Goal: Task Accomplishment & Management: Use online tool/utility

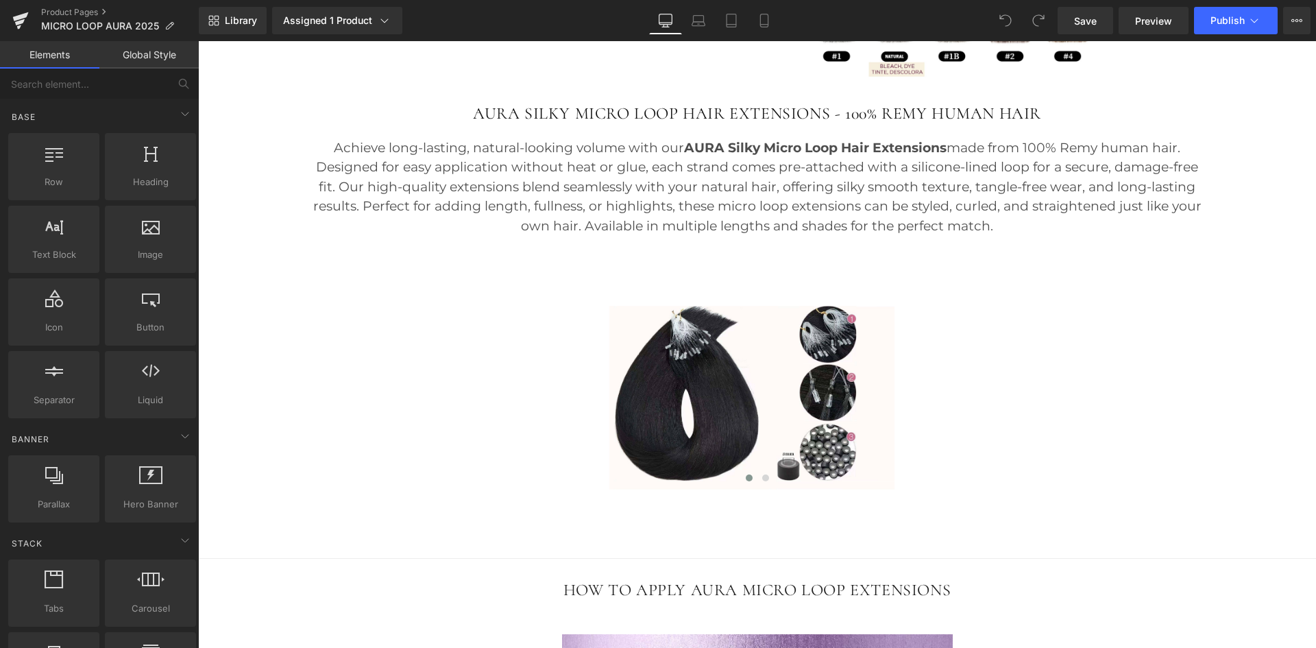
scroll to position [968, 0]
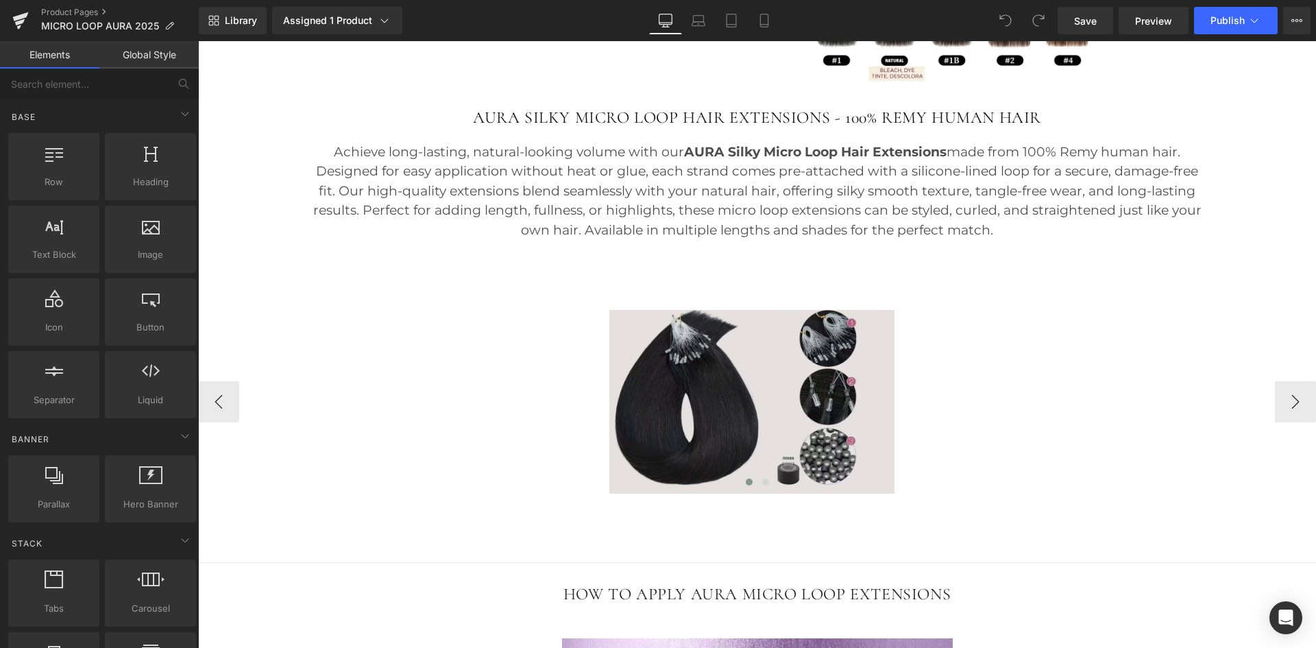
click at [723, 375] on img at bounding box center [752, 402] width 1108 height 184
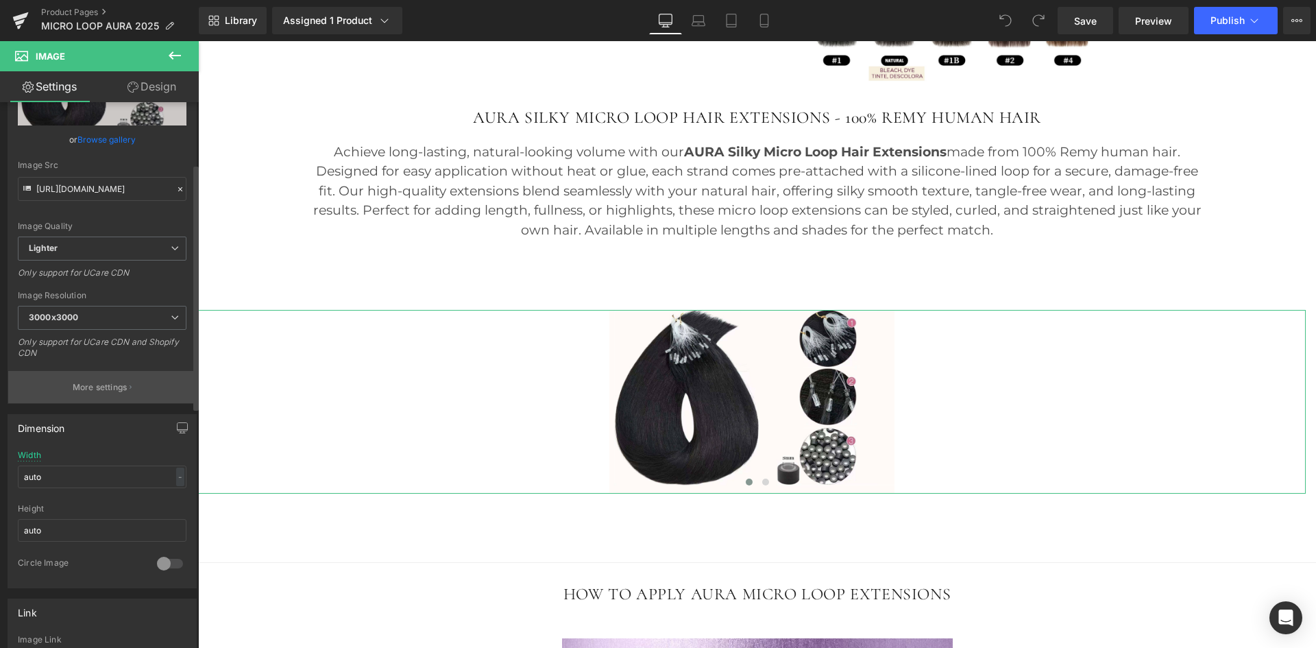
scroll to position [215, 0]
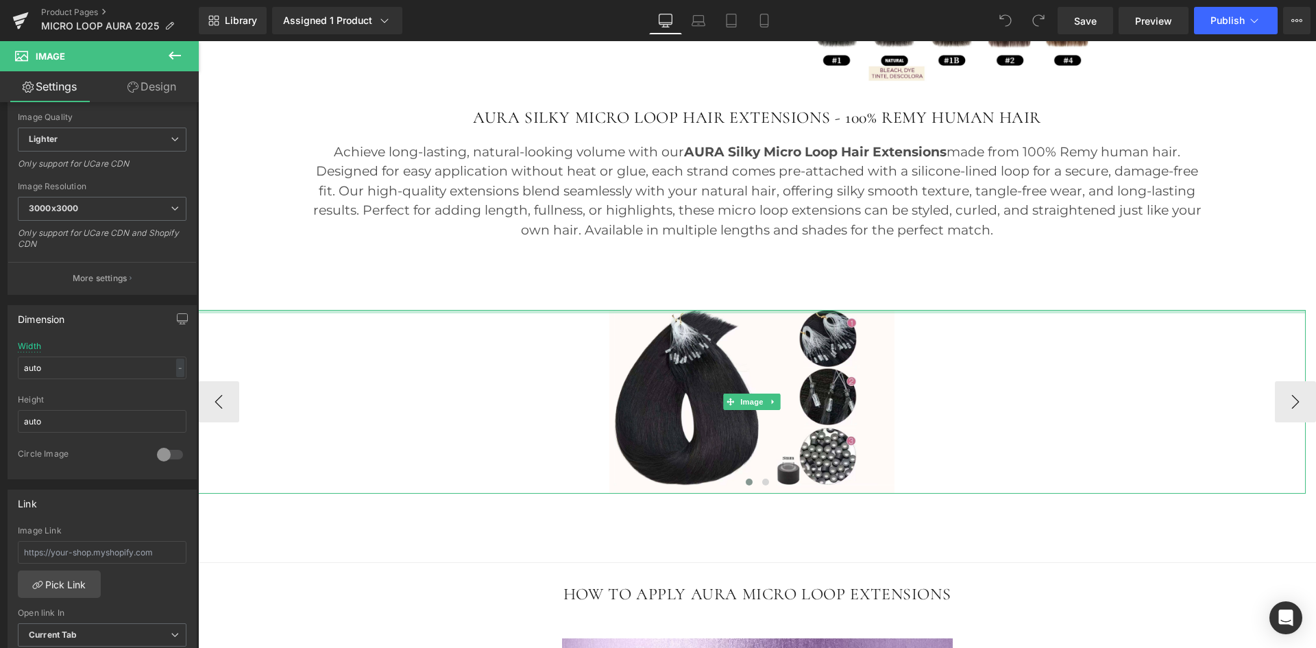
drag, startPoint x: 649, startPoint y: 311, endPoint x: 649, endPoint y: 292, distance: 19.2
click at [649, 292] on div "Image Image ‹ › Carousel 35px" at bounding box center [757, 390] width 1118 height 208
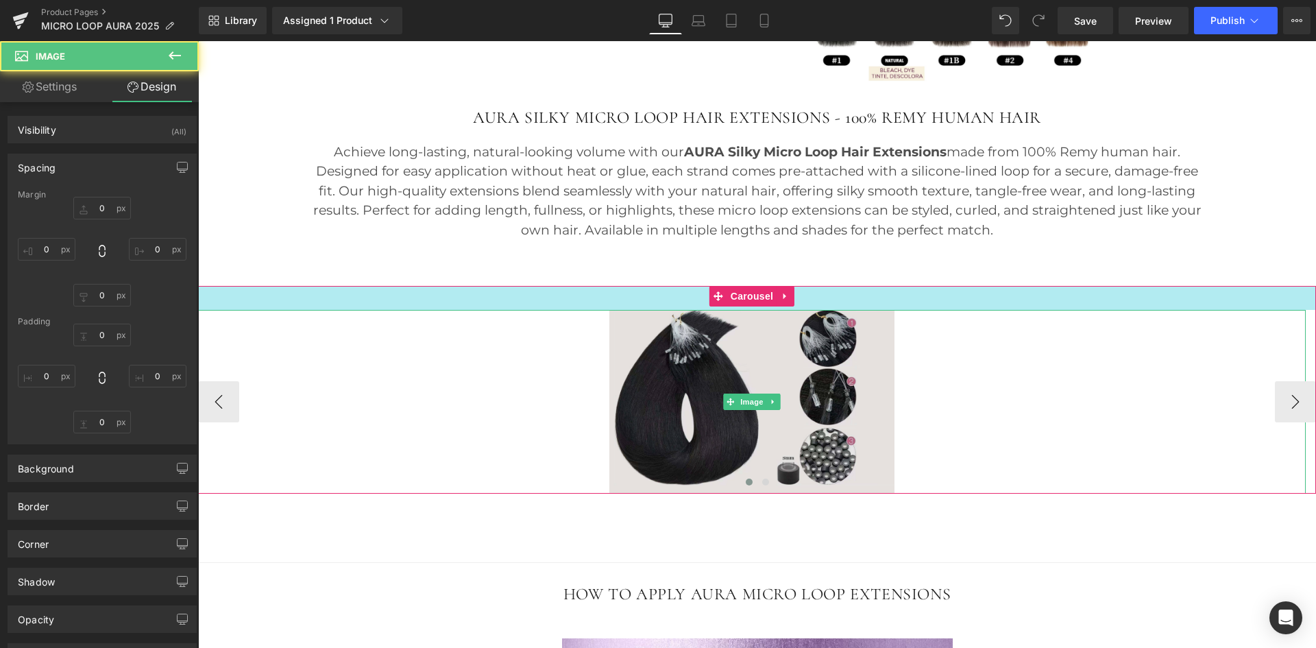
type input "0"
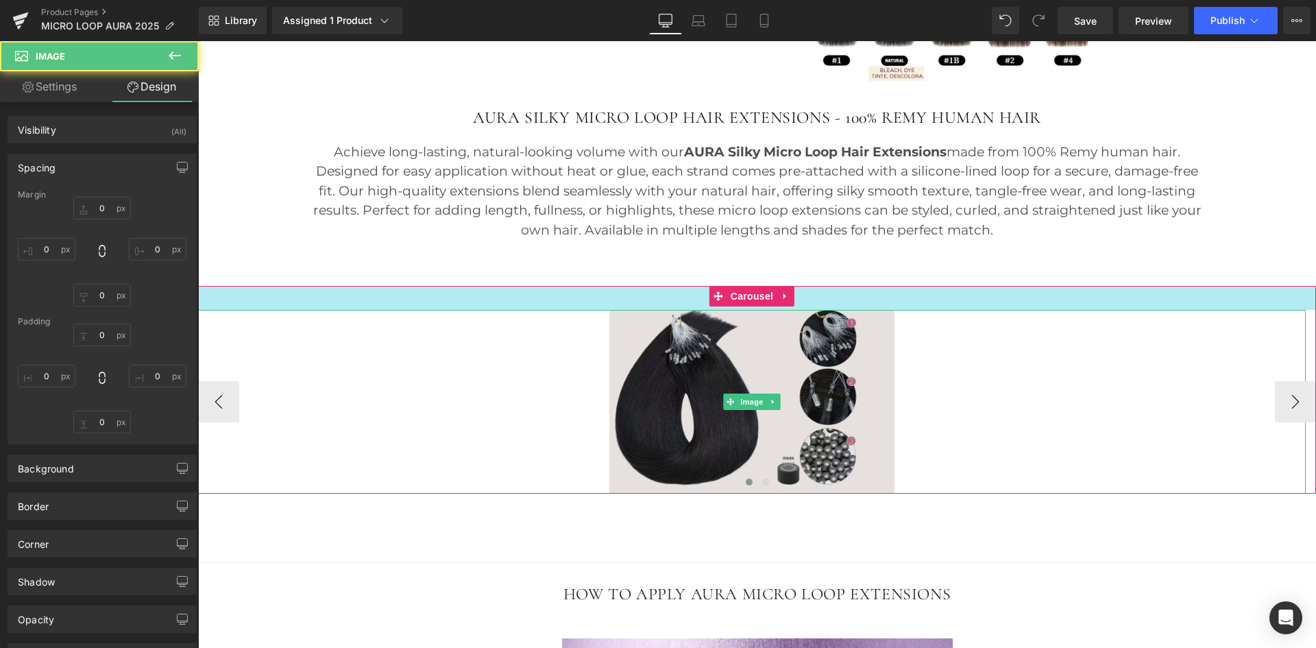
type input "600"
type input "0"
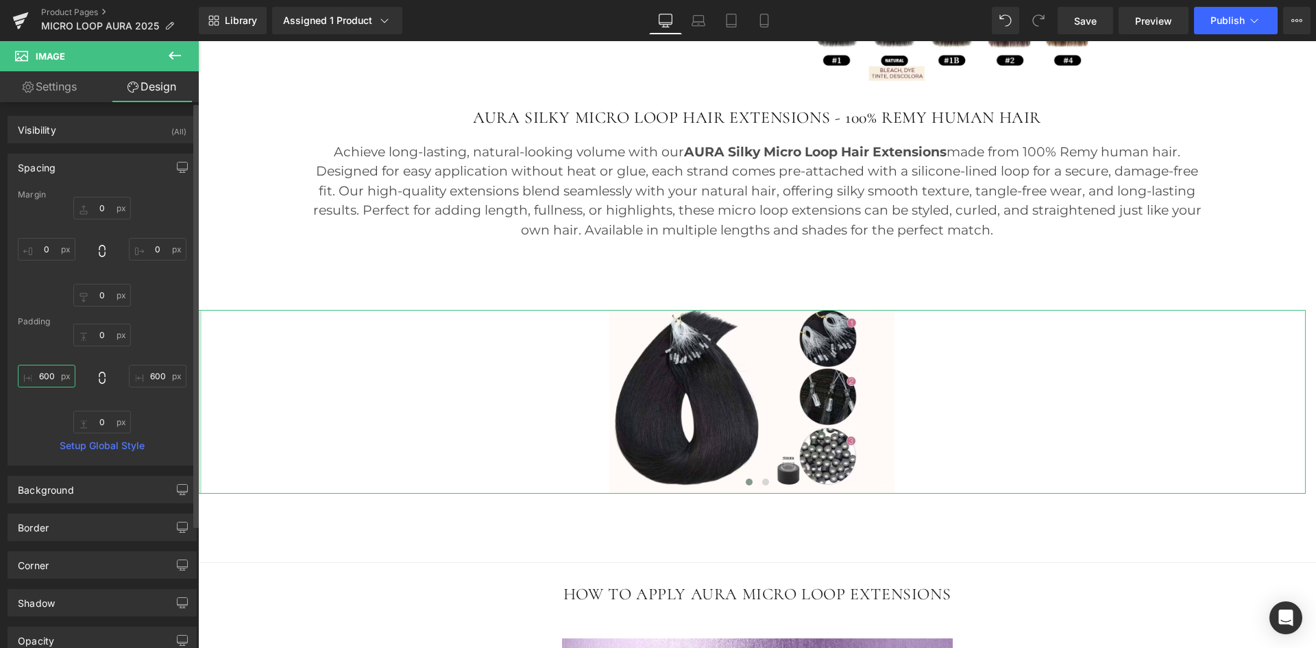
click at [52, 385] on input "600" at bounding box center [47, 376] width 58 height 23
type input "0"
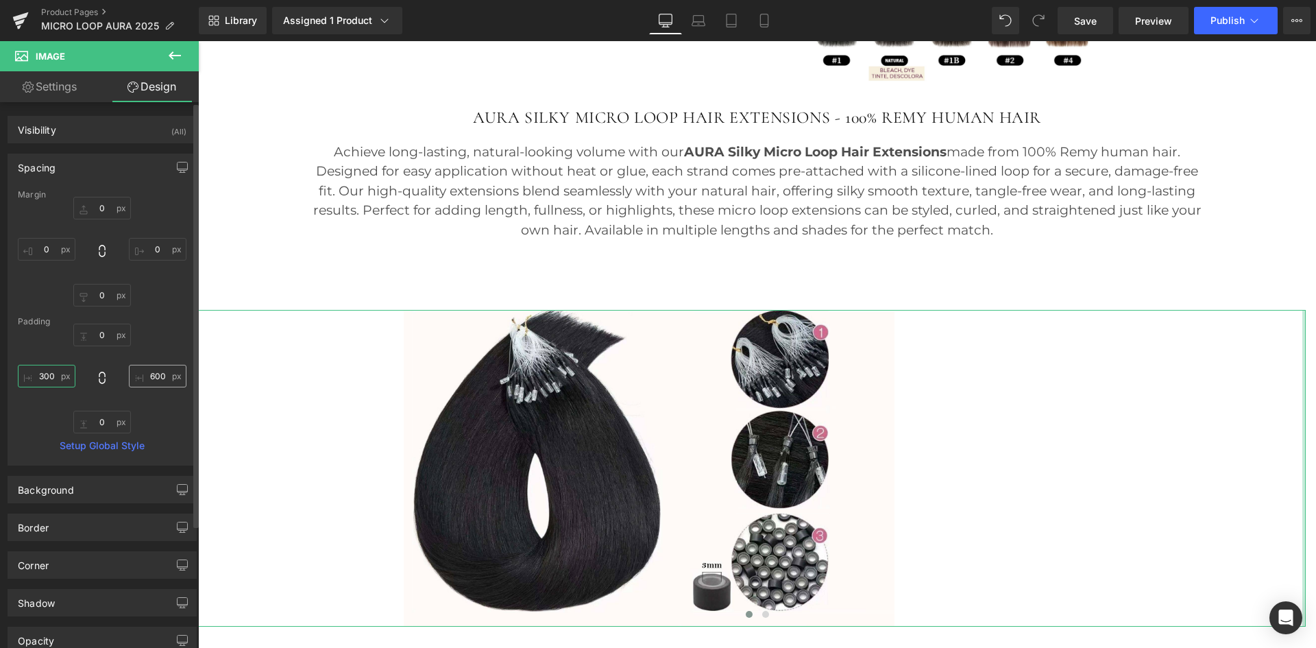
type input "300"
click at [146, 374] on input "600" at bounding box center [158, 376] width 58 height 23
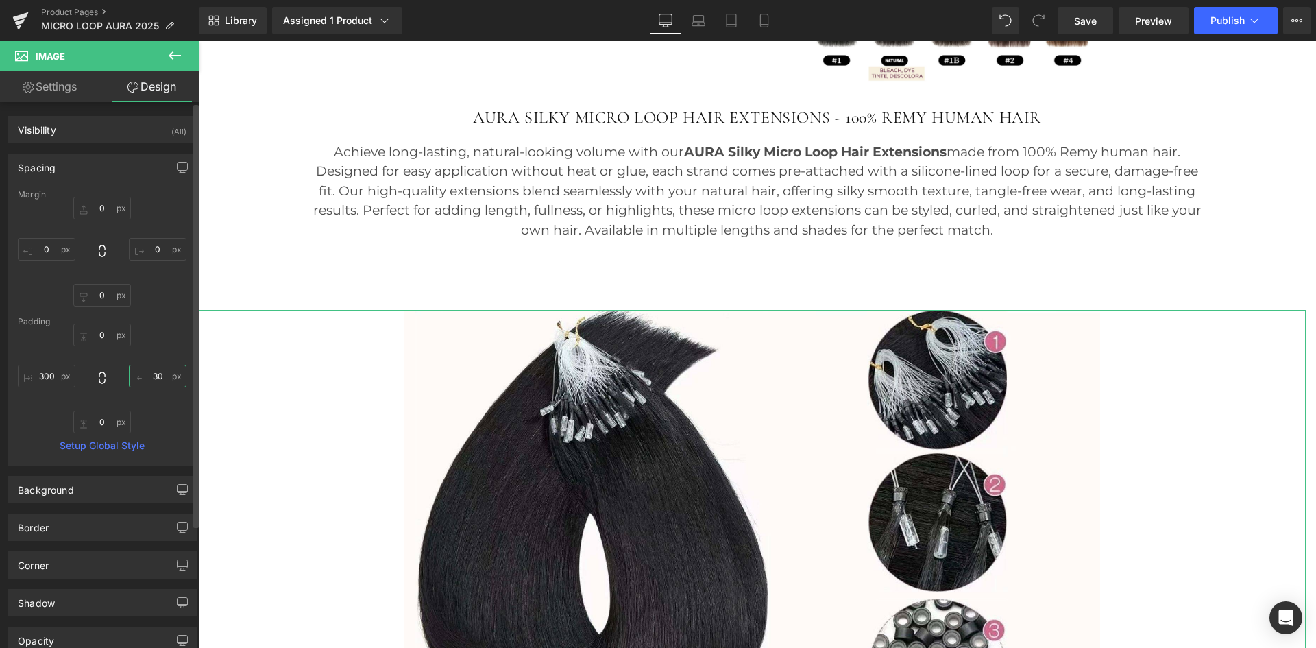
type input "3"
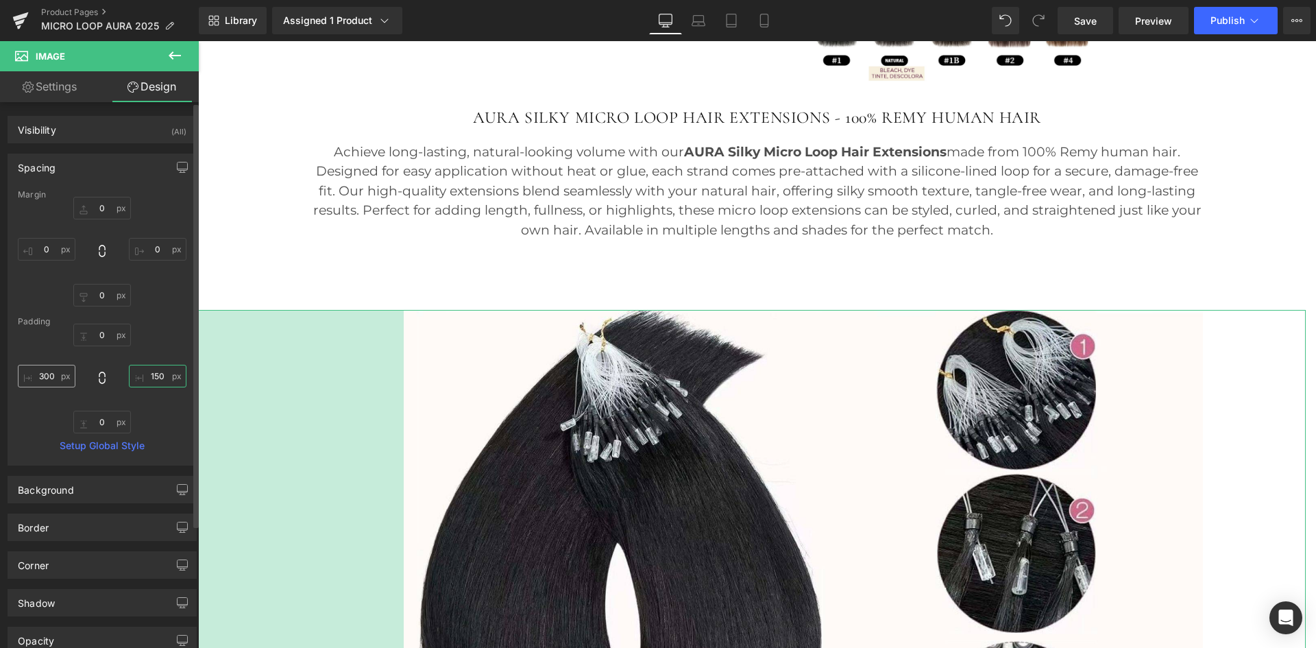
type input "150"
click at [49, 377] on input "300" at bounding box center [47, 376] width 58 height 23
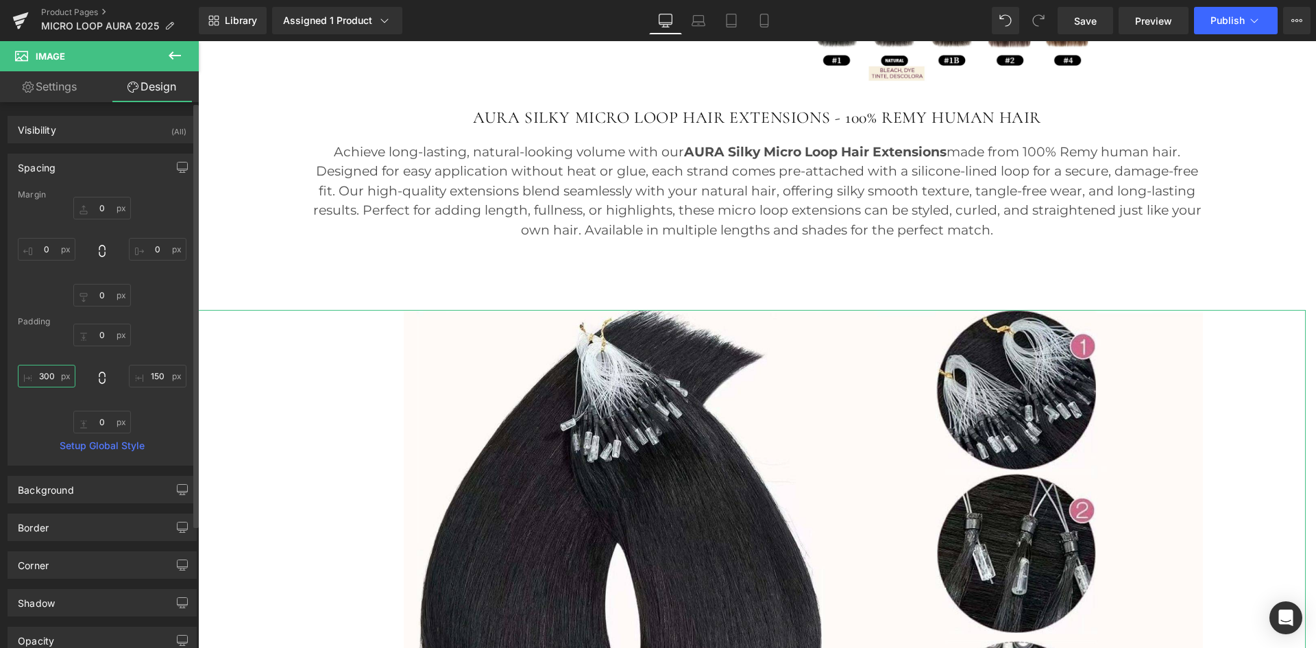
click at [49, 377] on input "300" at bounding box center [47, 376] width 58 height 23
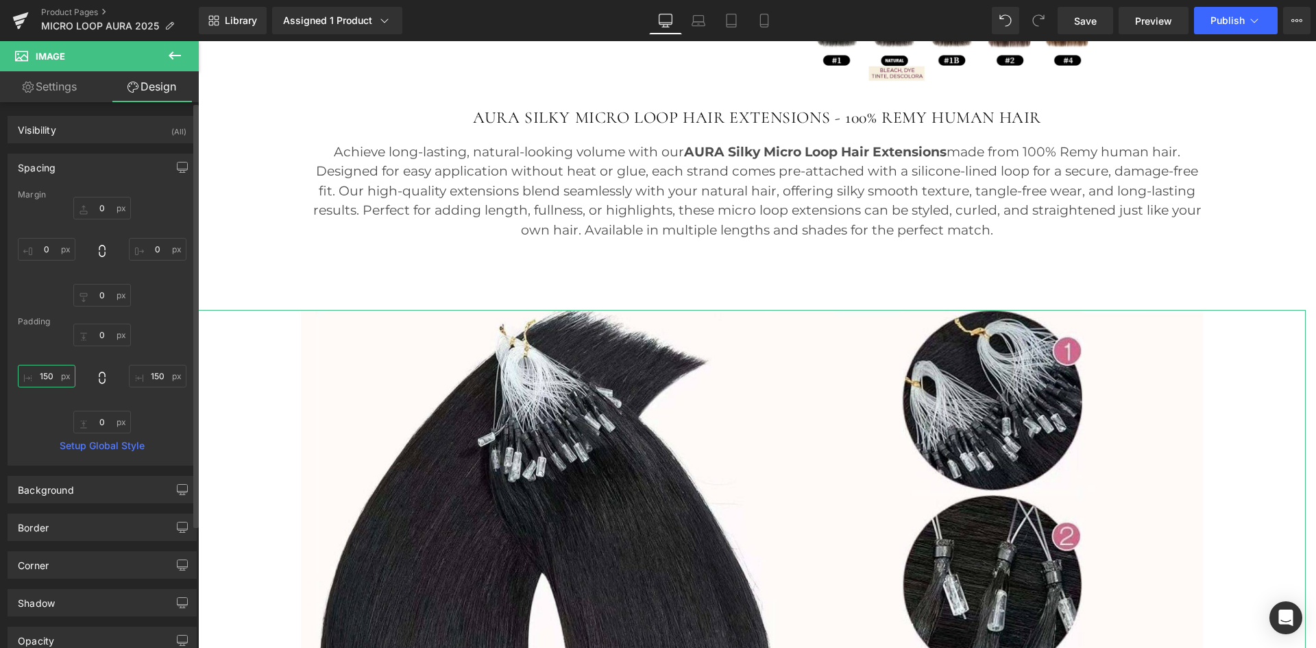
click at [49, 377] on input "150" at bounding box center [47, 376] width 58 height 23
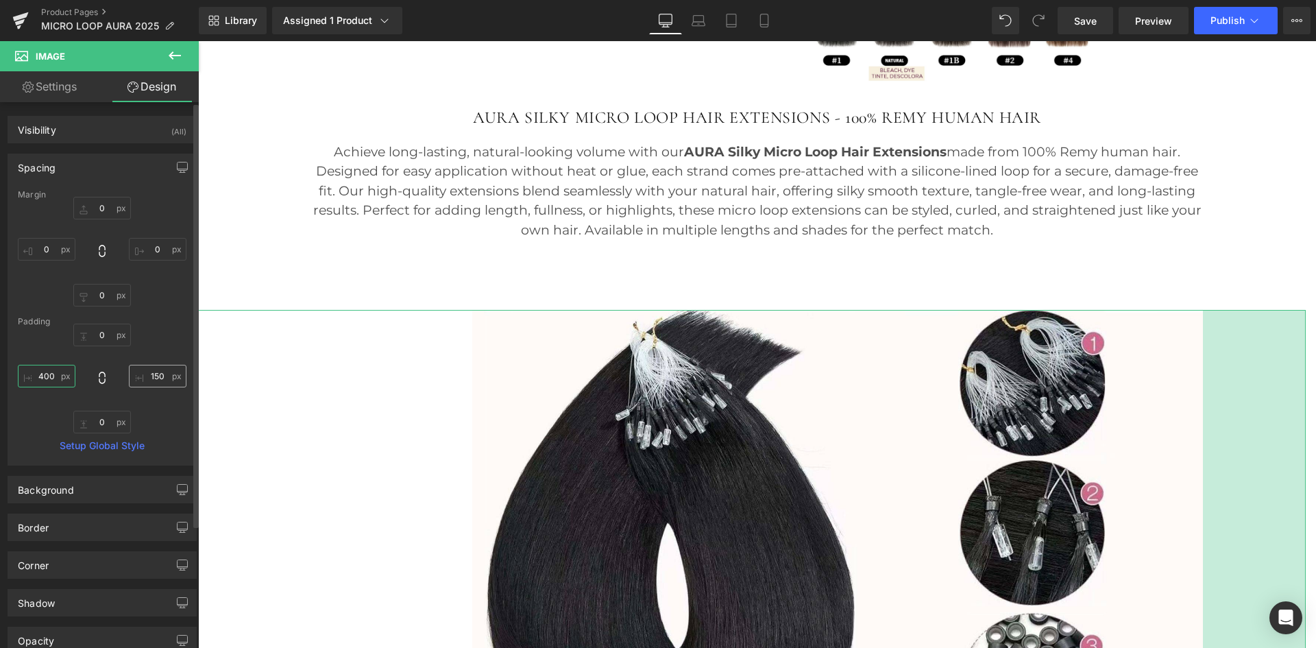
type input "400"
click at [149, 374] on input "150" at bounding box center [158, 376] width 58 height 23
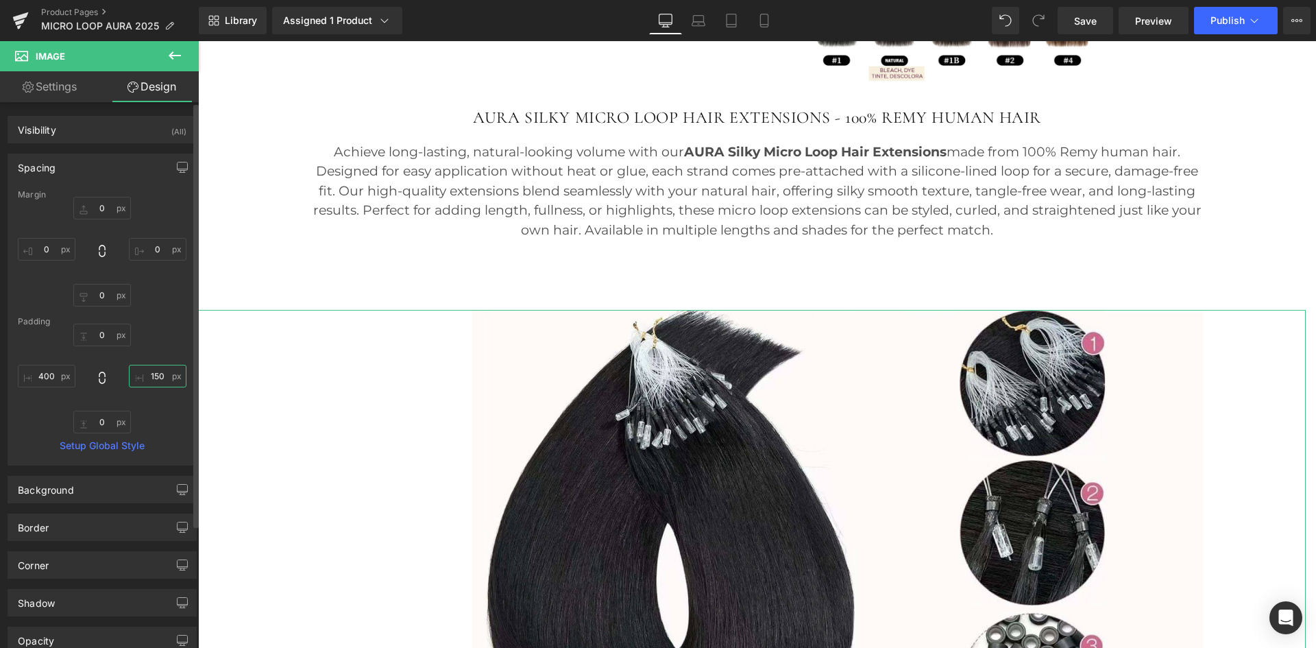
click at [149, 374] on input "150" at bounding box center [158, 376] width 58 height 23
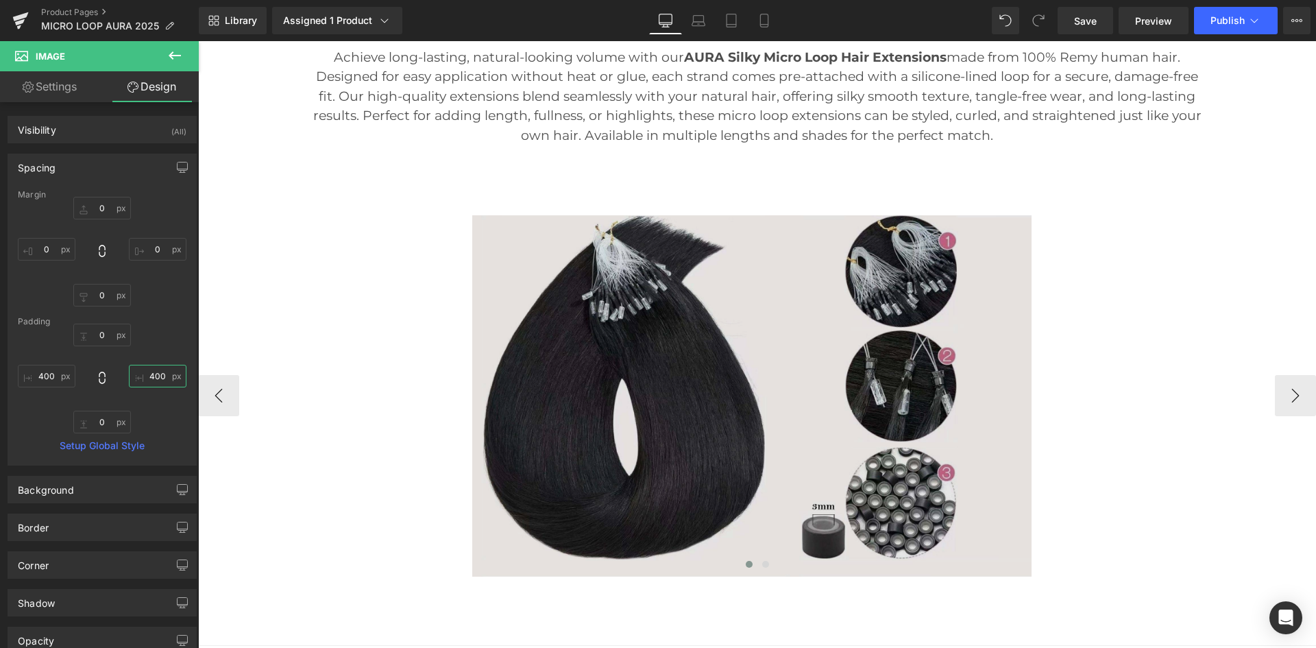
scroll to position [1063, 0]
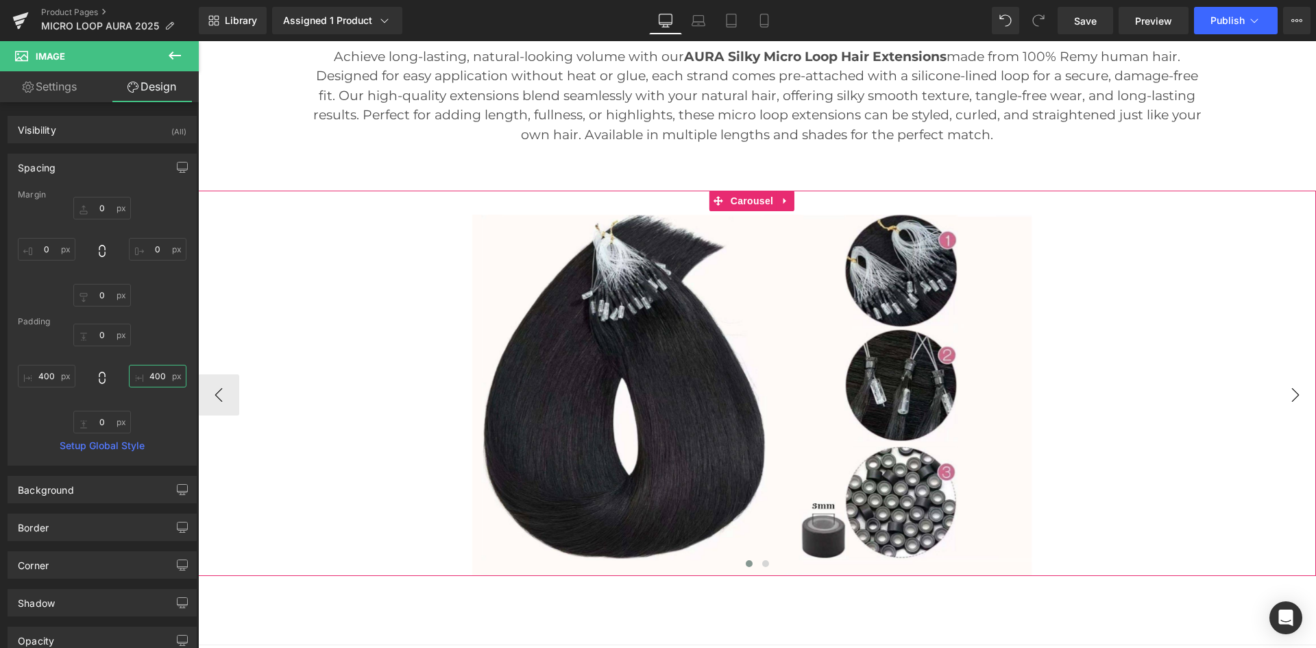
type input "400"
click at [1290, 395] on button "›" at bounding box center [1295, 394] width 41 height 41
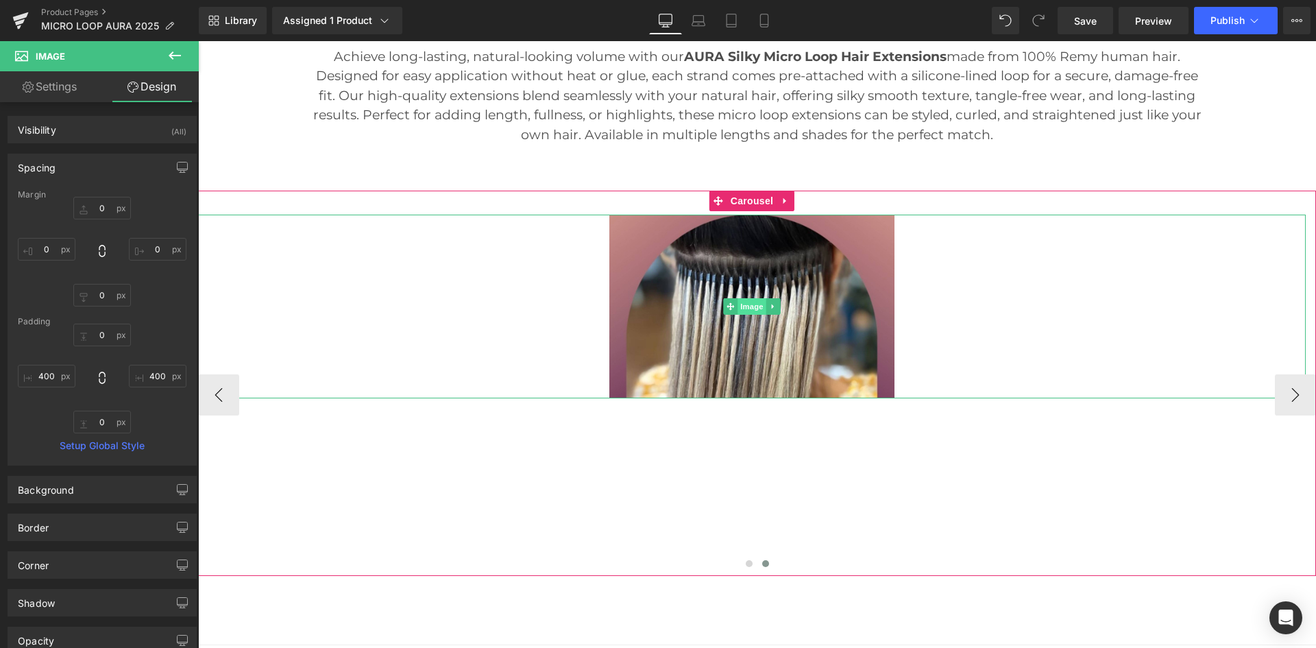
click at [756, 311] on span "Image" at bounding box center [752, 306] width 29 height 16
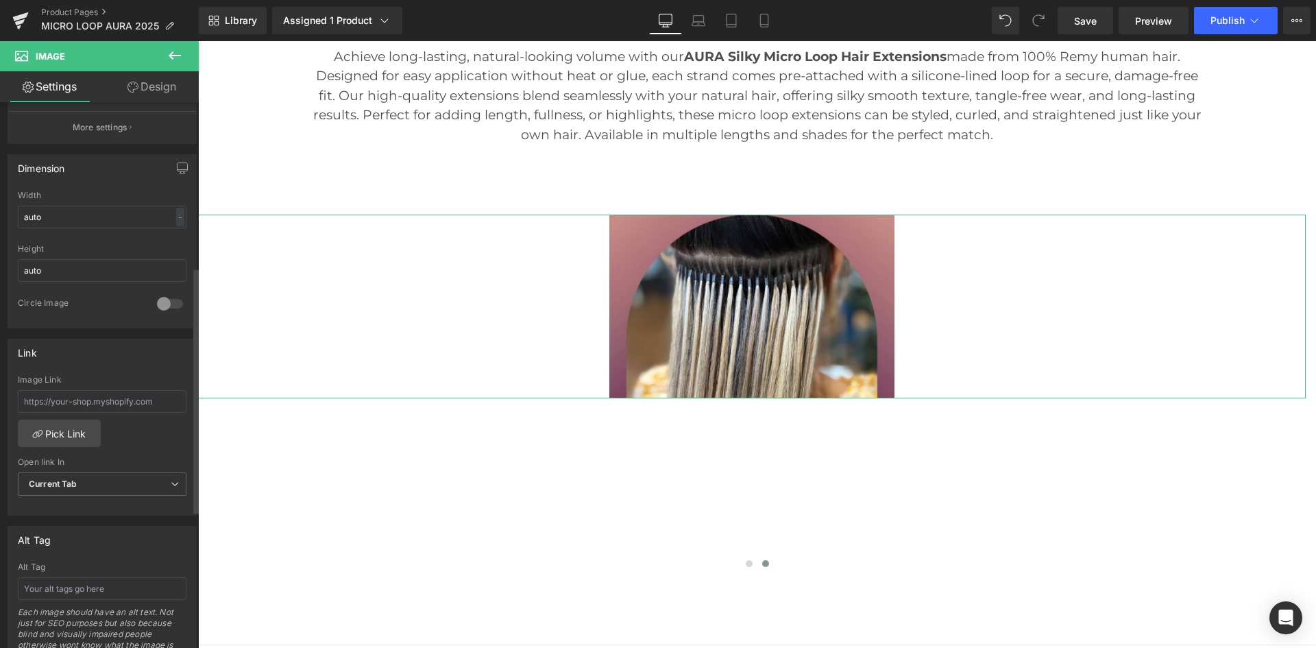
scroll to position [365, 0]
click at [155, 84] on link "Design" at bounding box center [151, 86] width 99 height 31
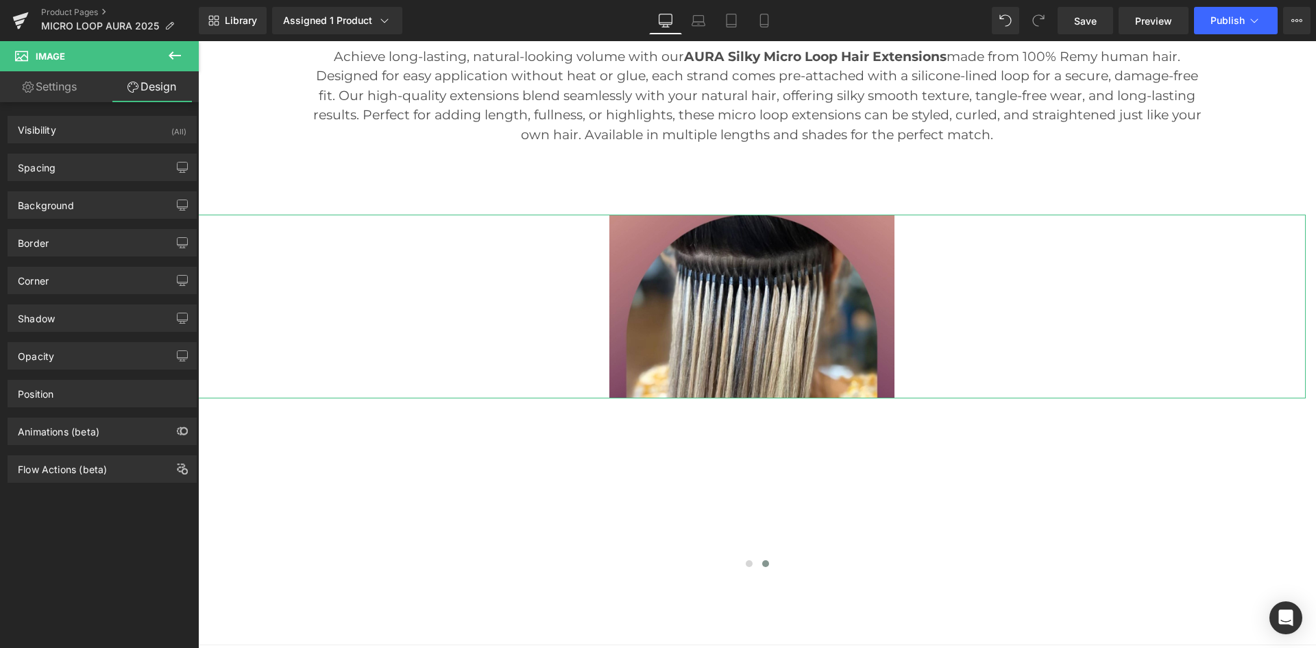
type input "0"
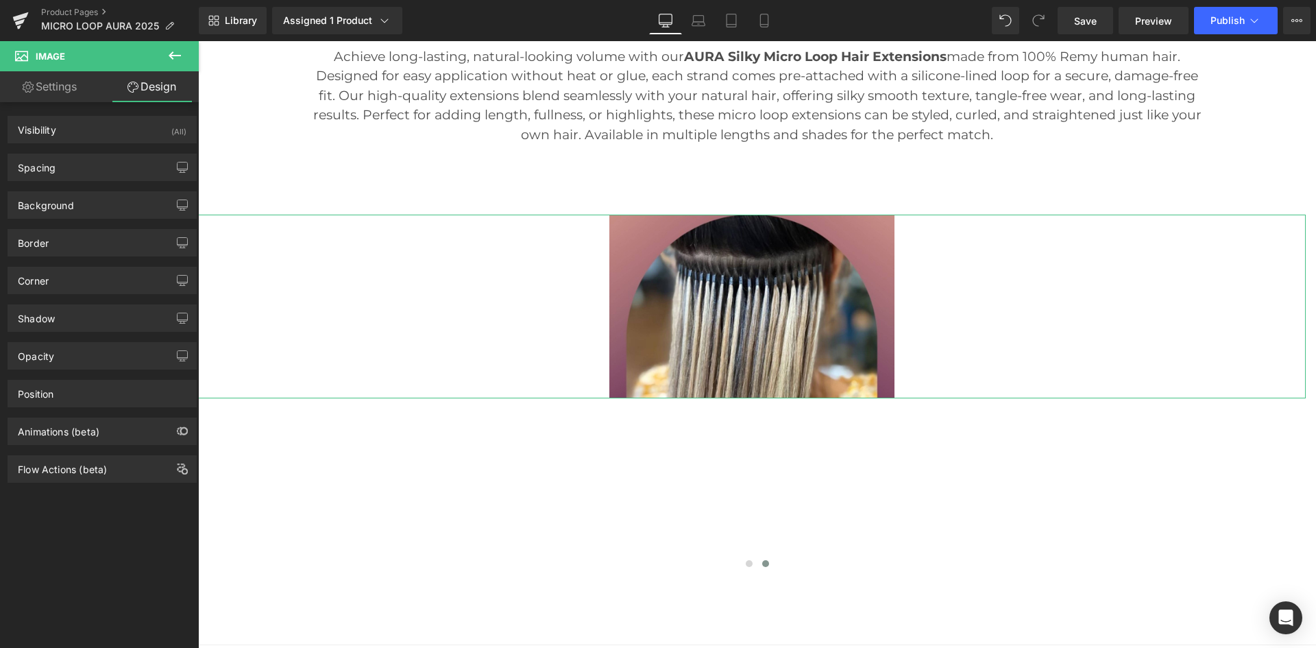
type input "600"
type input "0"
click at [86, 175] on div "Spacing" at bounding box center [102, 167] width 188 height 26
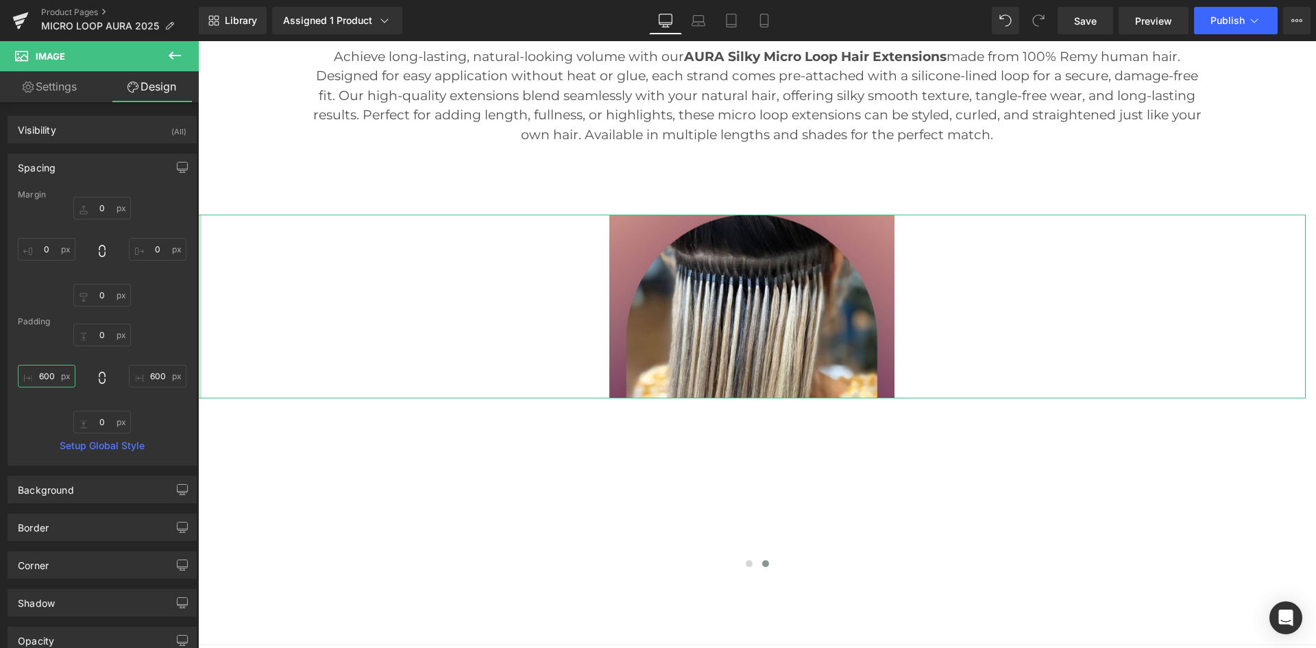
click at [51, 373] on input "600" at bounding box center [47, 376] width 58 height 23
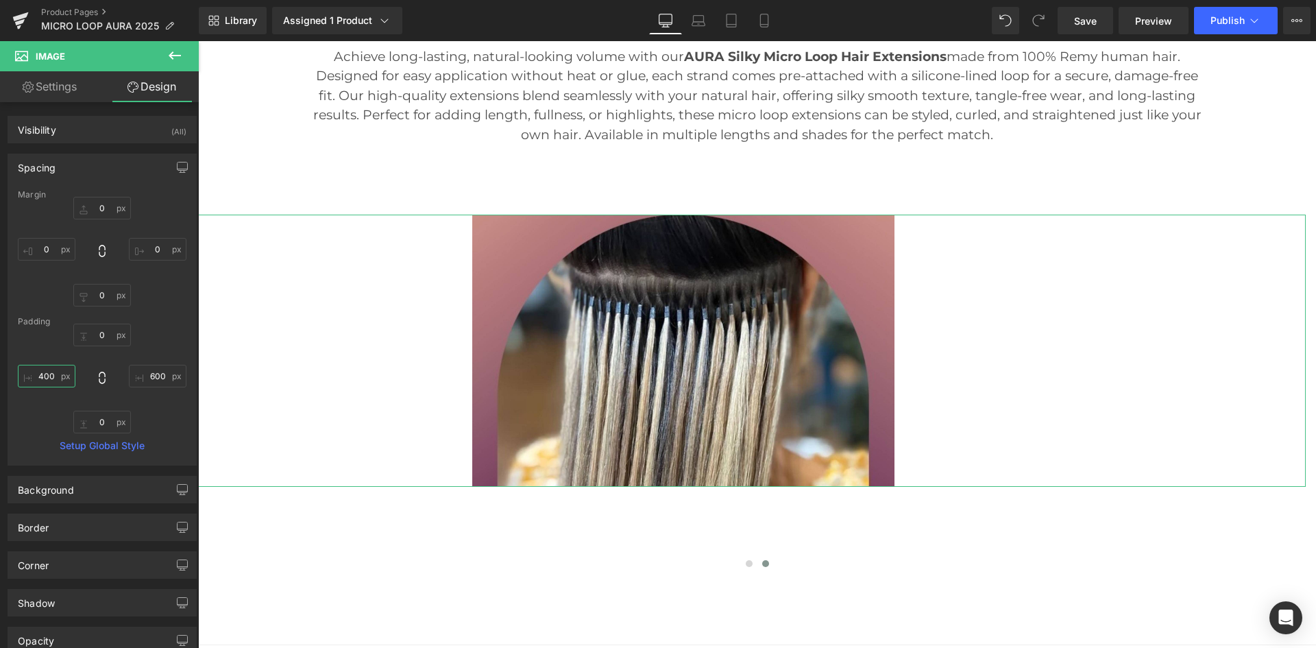
type input "400"
click at [158, 372] on input "600" at bounding box center [158, 376] width 58 height 23
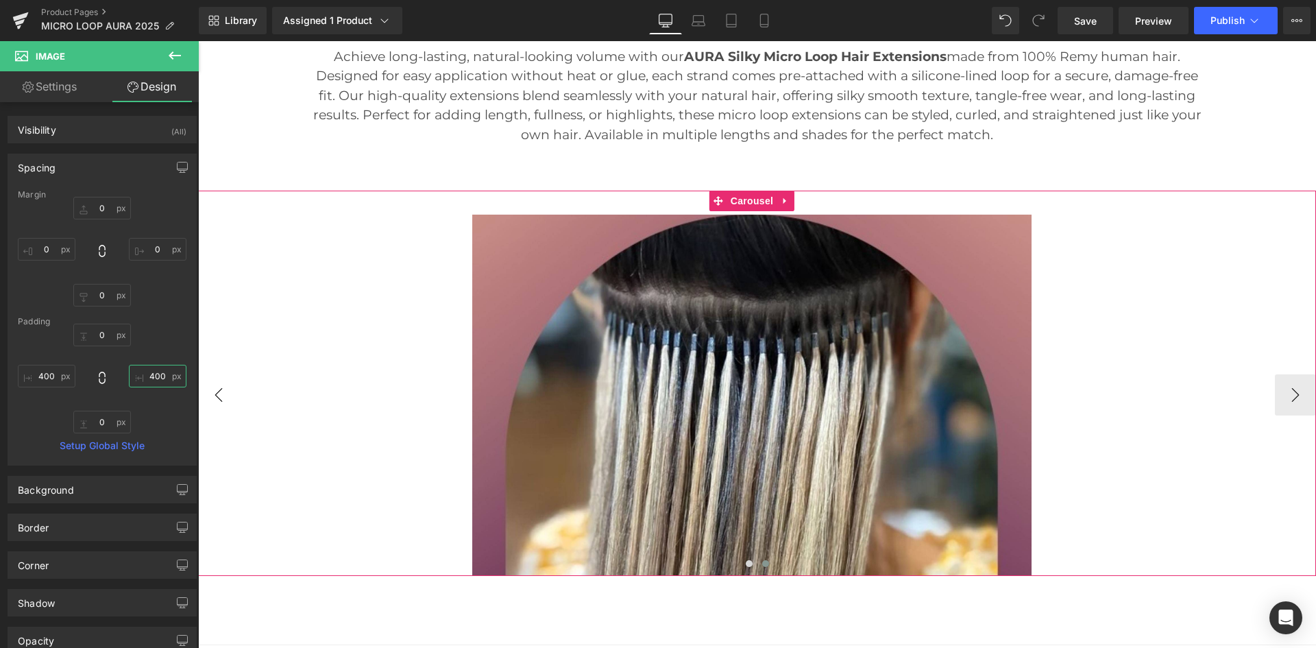
type input "400"
click at [218, 395] on button "‹" at bounding box center [218, 394] width 41 height 41
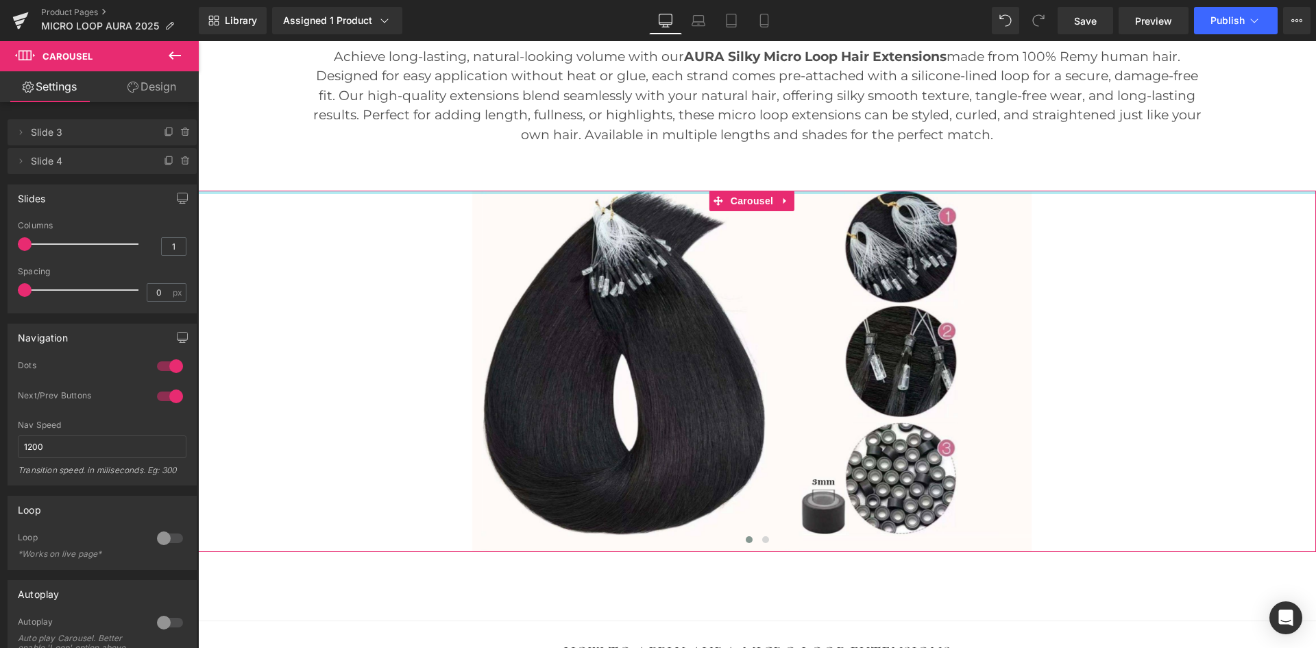
drag, startPoint x: 450, startPoint y: 191, endPoint x: 461, endPoint y: 146, distance: 46.7
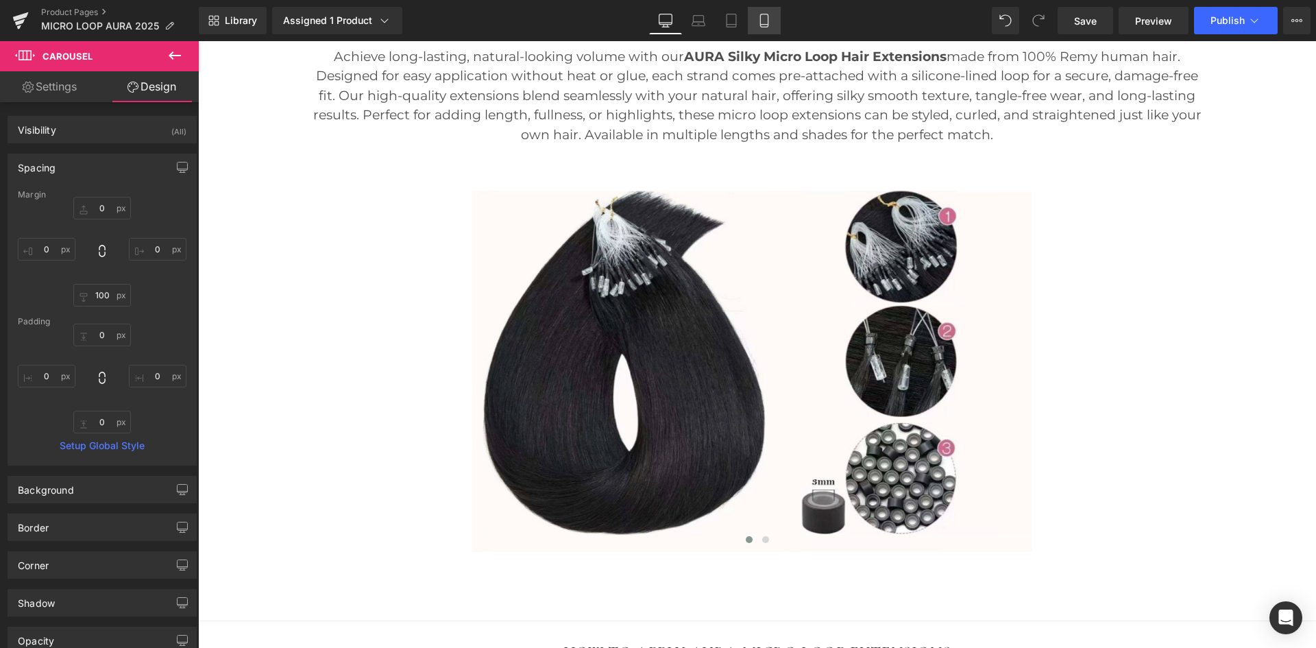
click at [768, 23] on icon at bounding box center [764, 20] width 8 height 13
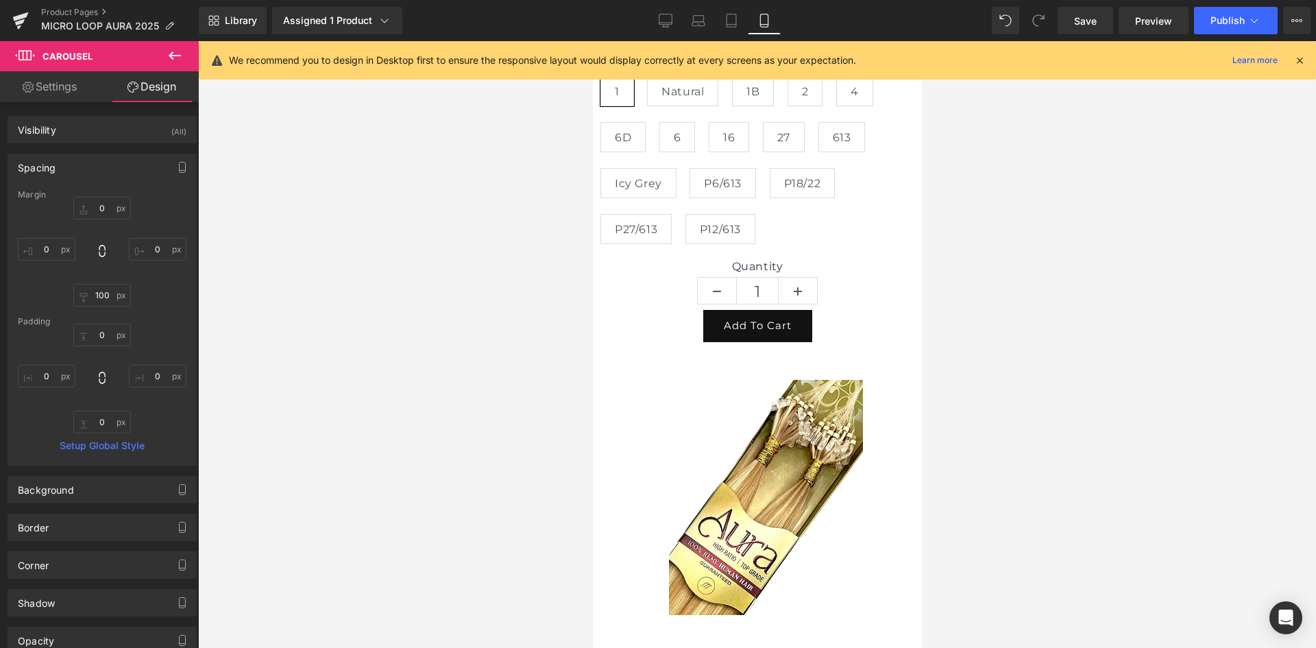
type input "0"
type input "100"
type input "0"
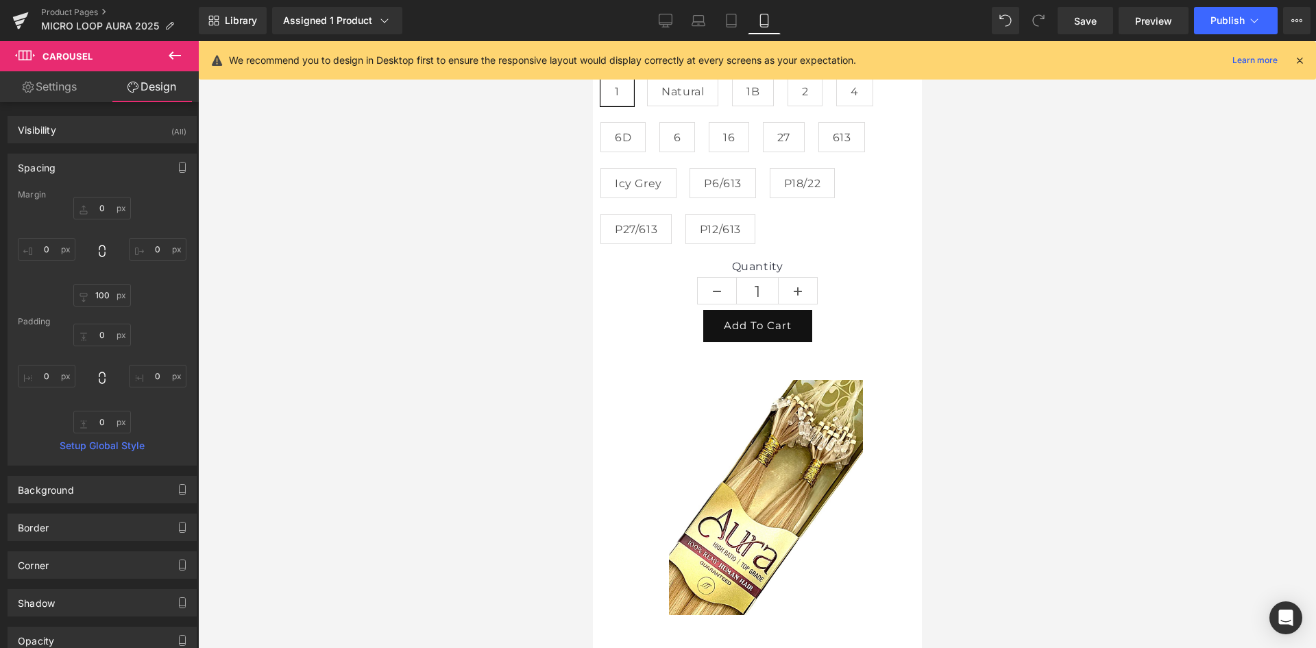
type input "0"
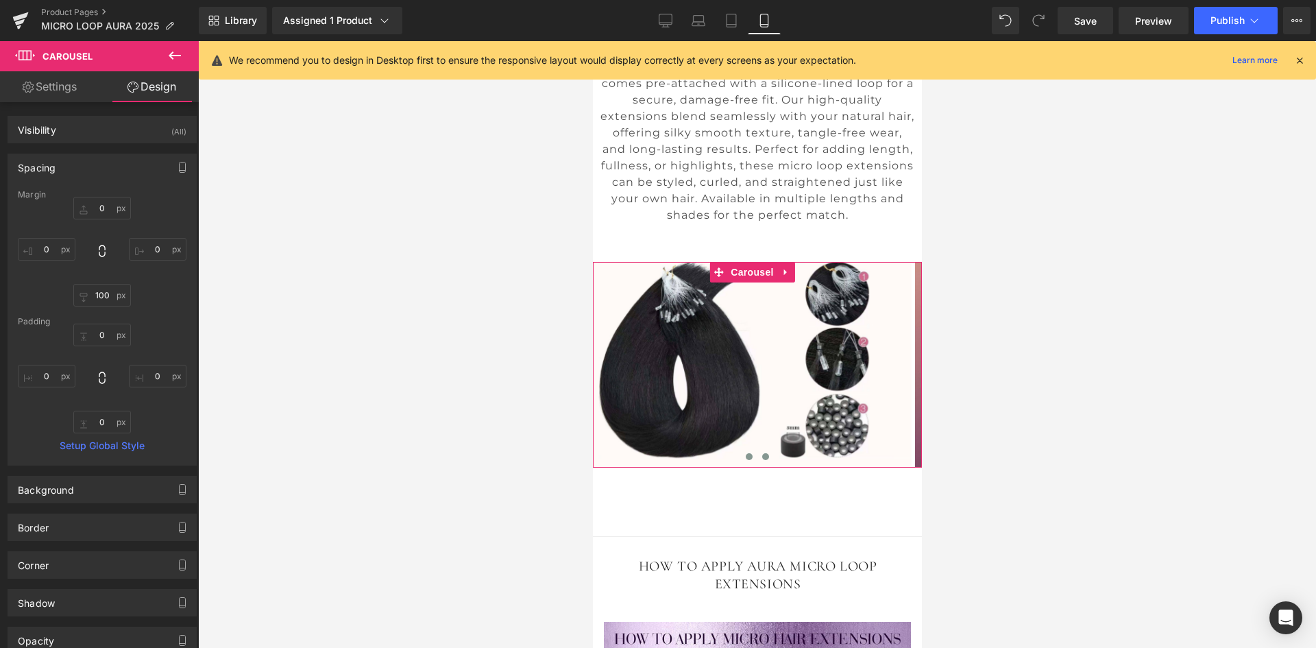
click at [762, 453] on span at bounding box center [765, 456] width 7 height 7
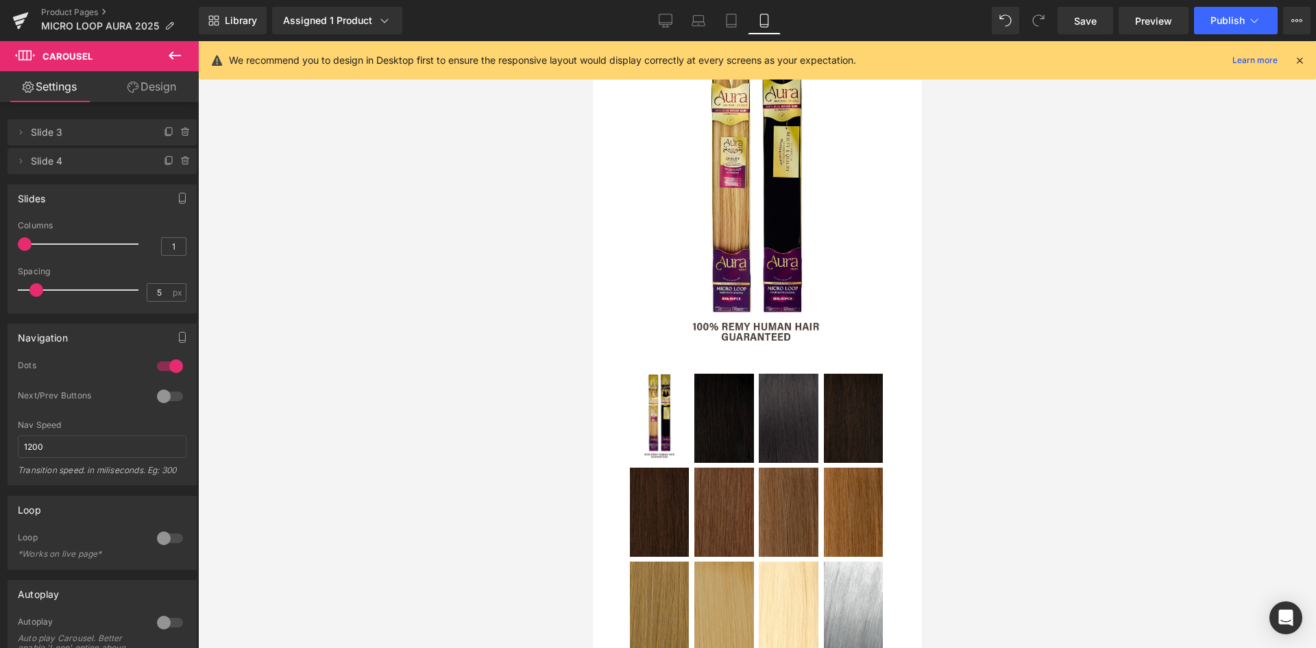
scroll to position [291, 0]
click at [730, 19] on icon at bounding box center [732, 21] width 14 height 14
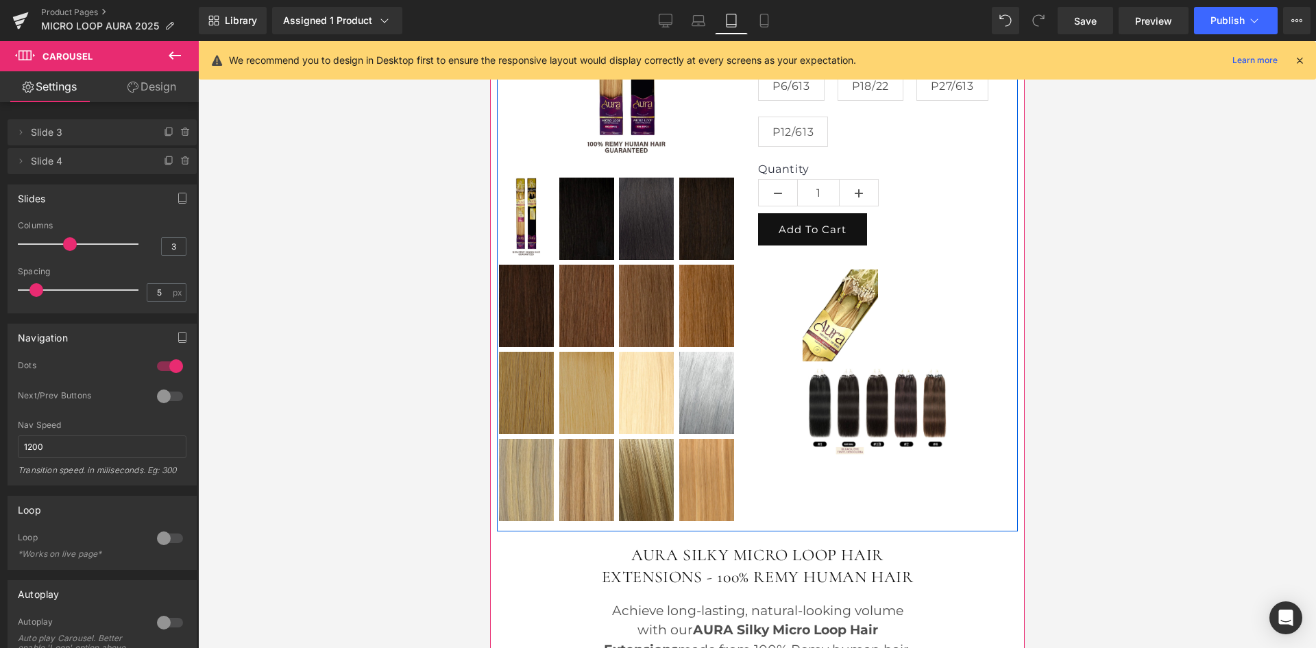
scroll to position [375, 0]
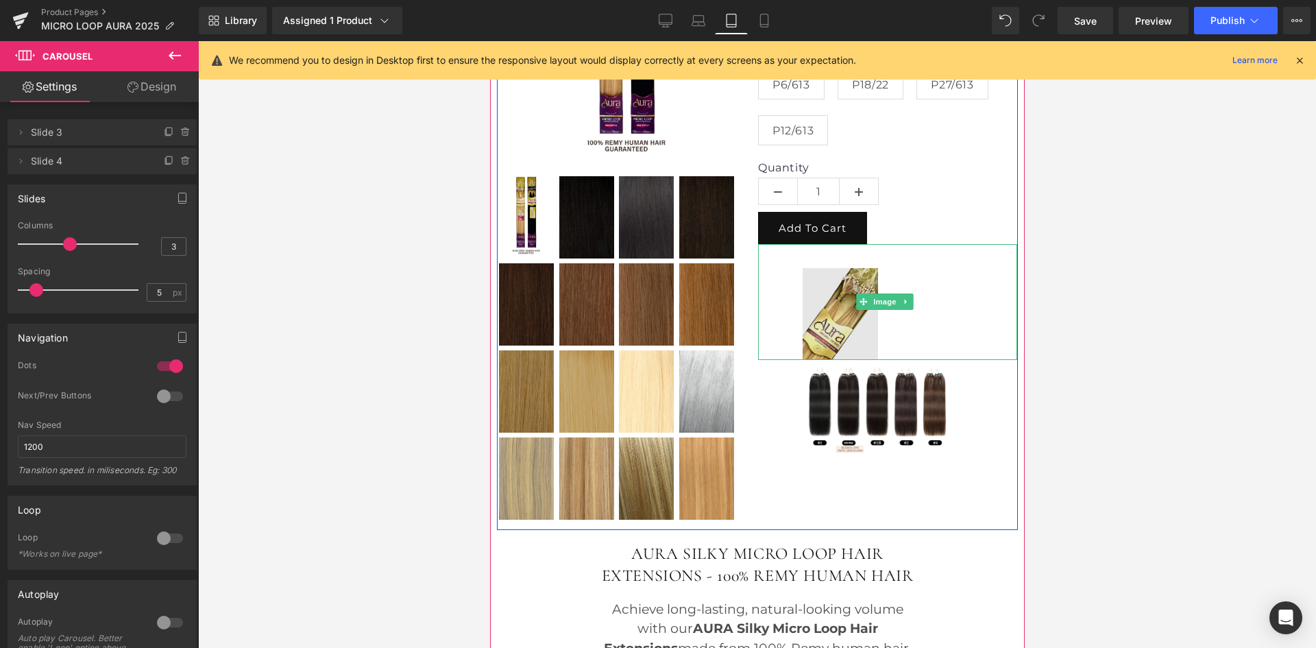
click at [839, 319] on img at bounding box center [887, 302] width 259 height 116
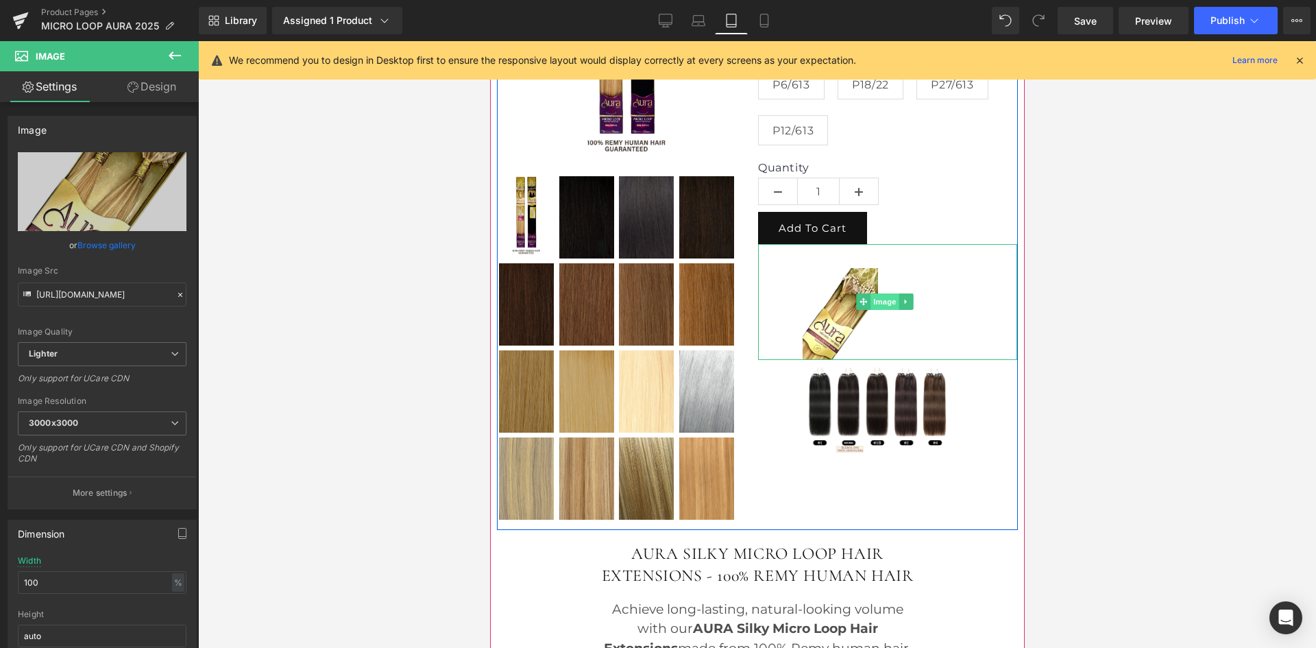
click at [879, 300] on span "Image" at bounding box center [884, 301] width 29 height 16
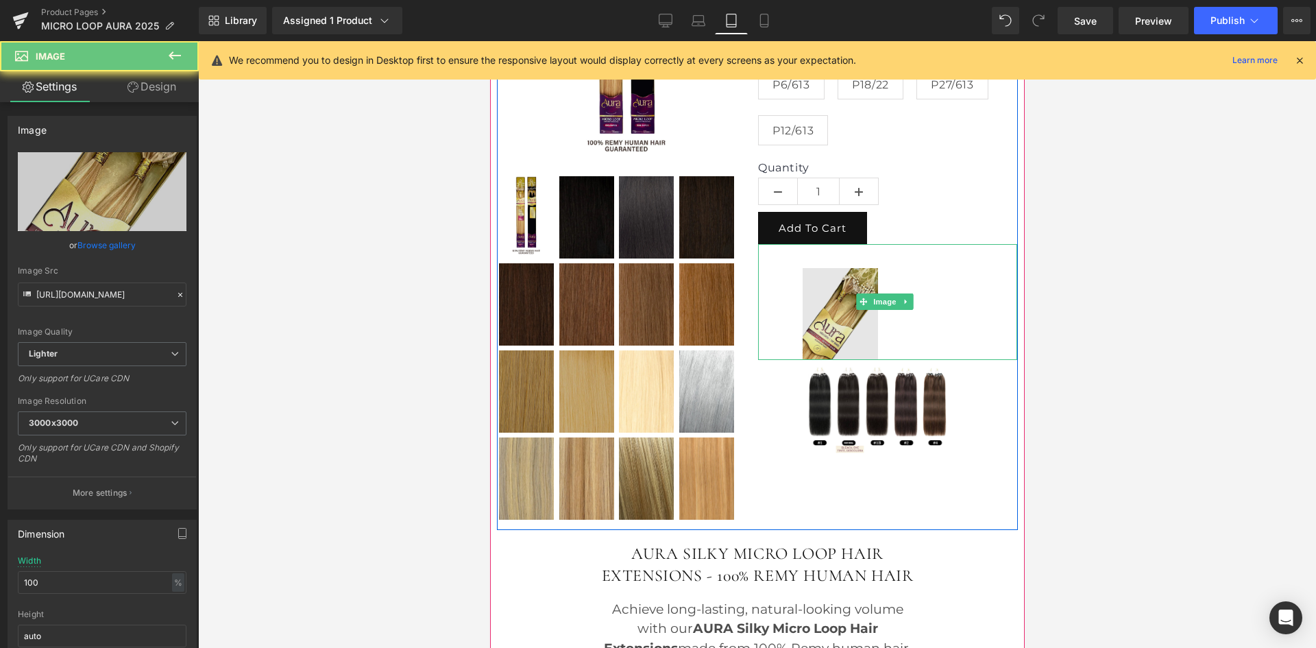
click at [837, 306] on img at bounding box center [887, 302] width 259 height 116
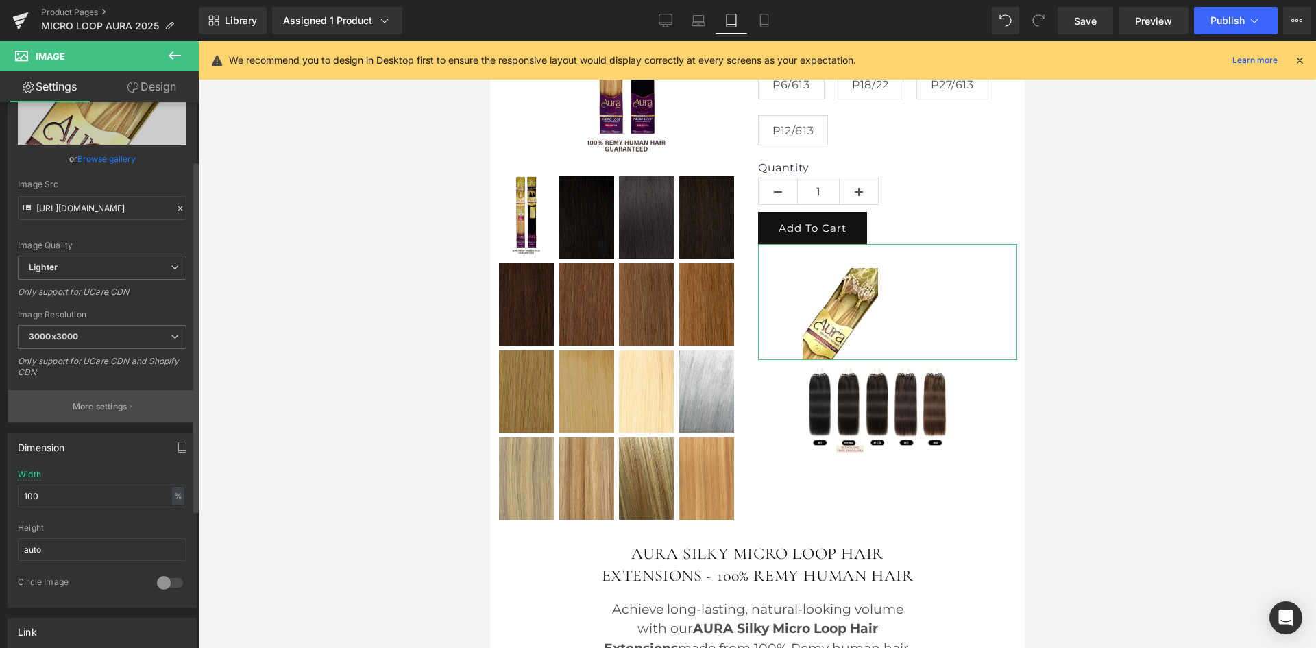
scroll to position [91, 0]
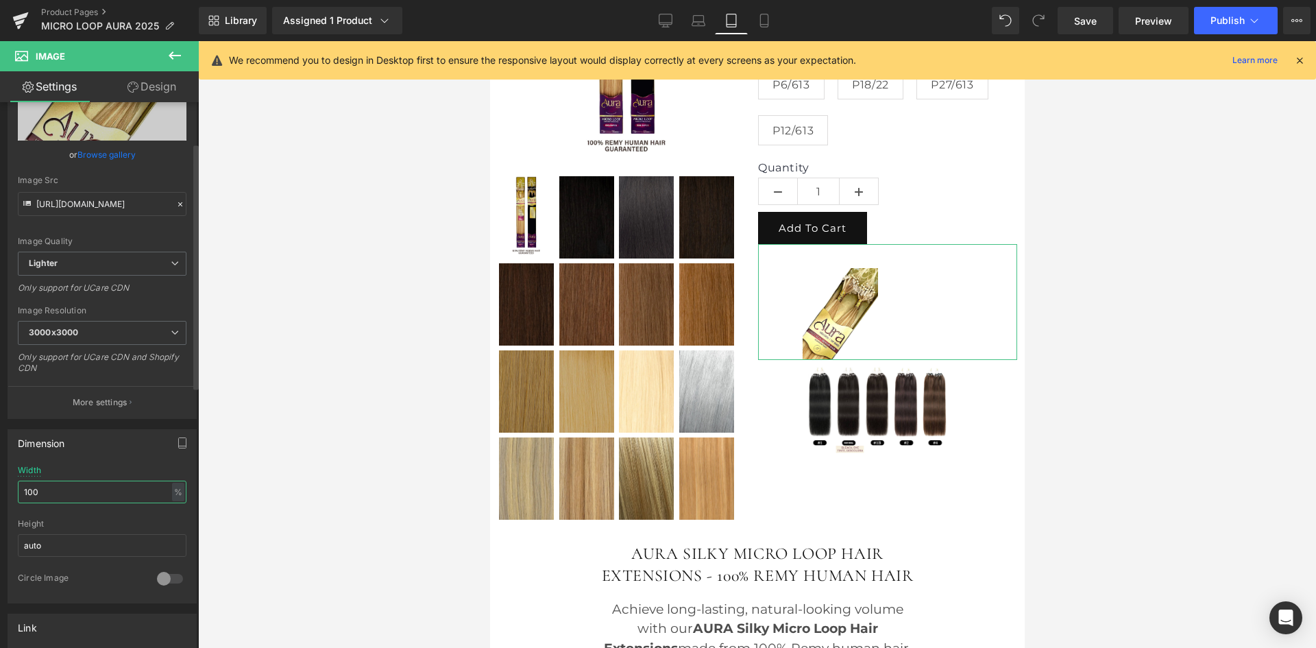
click at [77, 498] on input "100" at bounding box center [102, 492] width 169 height 23
drag, startPoint x: 77, startPoint y: 498, endPoint x: 1, endPoint y: 494, distance: 76.2
click at [1, 494] on div "Dimension 100% Width 100 % % px auto Height auto 0 Circle Image" at bounding box center [102, 511] width 205 height 184
type input "auto"
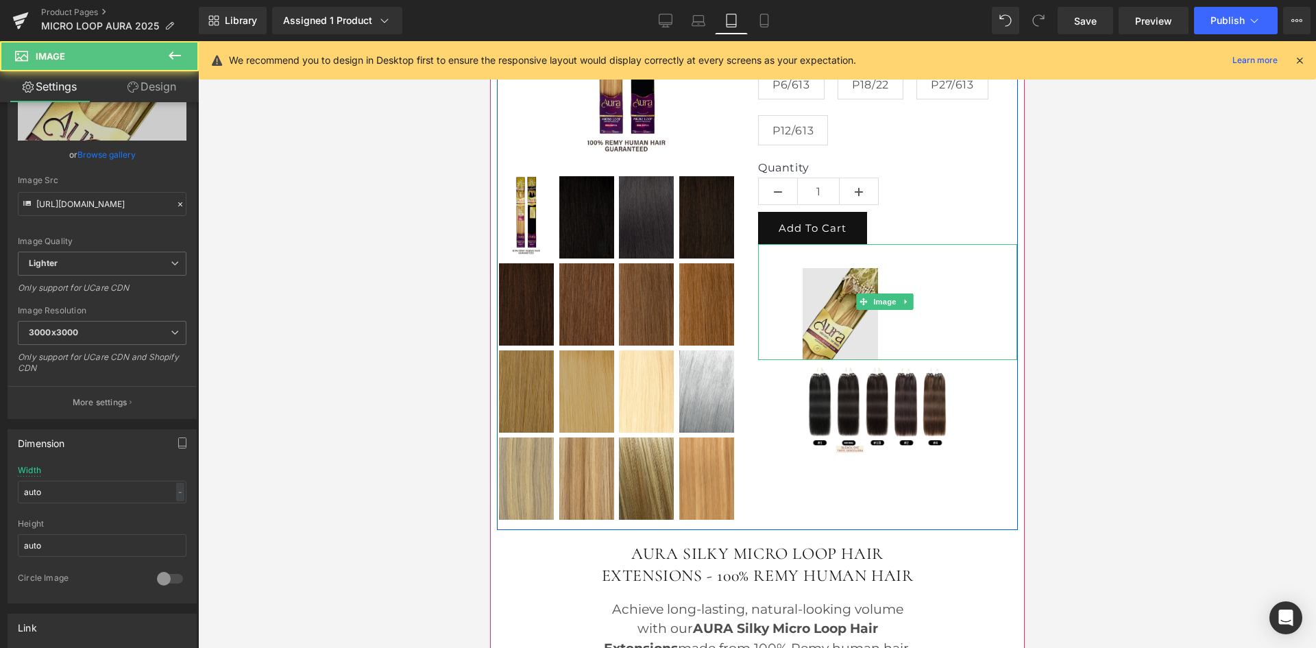
click at [880, 290] on img at bounding box center [887, 302] width 259 height 116
click at [849, 275] on img at bounding box center [887, 302] width 259 height 116
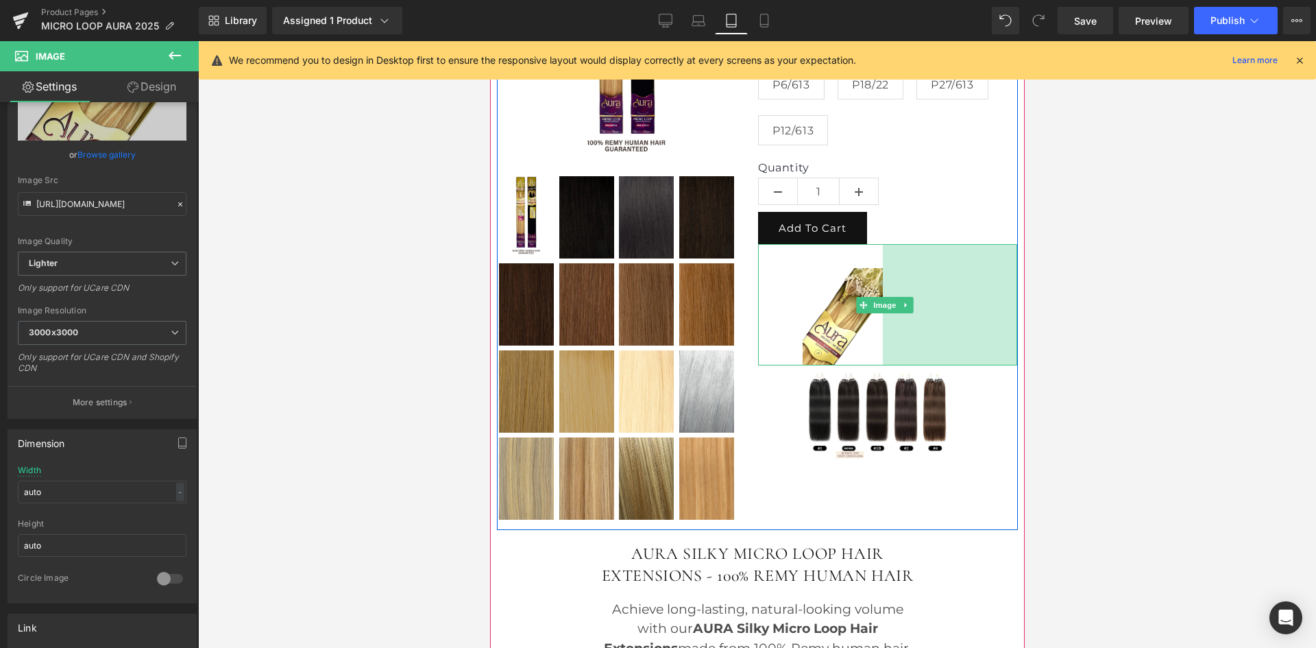
drag, startPoint x: 1004, startPoint y: 313, endPoint x: 1170, endPoint y: 348, distance: 169.6
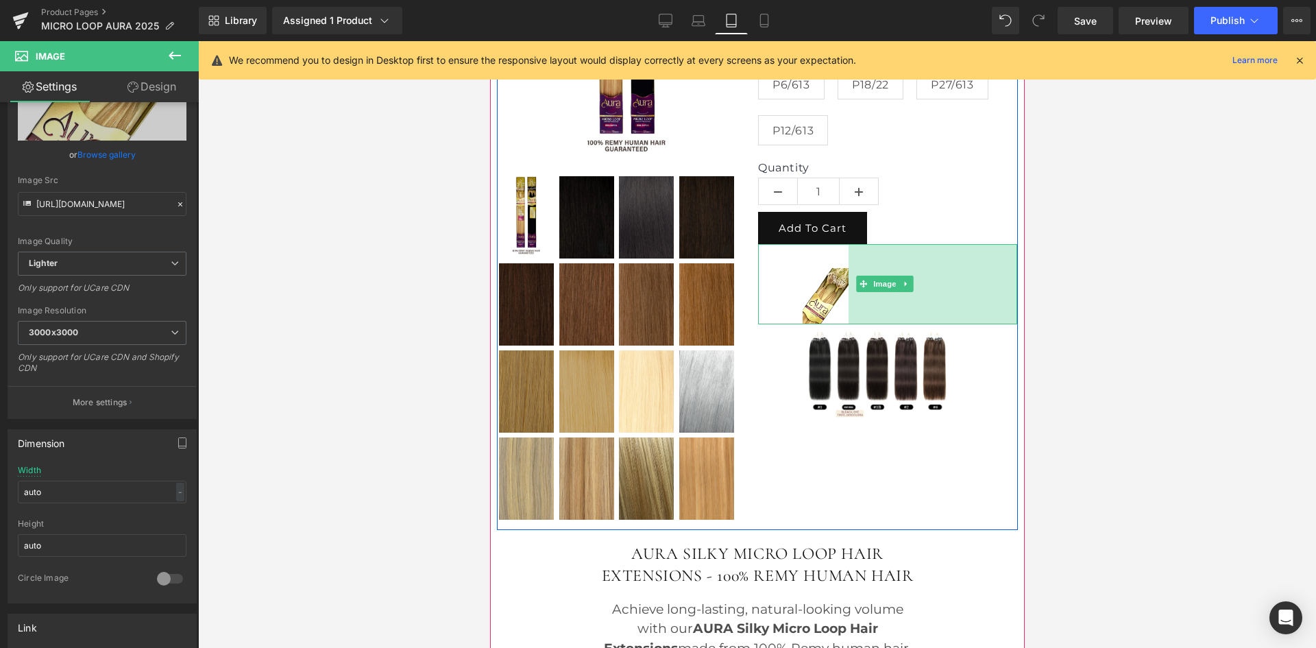
click at [974, 455] on div "Available length 18 22 Color 1 Natural 1B 2 4 6D" at bounding box center [887, 177] width 261 height 691
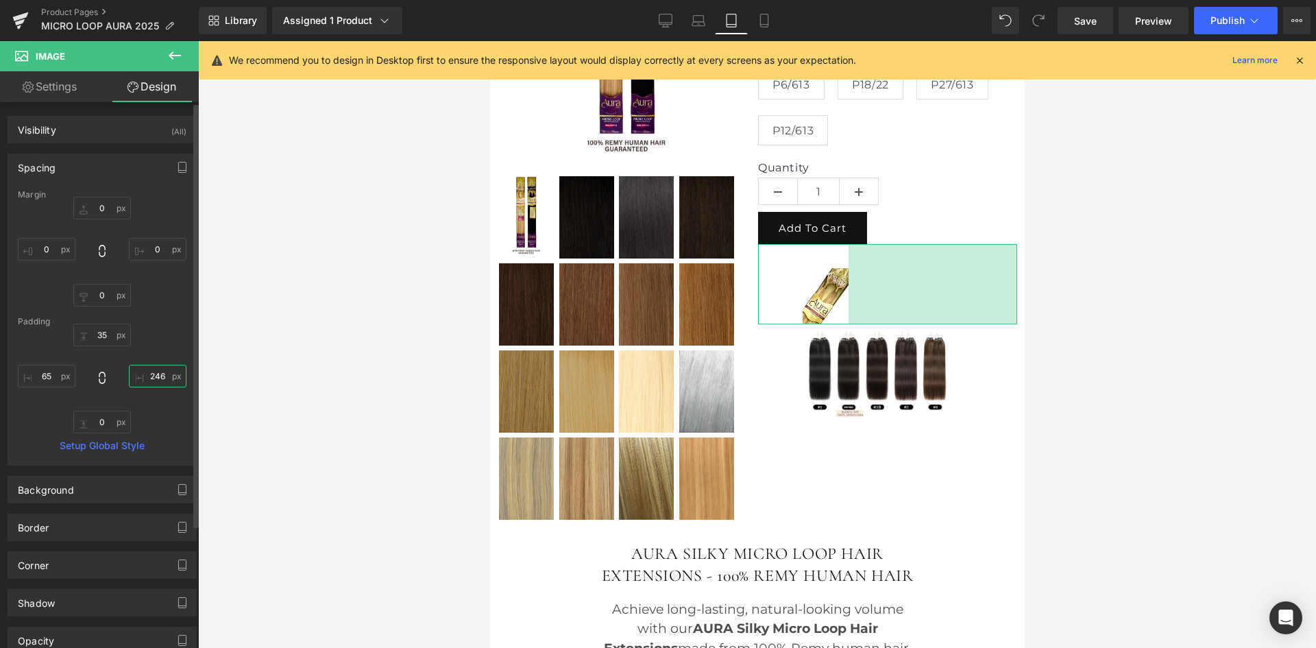
click at [160, 374] on input "246" at bounding box center [158, 376] width 58 height 23
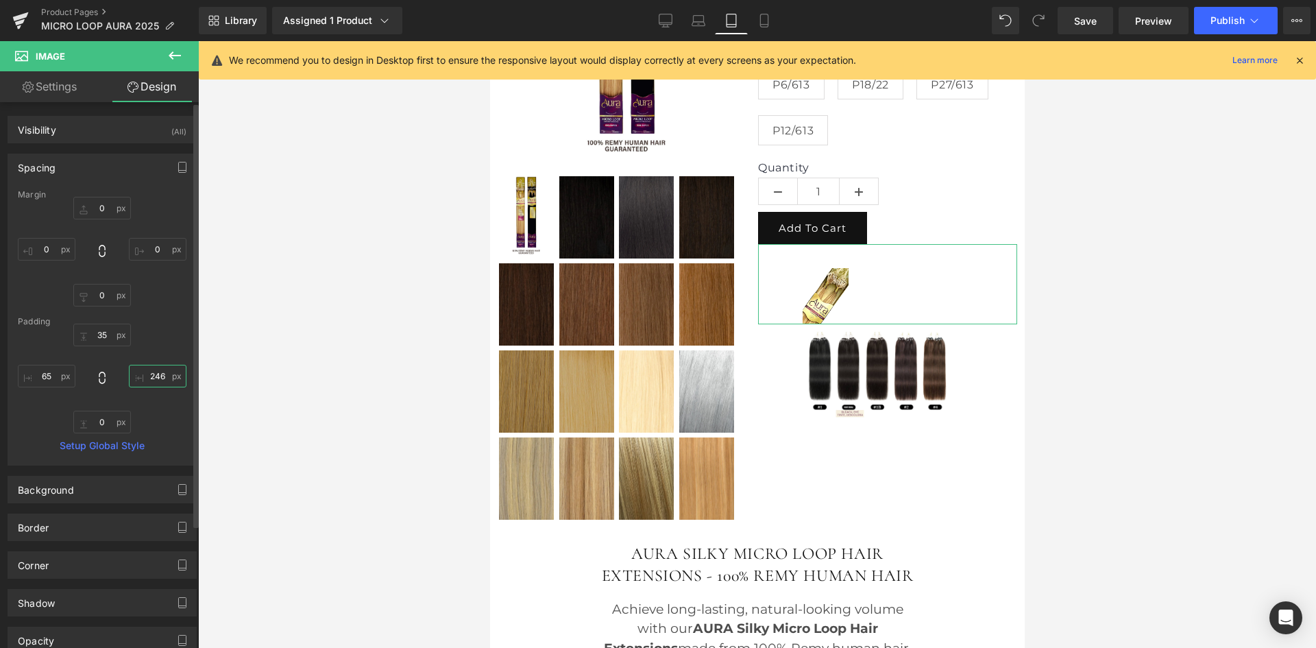
click at [160, 374] on input "246" at bounding box center [158, 376] width 58 height 23
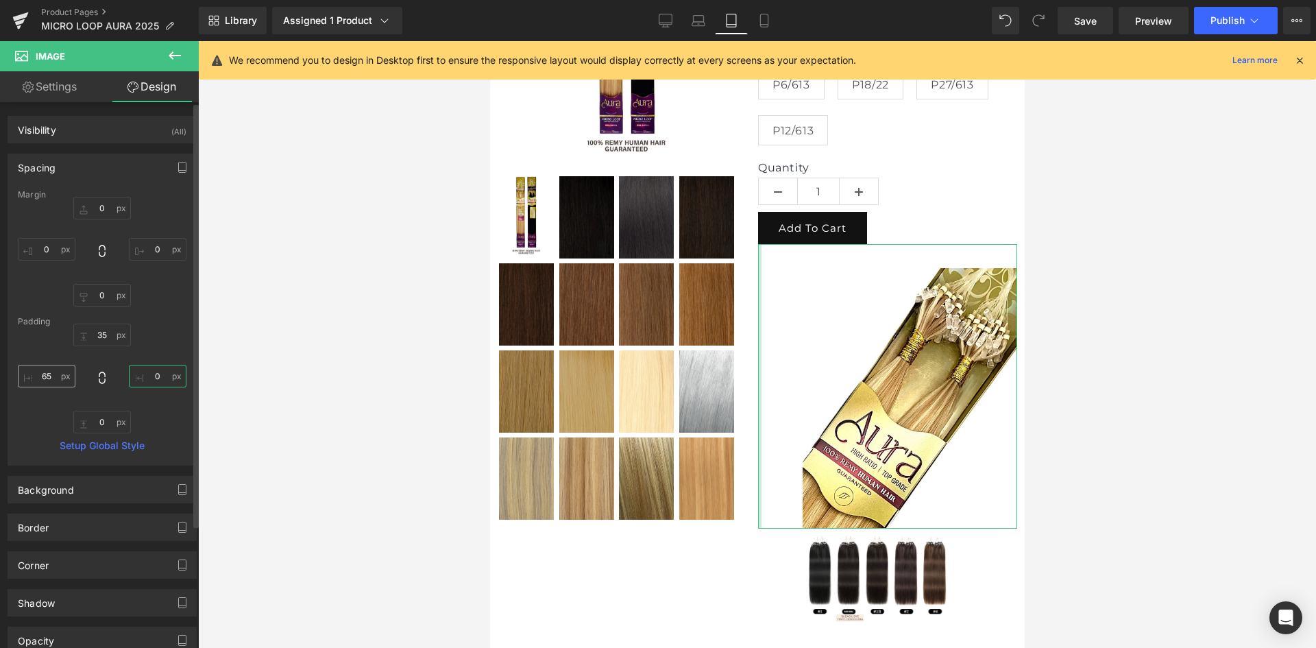
type input "0"
click at [46, 379] on input "65" at bounding box center [47, 376] width 58 height 23
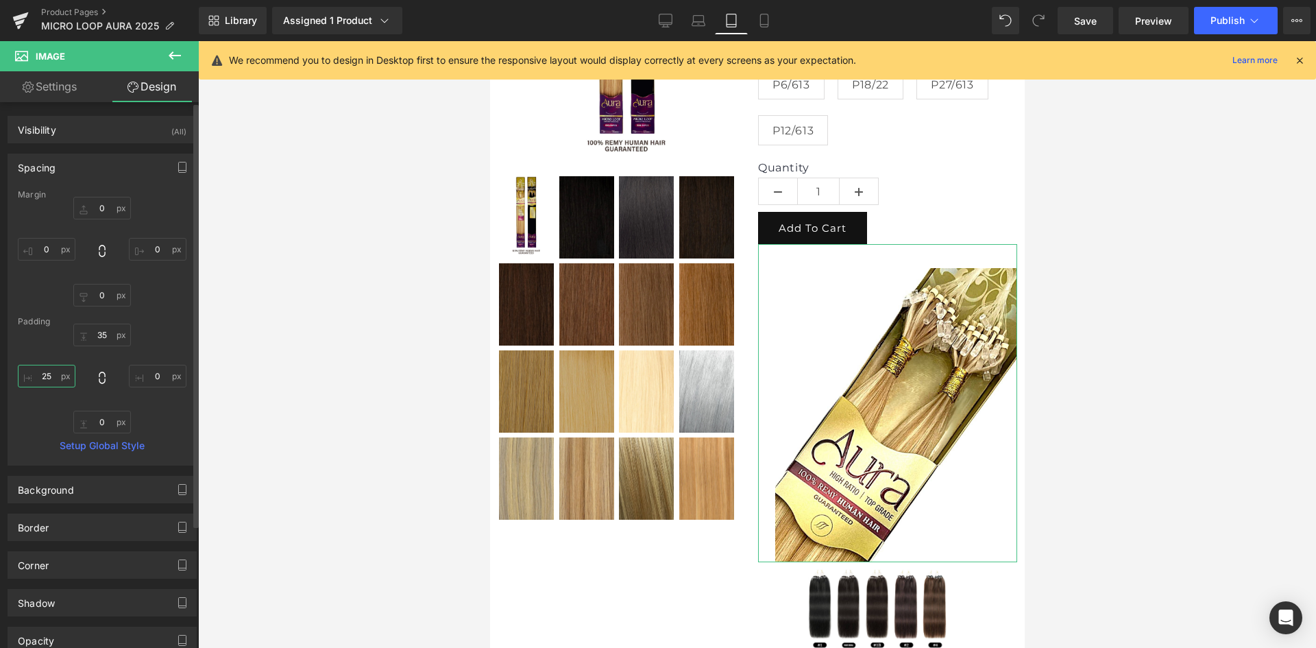
type input "25"
click at [149, 377] on input "0" at bounding box center [158, 376] width 58 height 23
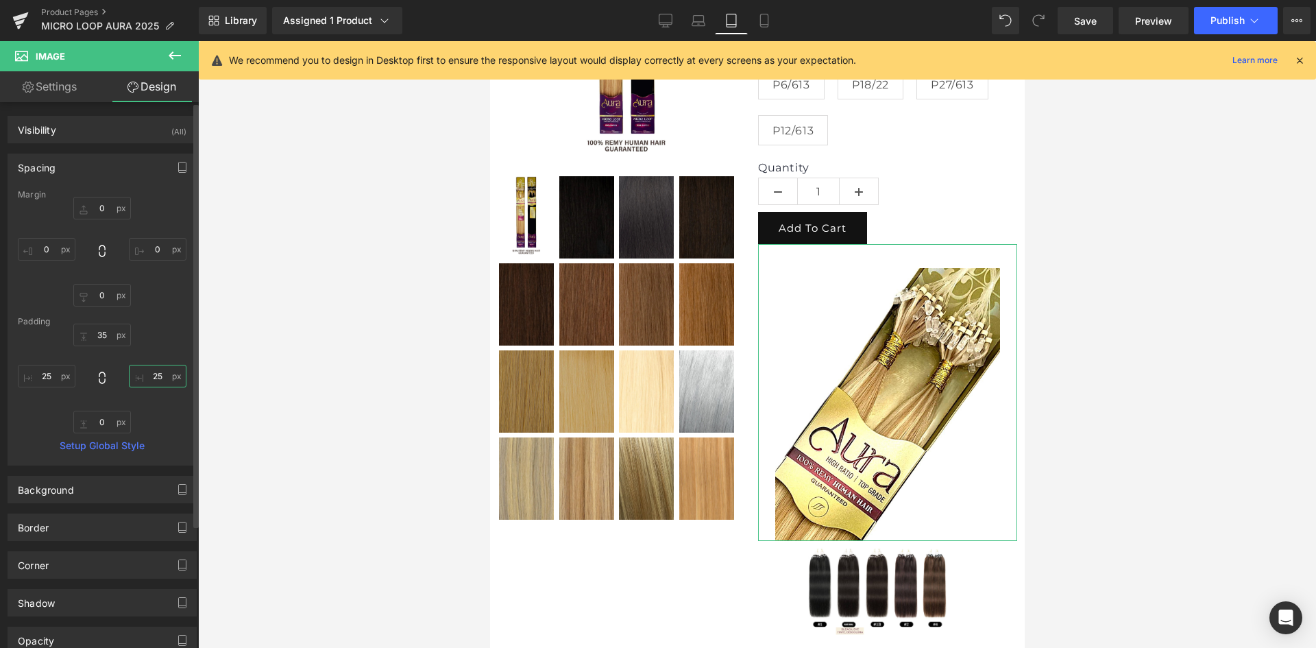
type input "2"
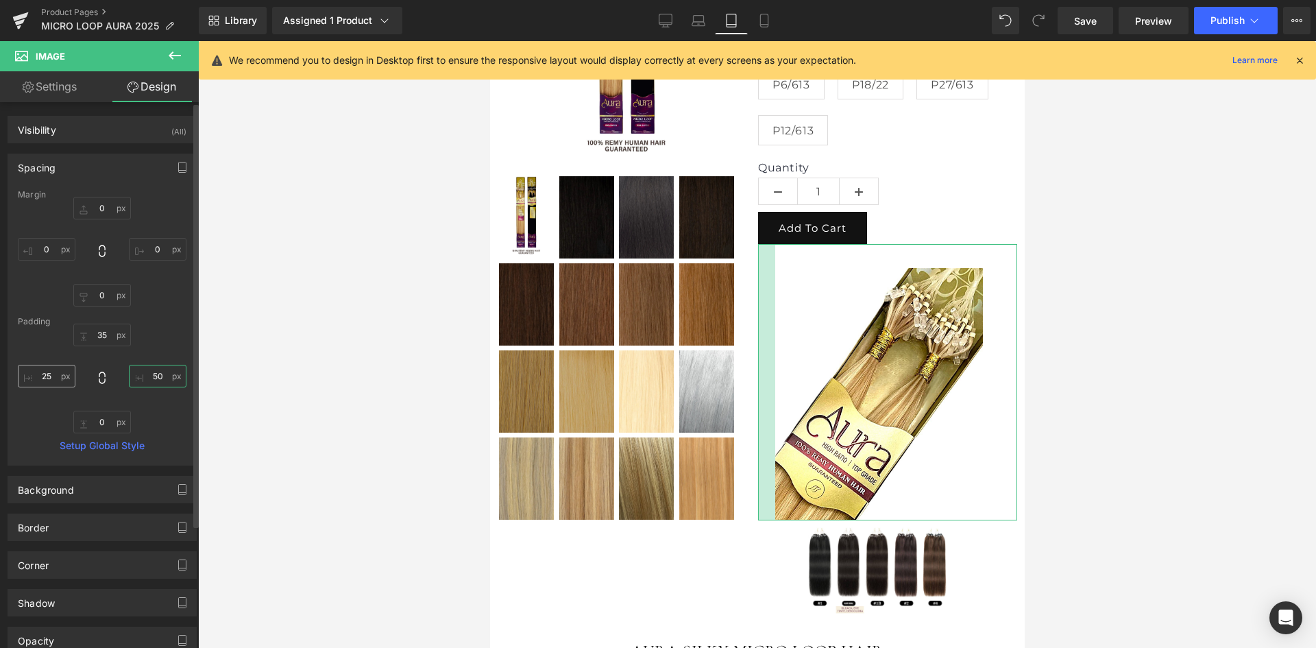
type input "50"
click at [42, 376] on input "25" at bounding box center [47, 376] width 58 height 23
type input "50"
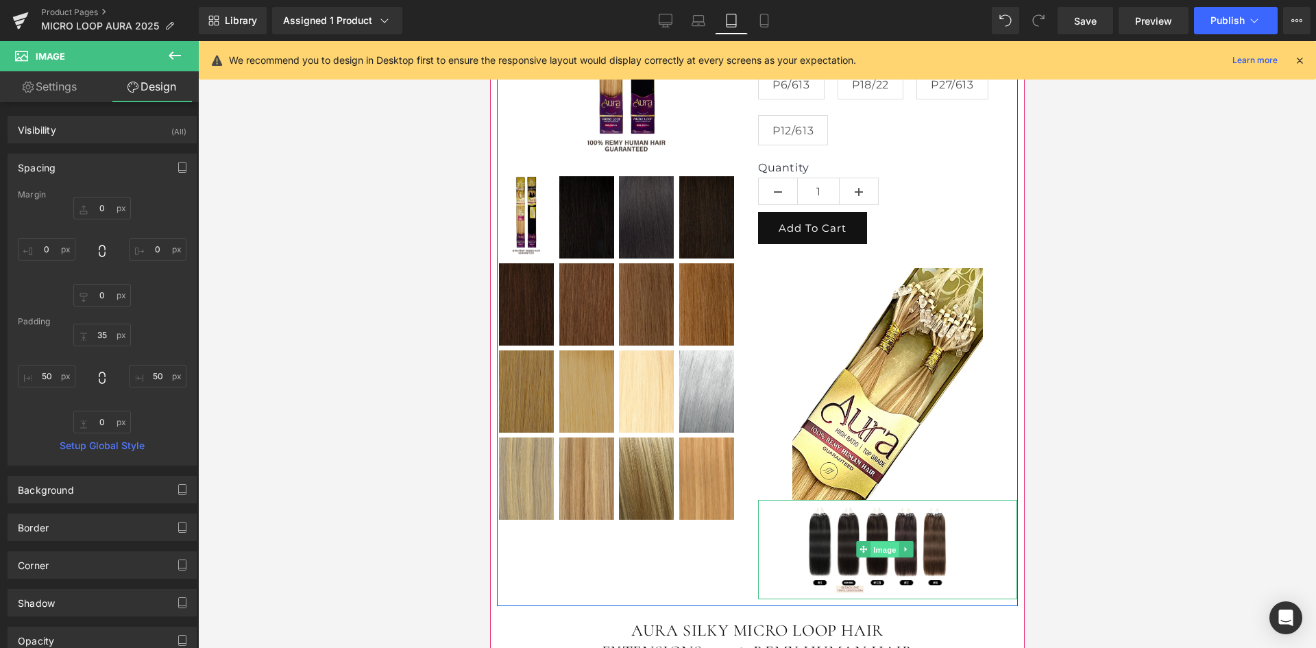
click at [876, 542] on span "Image" at bounding box center [884, 550] width 29 height 16
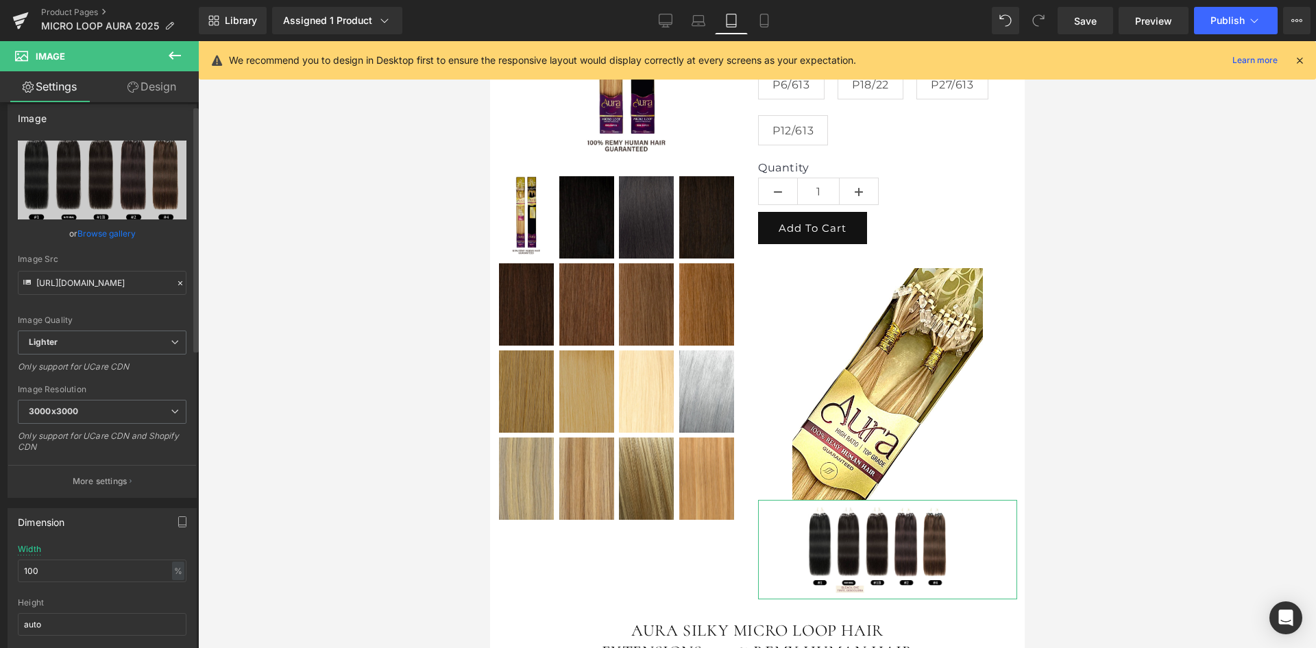
scroll to position [0, 0]
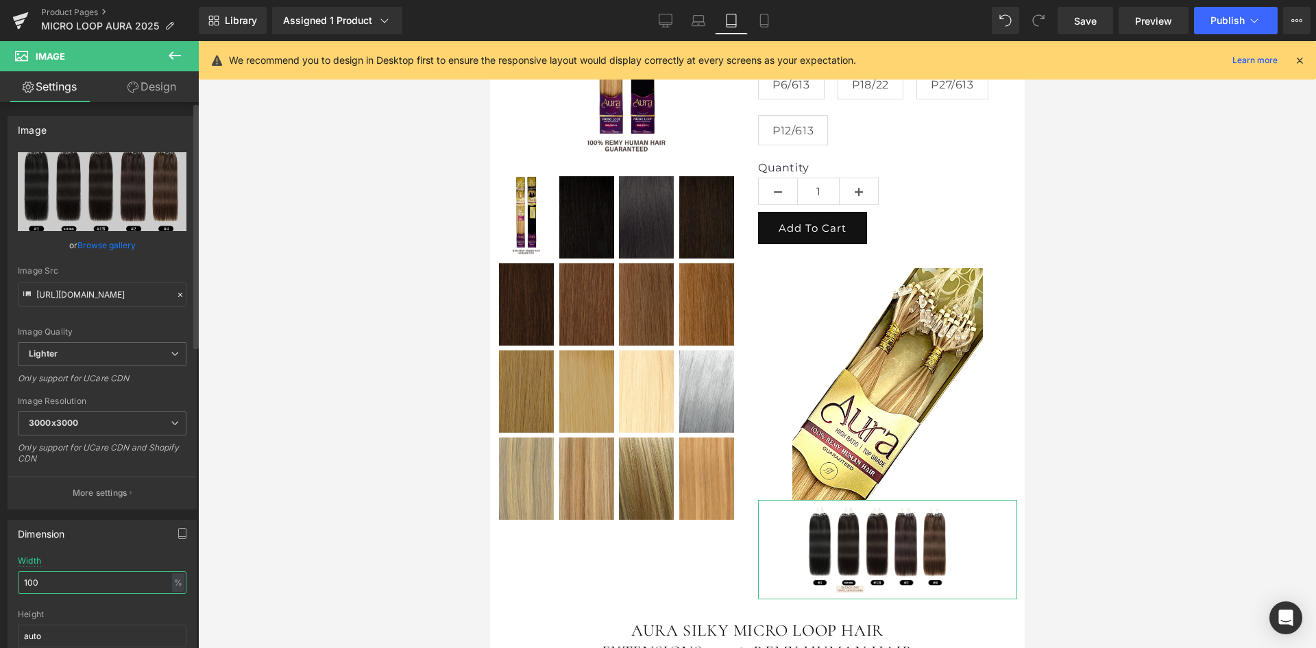
click at [74, 583] on input "100" at bounding box center [102, 582] width 169 height 23
type input "1"
click at [144, 95] on link "Design" at bounding box center [151, 86] width 99 height 31
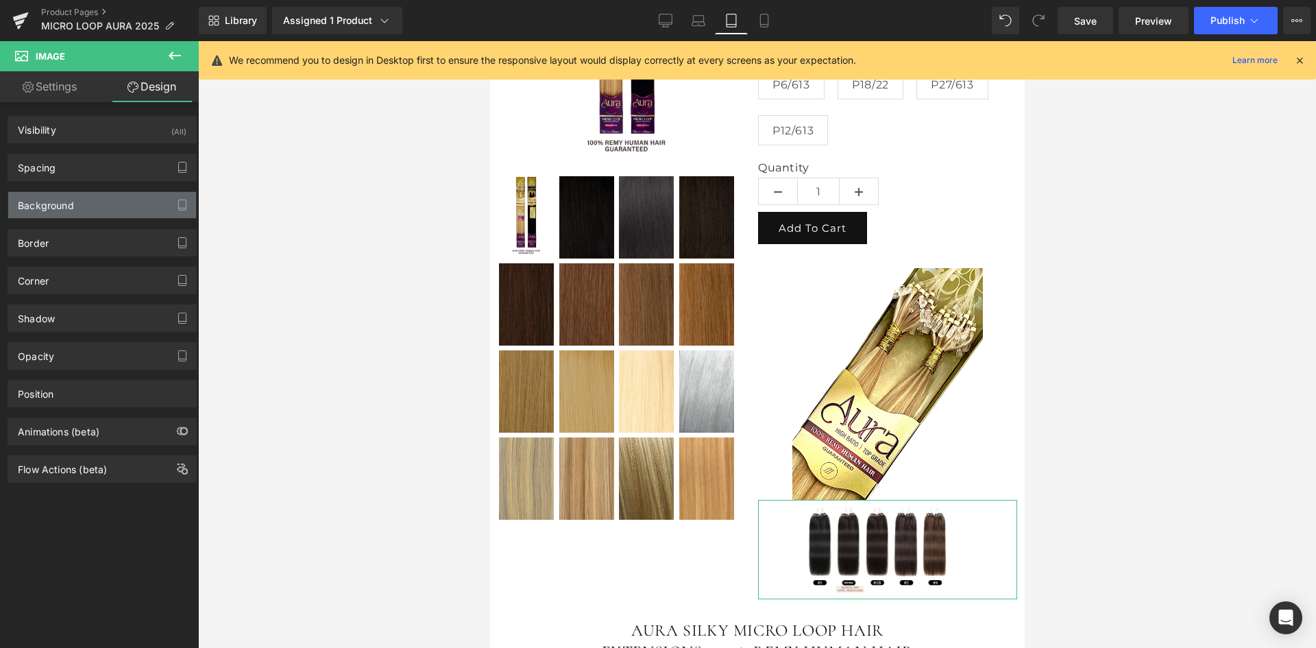
type input "0"
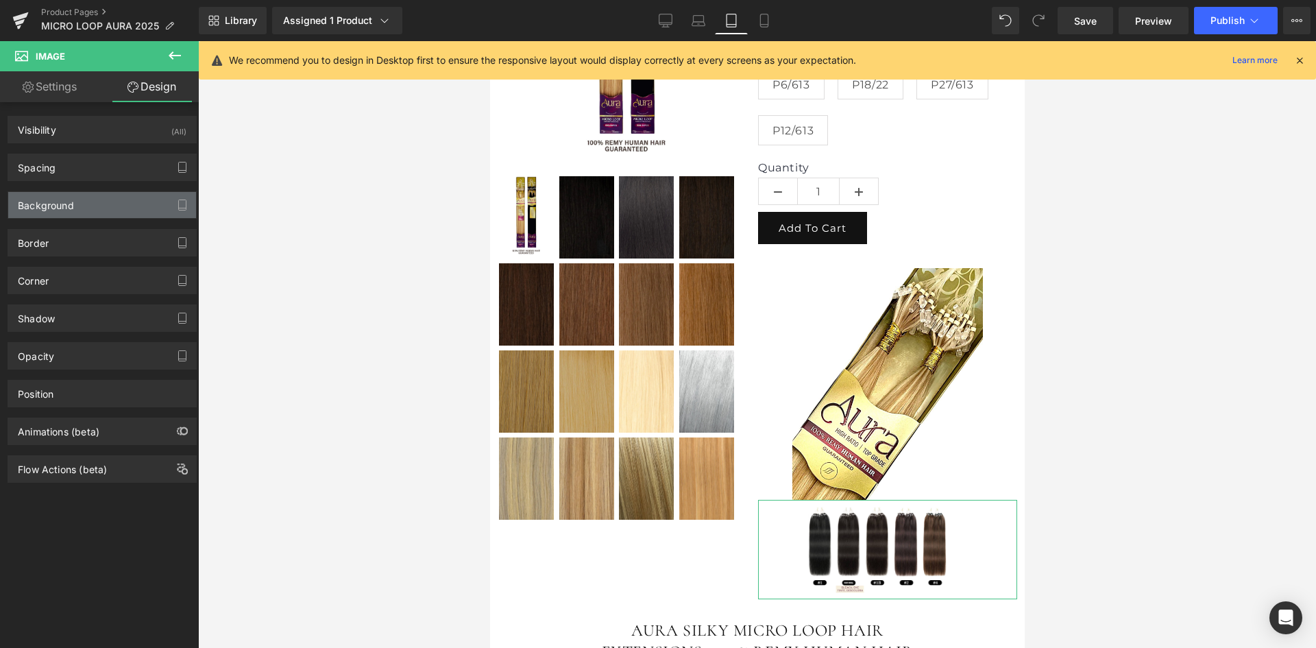
type input "93"
type input "0"
click at [99, 167] on div "Spacing" at bounding box center [102, 167] width 188 height 26
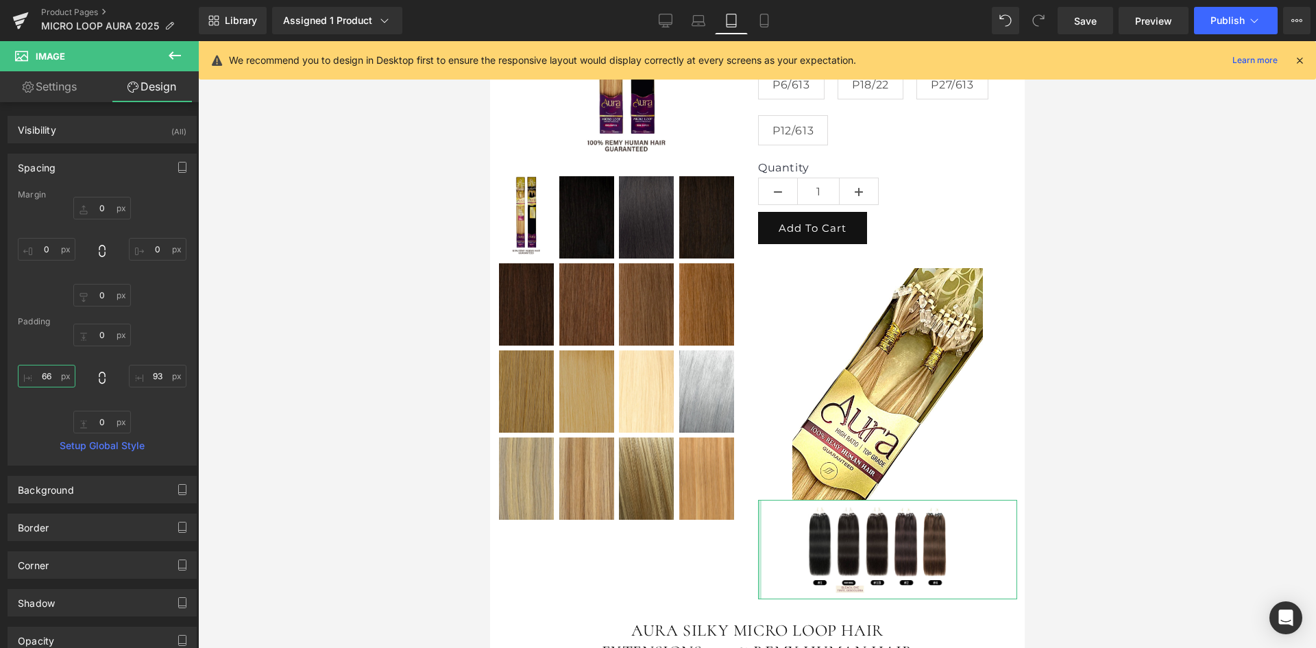
click at [46, 375] on input "66" at bounding box center [47, 376] width 58 height 23
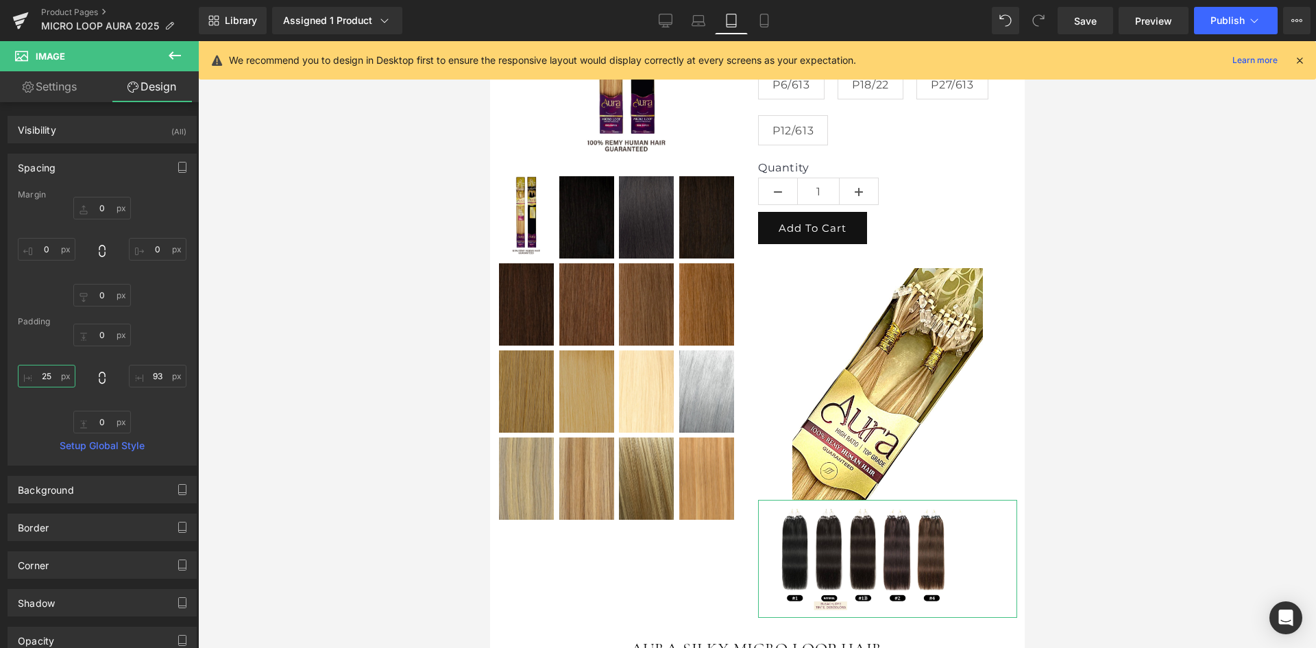
type input "25"
click at [149, 381] on input "93" at bounding box center [158, 376] width 58 height 23
type input "25"
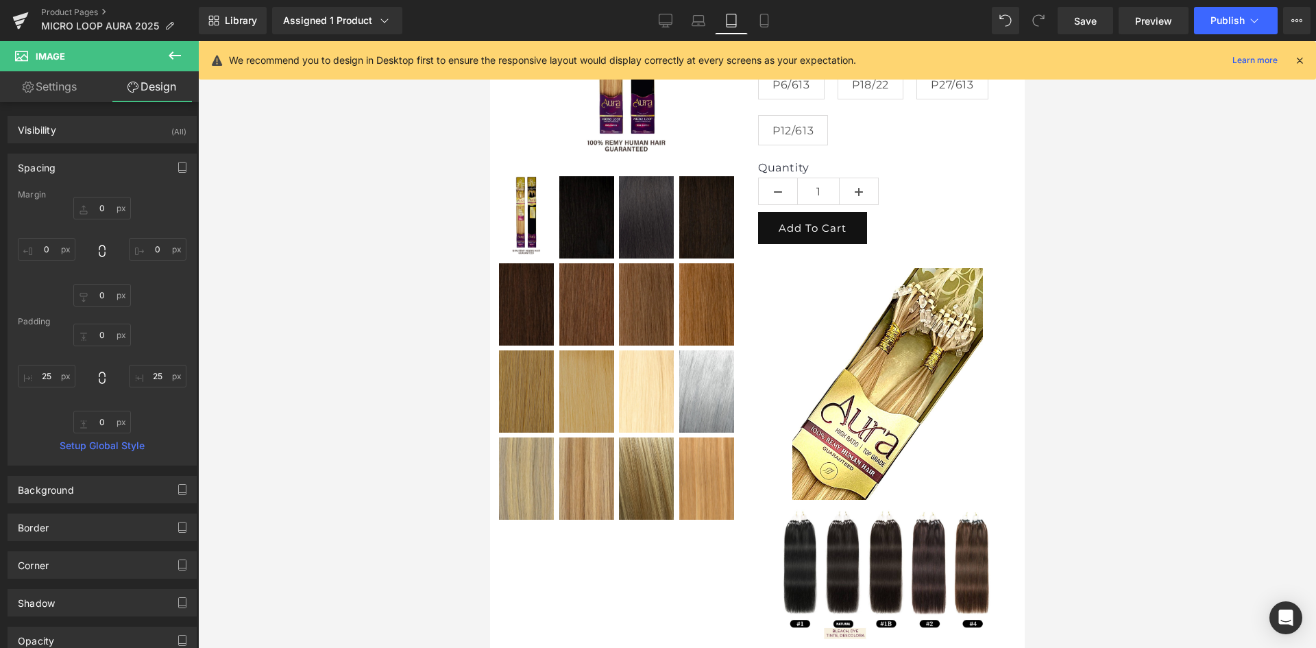
click at [306, 445] on div at bounding box center [757, 344] width 1118 height 607
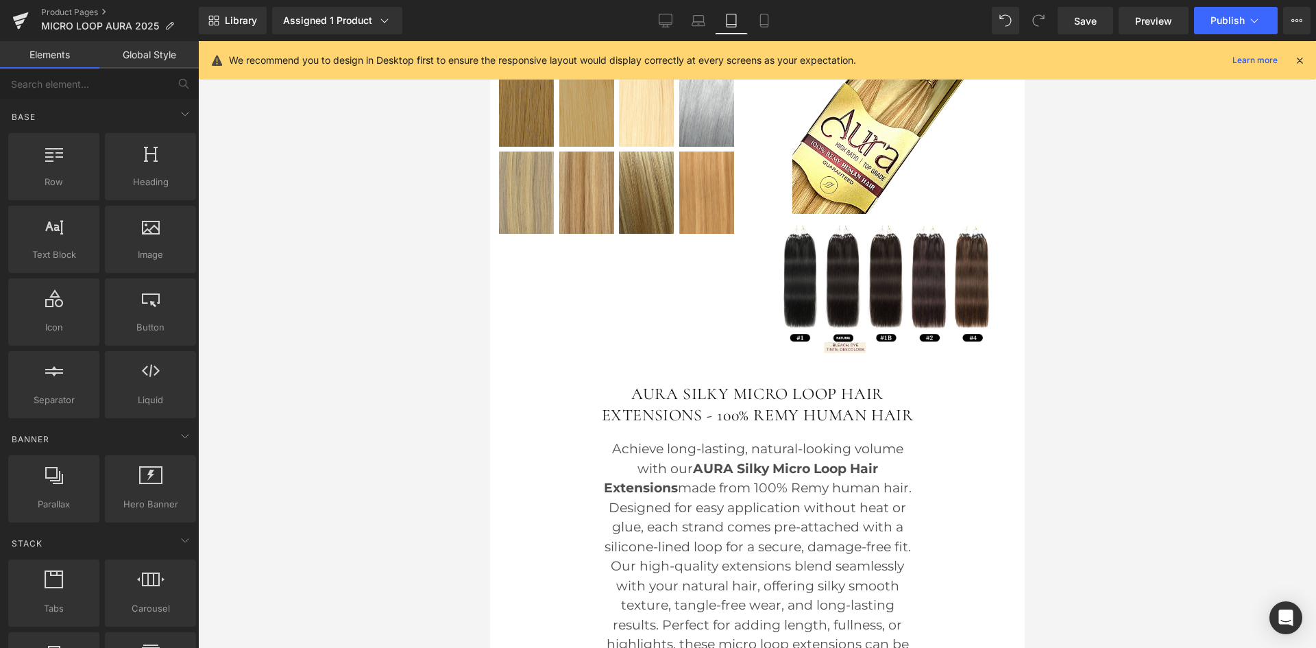
scroll to position [660, 0]
click at [660, 20] on icon at bounding box center [666, 19] width 13 height 10
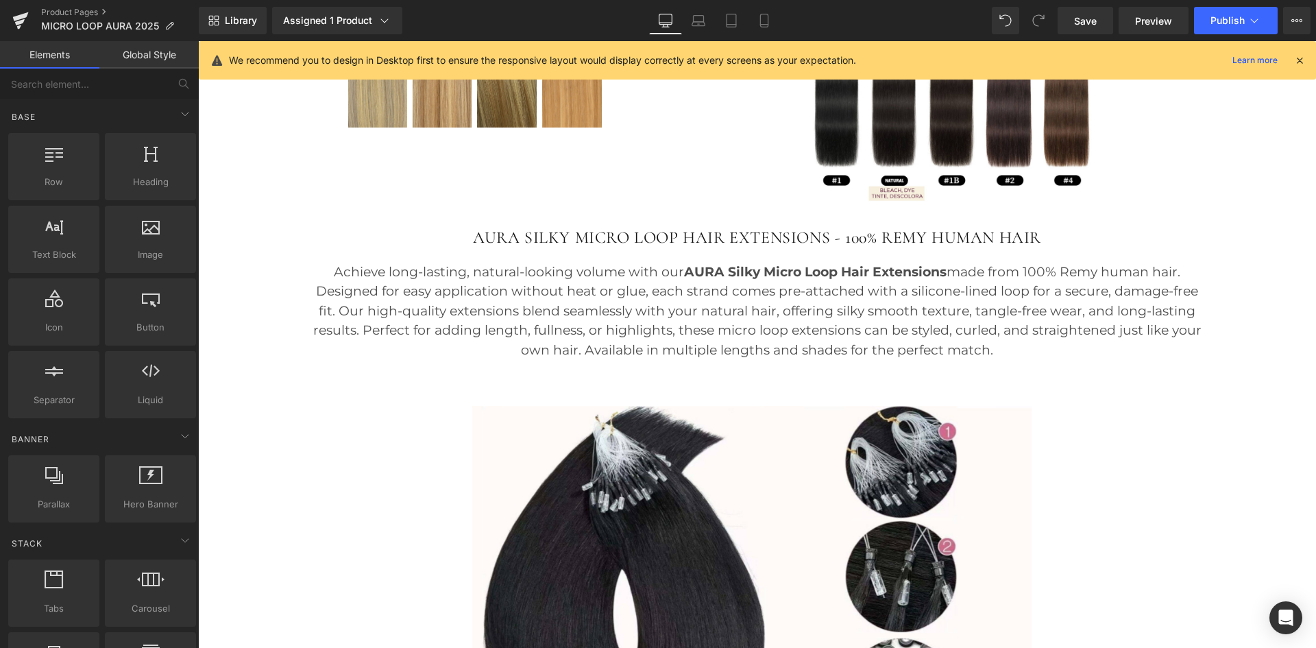
scroll to position [847, 0]
click at [712, 21] on link "Laptop" at bounding box center [698, 20] width 33 height 27
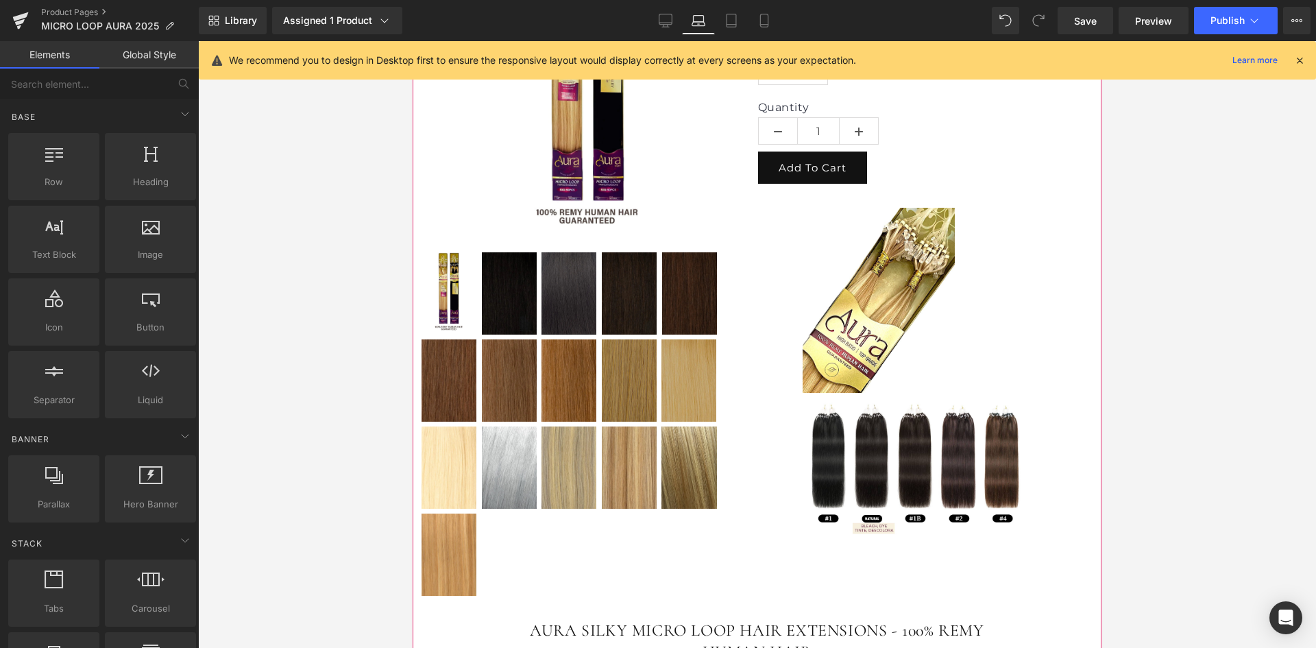
scroll to position [452, 0]
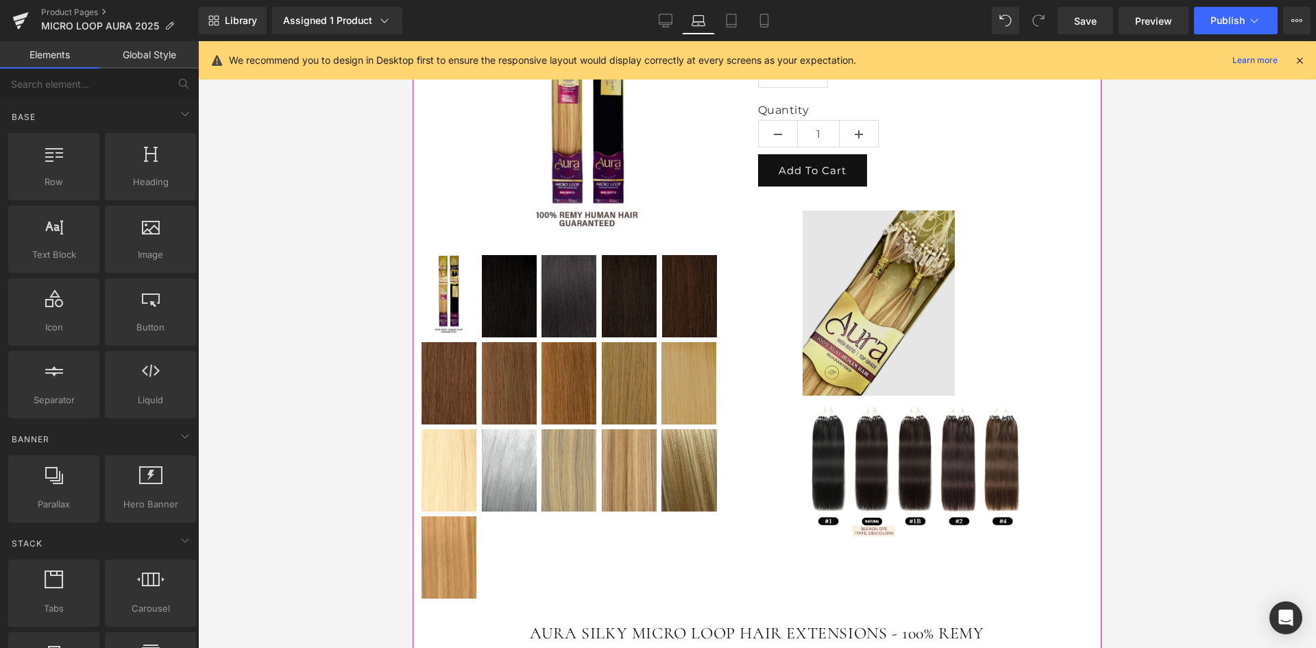
click at [891, 293] on div "Image 50px 50px" at bounding box center [926, 290] width 337 height 209
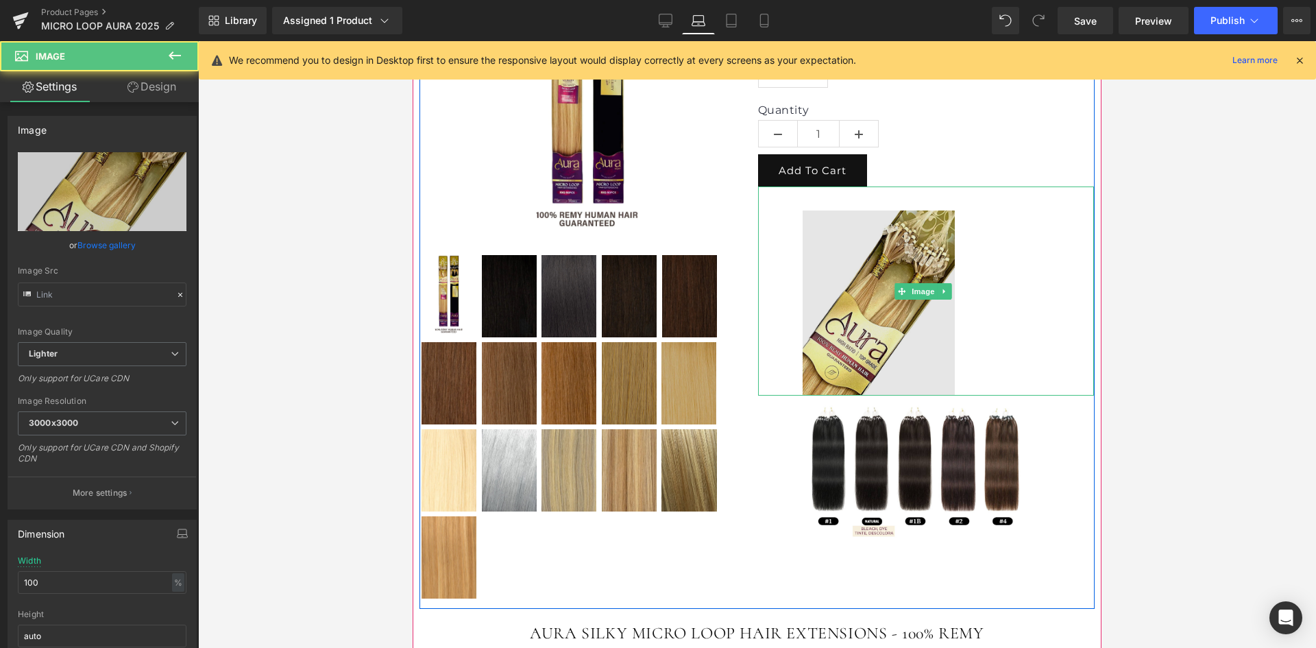
type input "https://ucarecdn.com/1e354993-73d0-4fd8-a768-7fcc393cba44/-/format/auto/-/previ…"
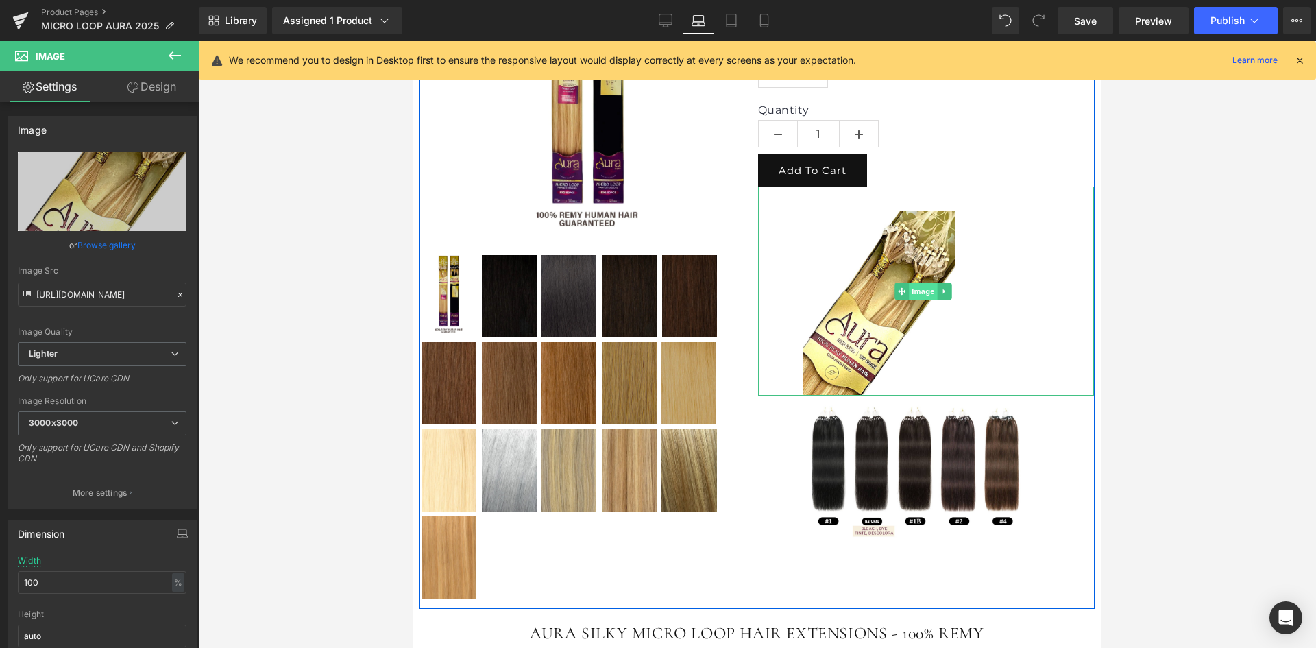
click at [914, 292] on span "Image" at bounding box center [923, 291] width 29 height 16
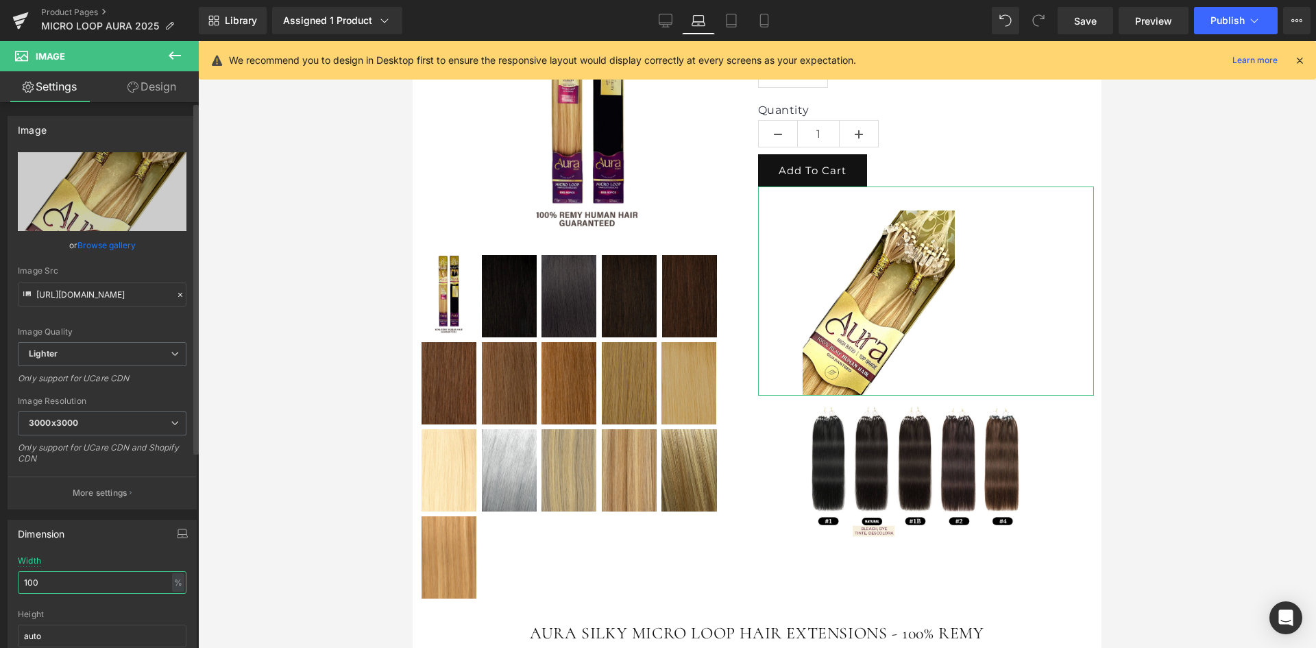
click at [60, 581] on input "100" at bounding box center [102, 582] width 169 height 23
click at [159, 100] on link "Design" at bounding box center [151, 86] width 99 height 31
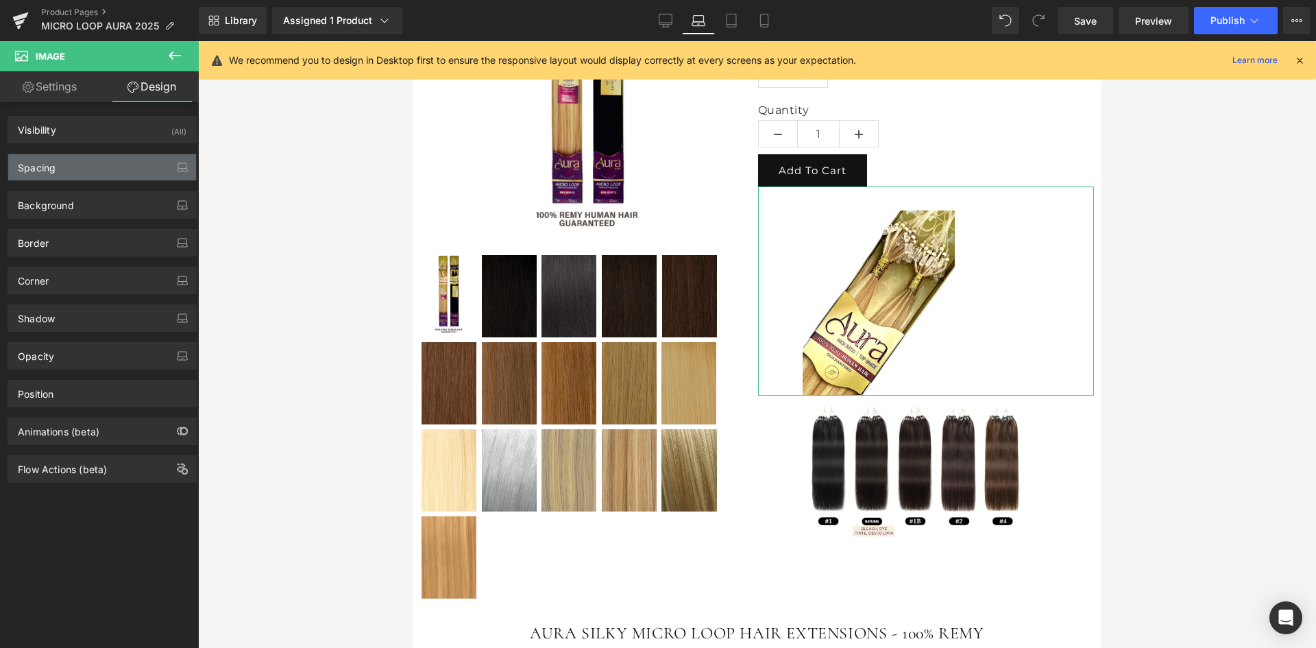
click at [75, 169] on div "Spacing" at bounding box center [102, 167] width 188 height 26
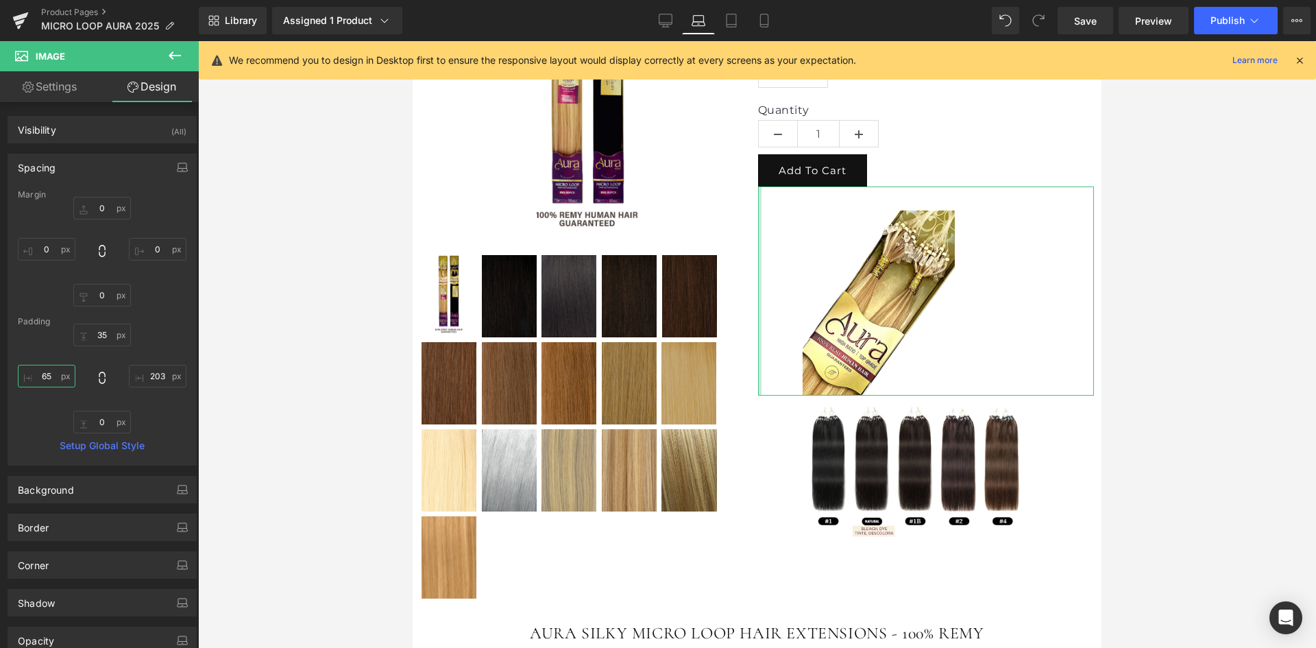
click at [50, 370] on input "65" at bounding box center [47, 376] width 58 height 23
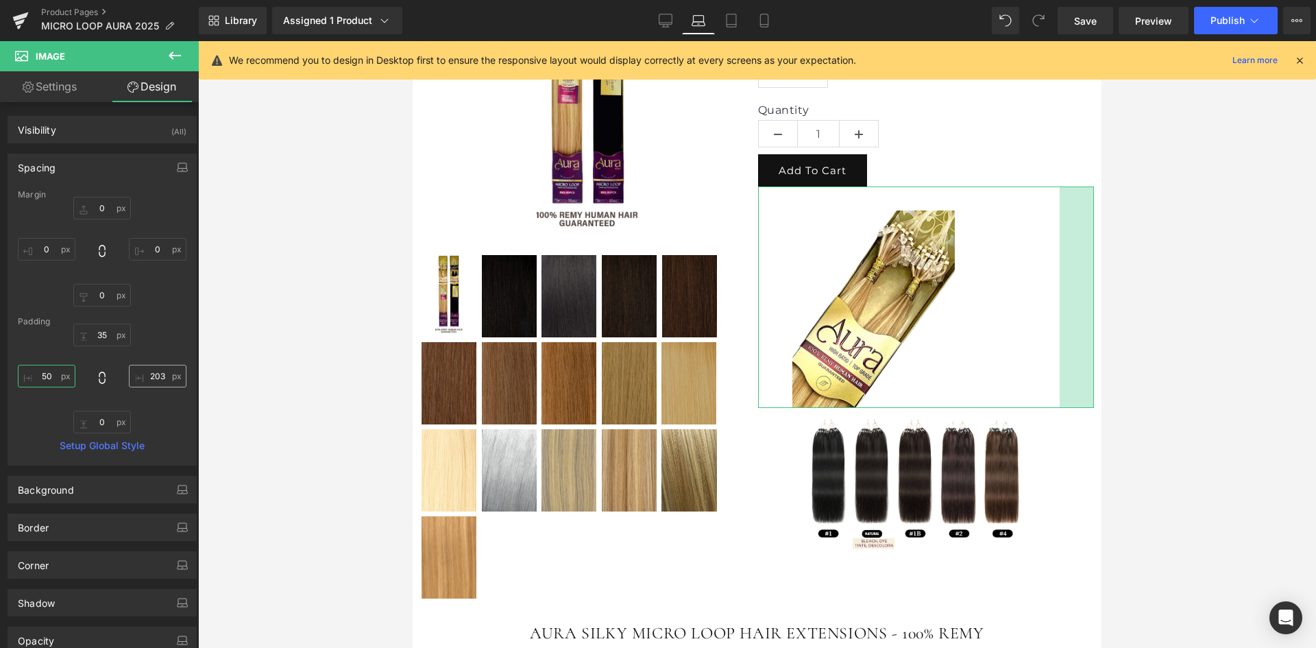
type input "50"
click at [149, 375] on input "203" at bounding box center [158, 376] width 58 height 23
type input "50"
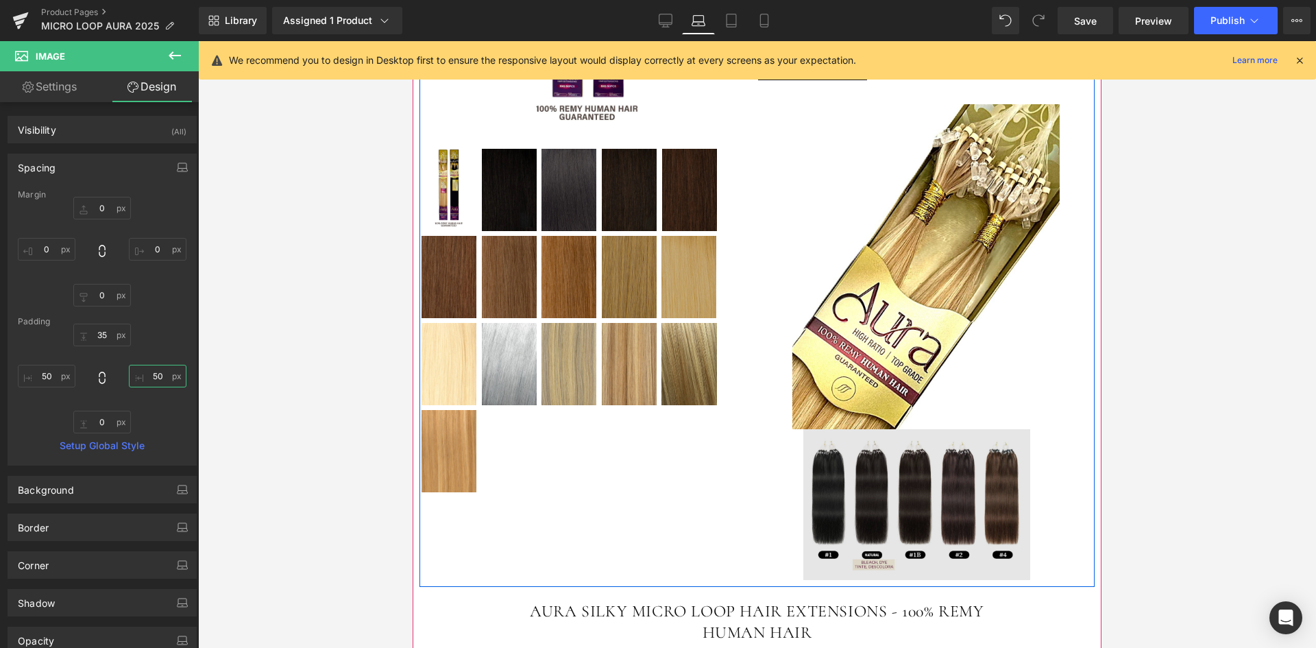
scroll to position [559, 0]
click at [916, 488] on div "Image" at bounding box center [926, 504] width 337 height 151
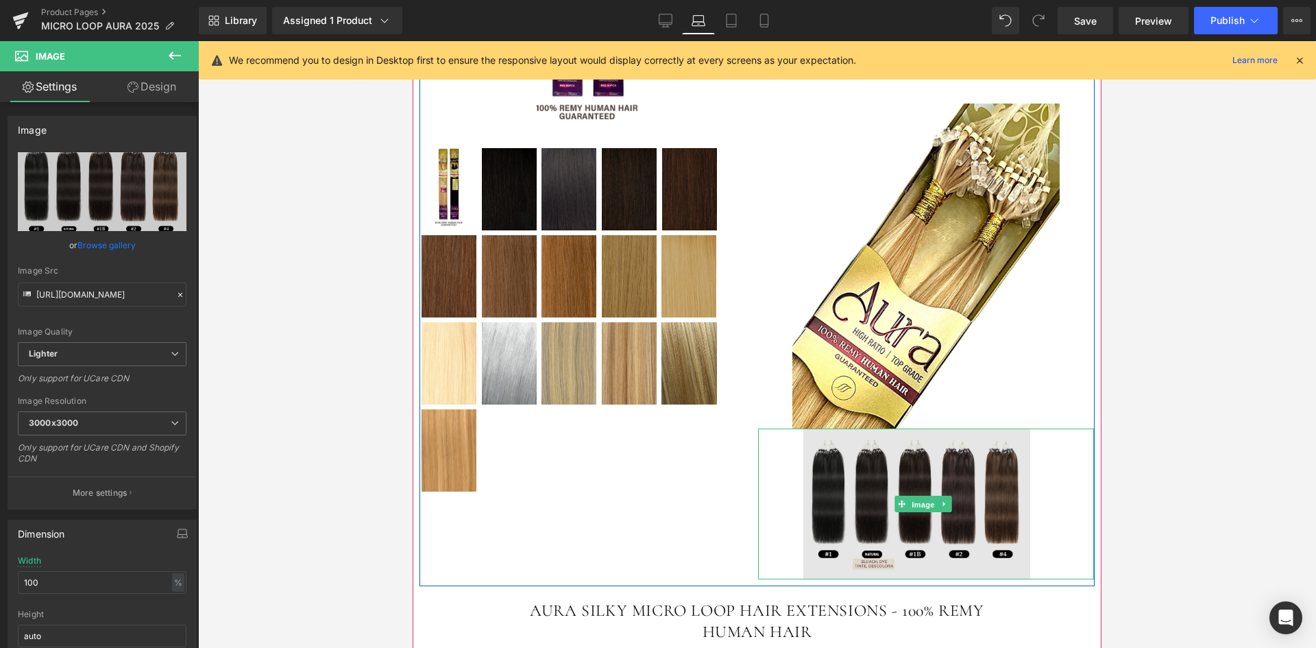
click at [916, 496] on span "Image" at bounding box center [923, 504] width 29 height 16
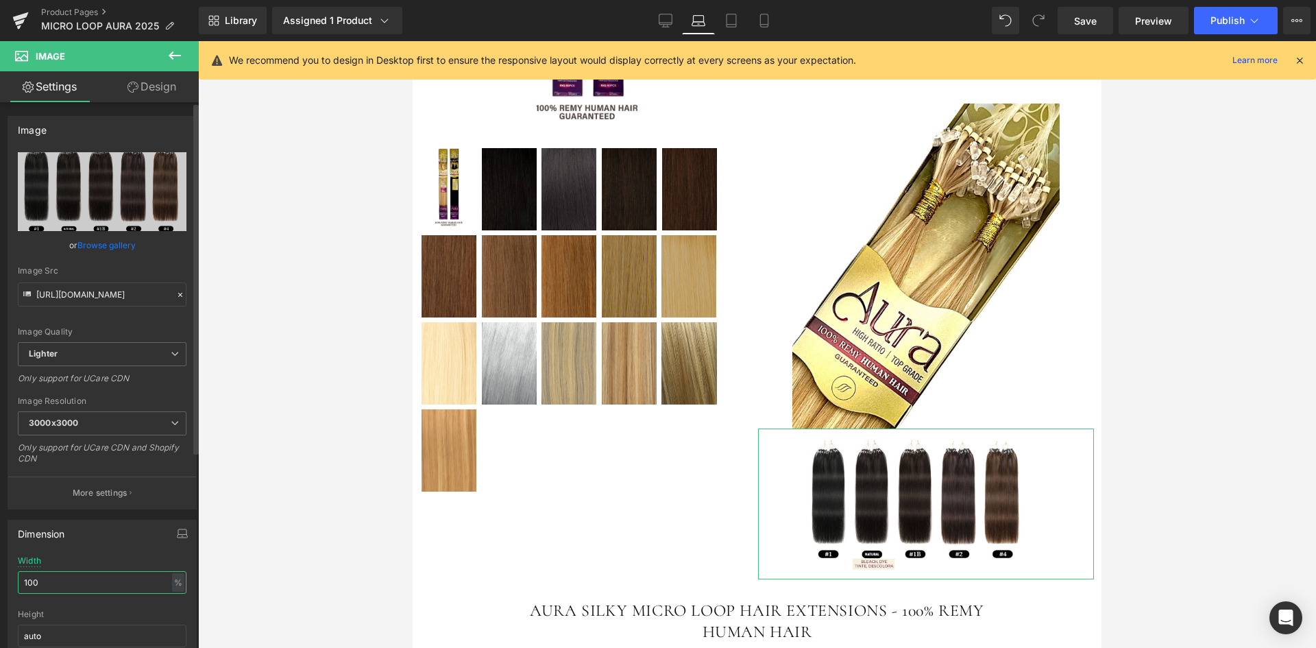
click at [109, 581] on input "100" at bounding box center [102, 582] width 169 height 23
click at [166, 82] on link "Design" at bounding box center [151, 86] width 99 height 31
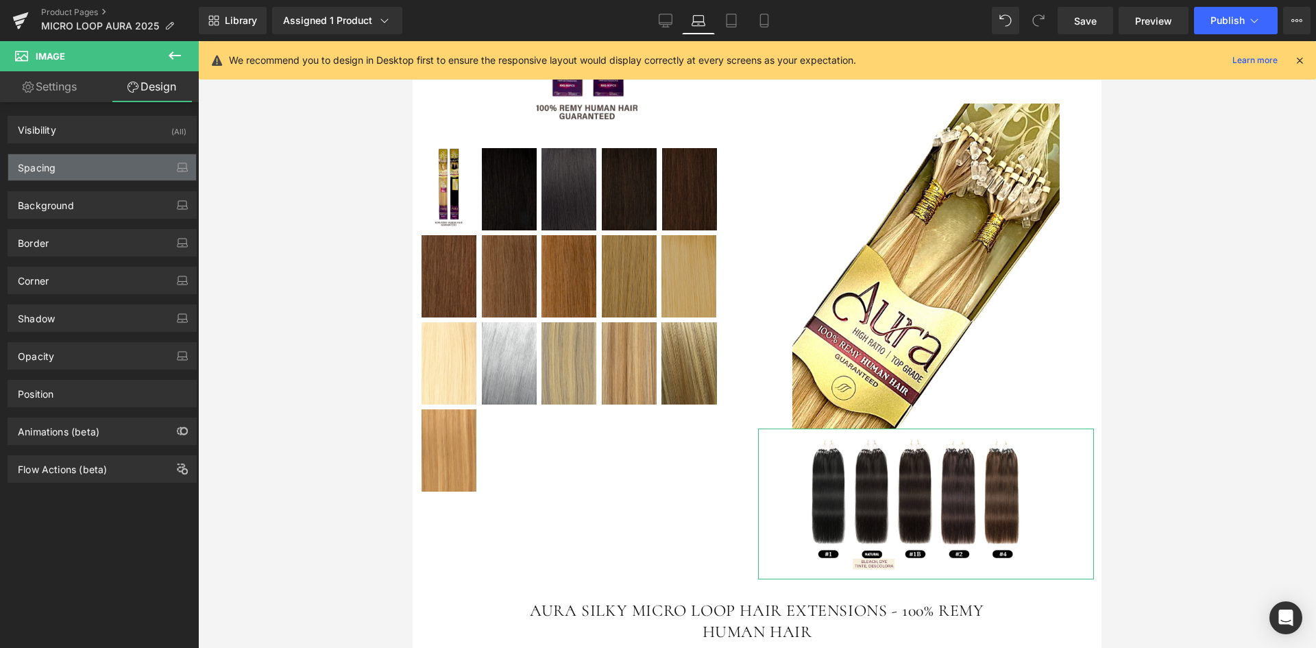
click at [69, 165] on div "Spacing" at bounding box center [102, 167] width 188 height 26
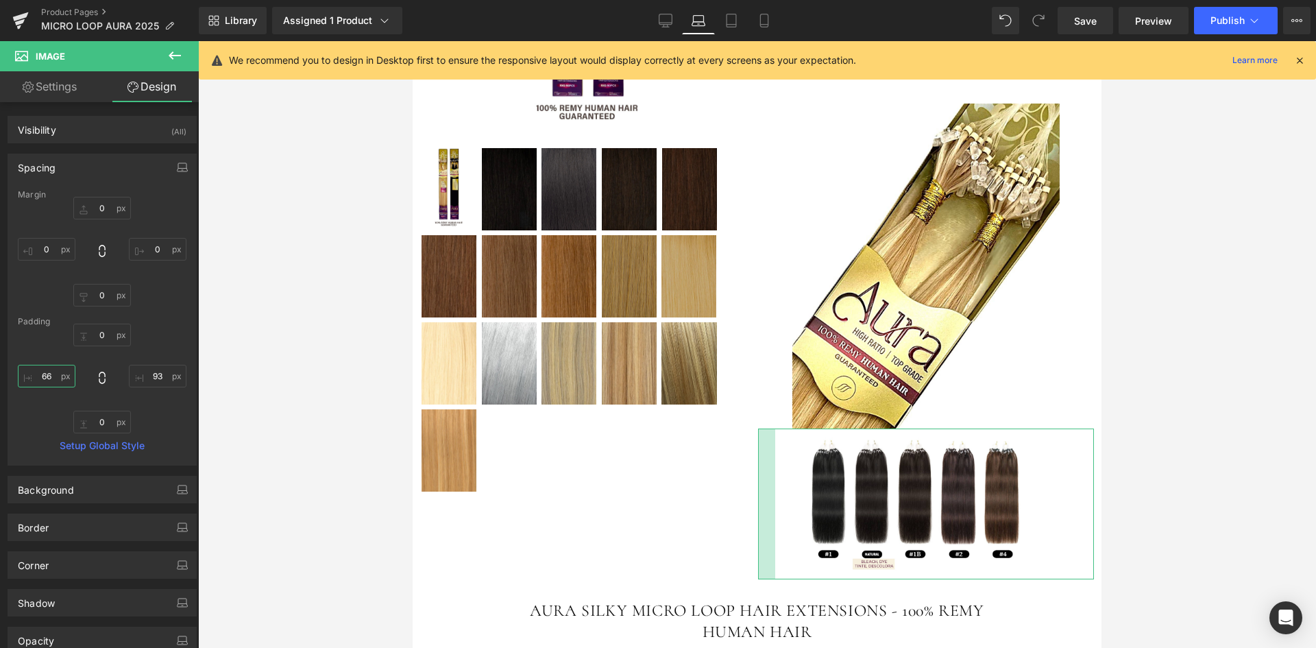
click at [49, 379] on input "66" at bounding box center [47, 376] width 58 height 23
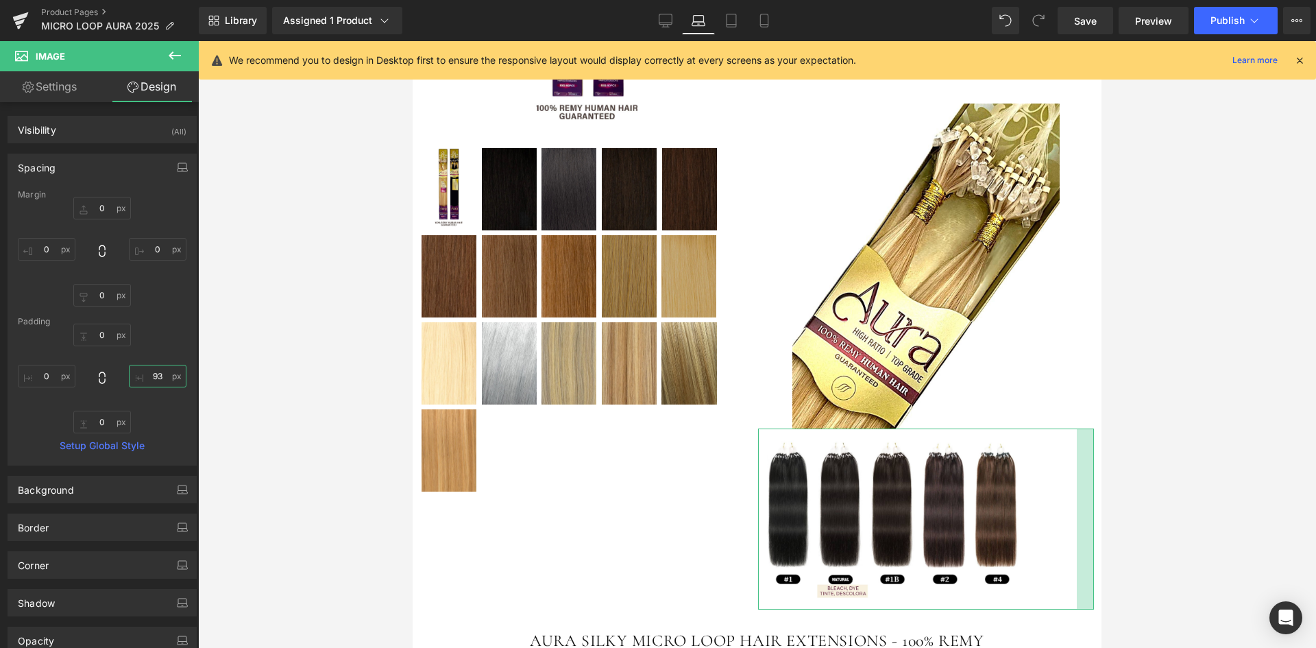
click at [151, 381] on input "93" at bounding box center [158, 376] width 58 height 23
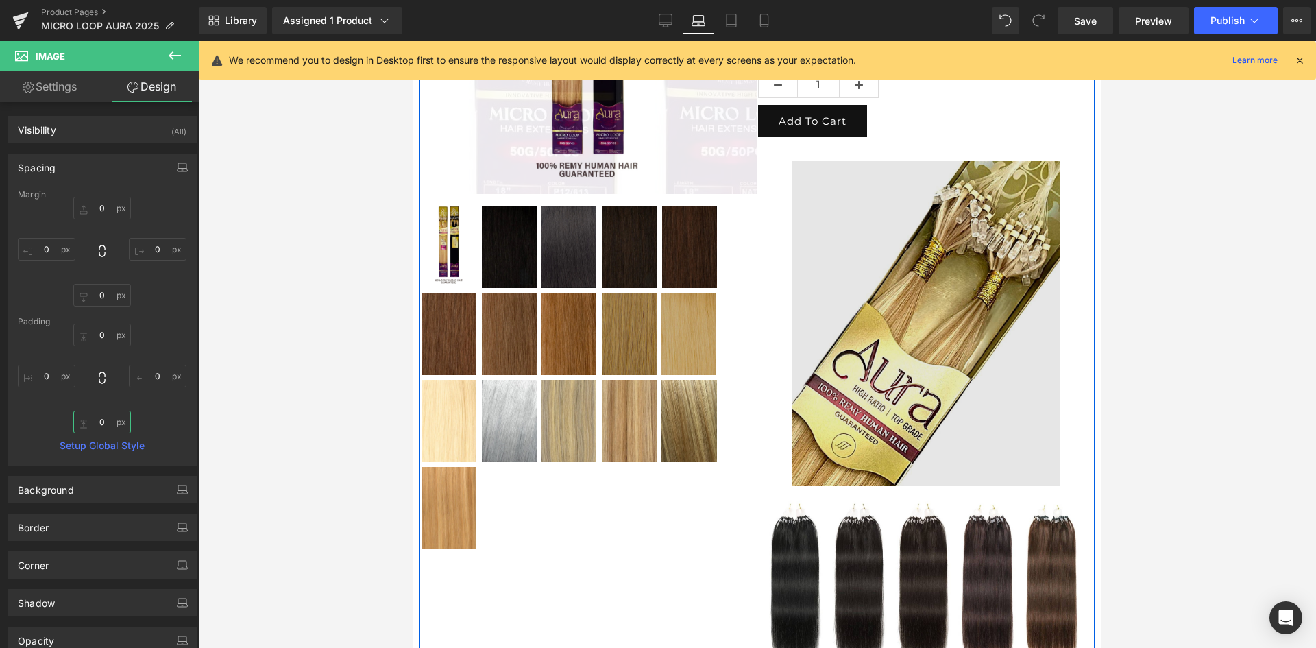
scroll to position [503, 0]
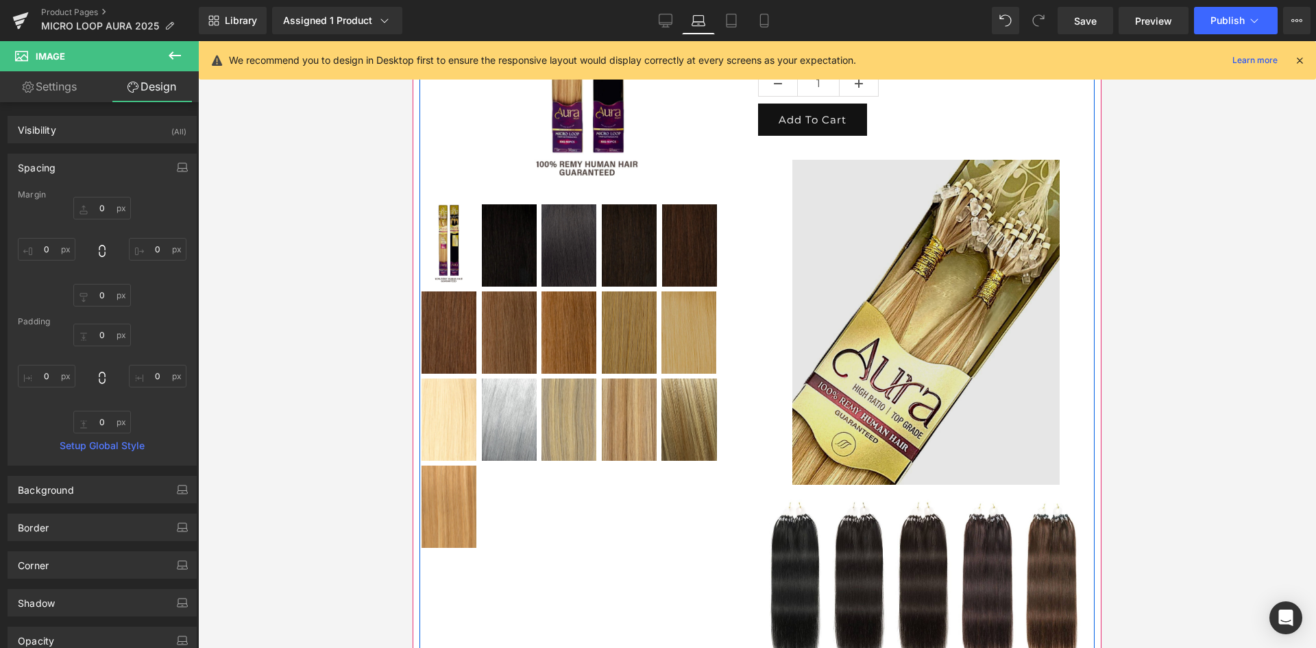
click at [924, 318] on img at bounding box center [926, 310] width 337 height 349
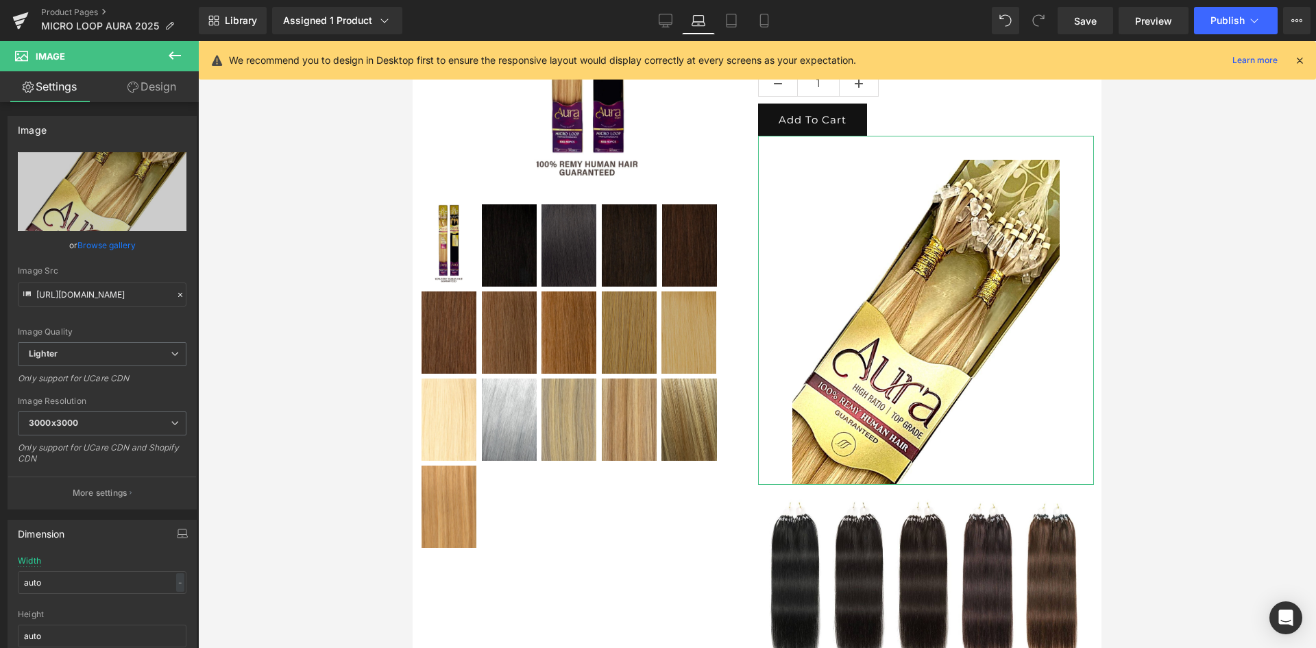
click at [150, 86] on link "Design" at bounding box center [151, 86] width 99 height 31
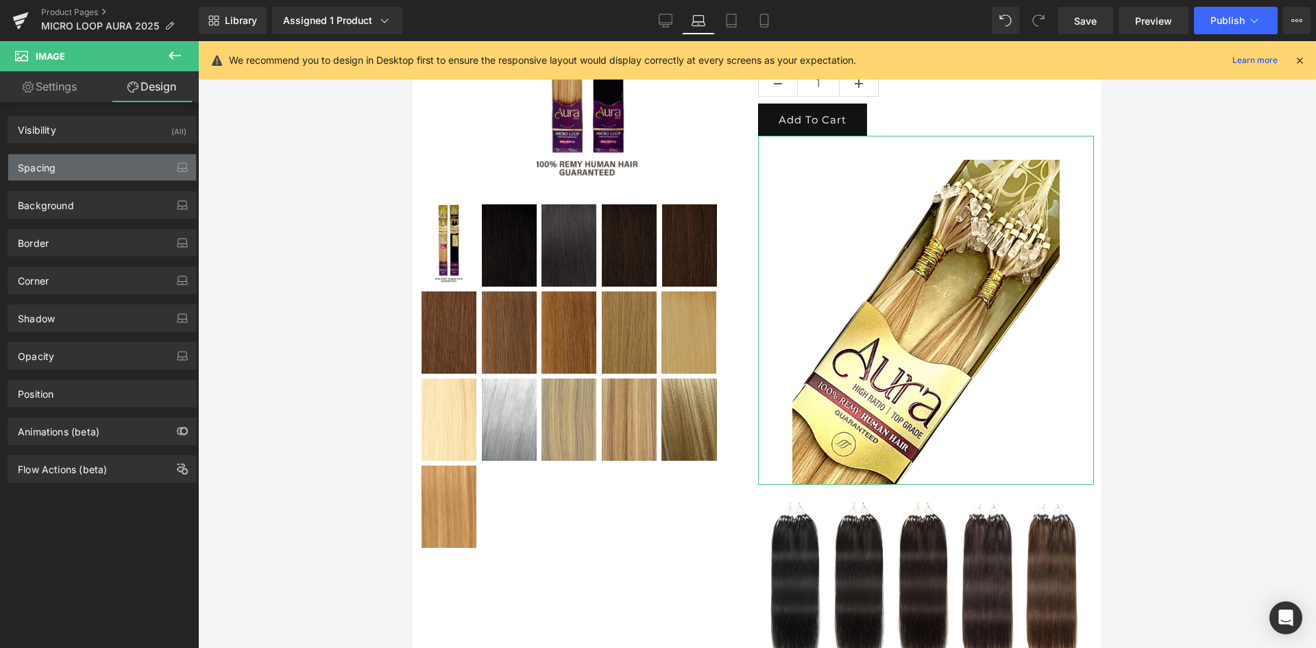
type input "0"
type input "35"
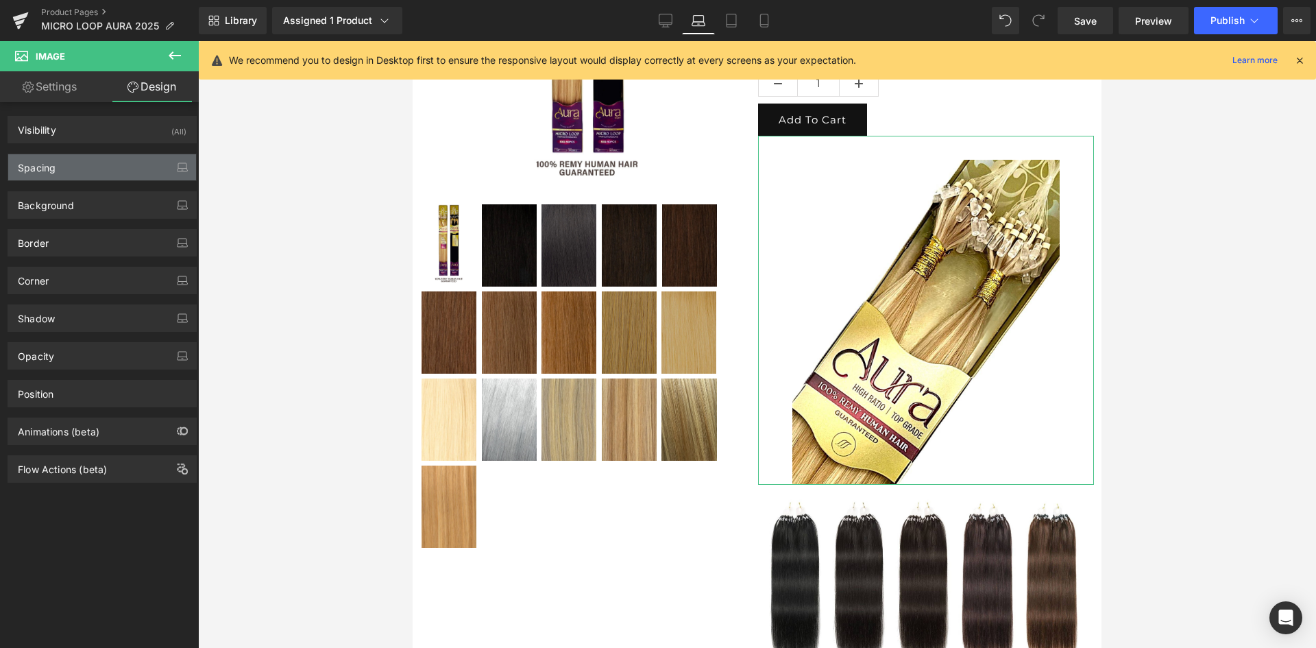
type input "50"
type input "0"
click at [130, 156] on div "Spacing" at bounding box center [102, 167] width 188 height 26
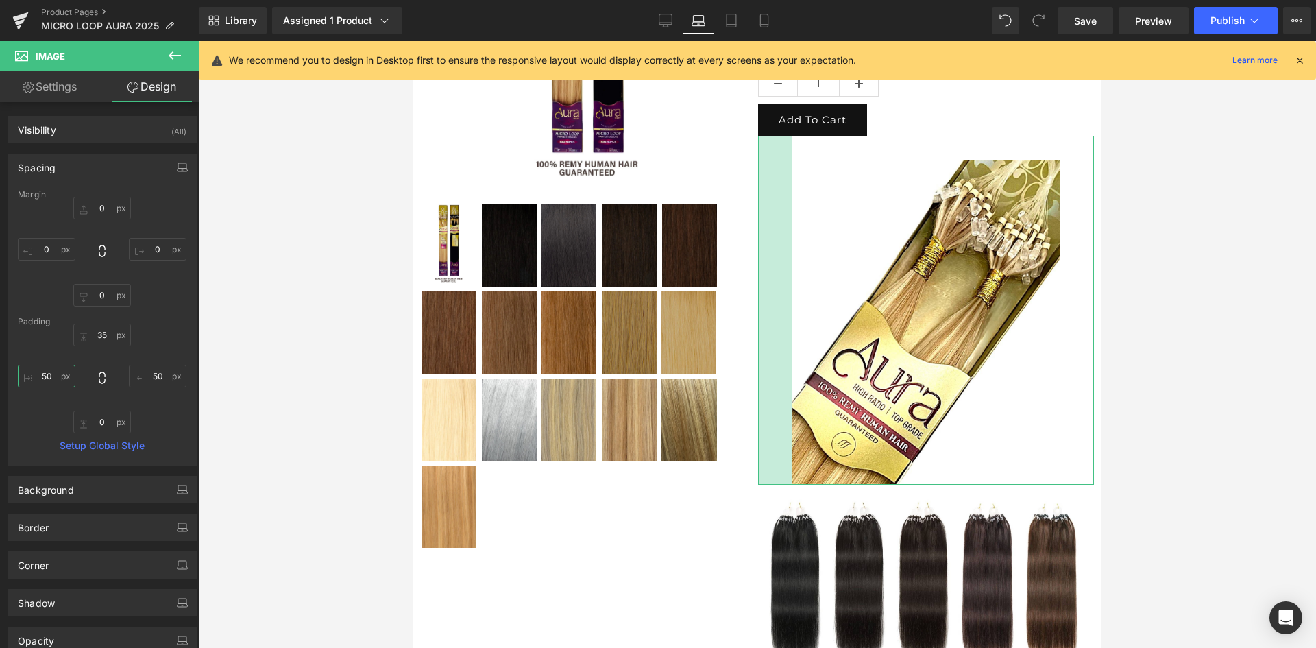
click at [49, 376] on input "50" at bounding box center [47, 376] width 58 height 23
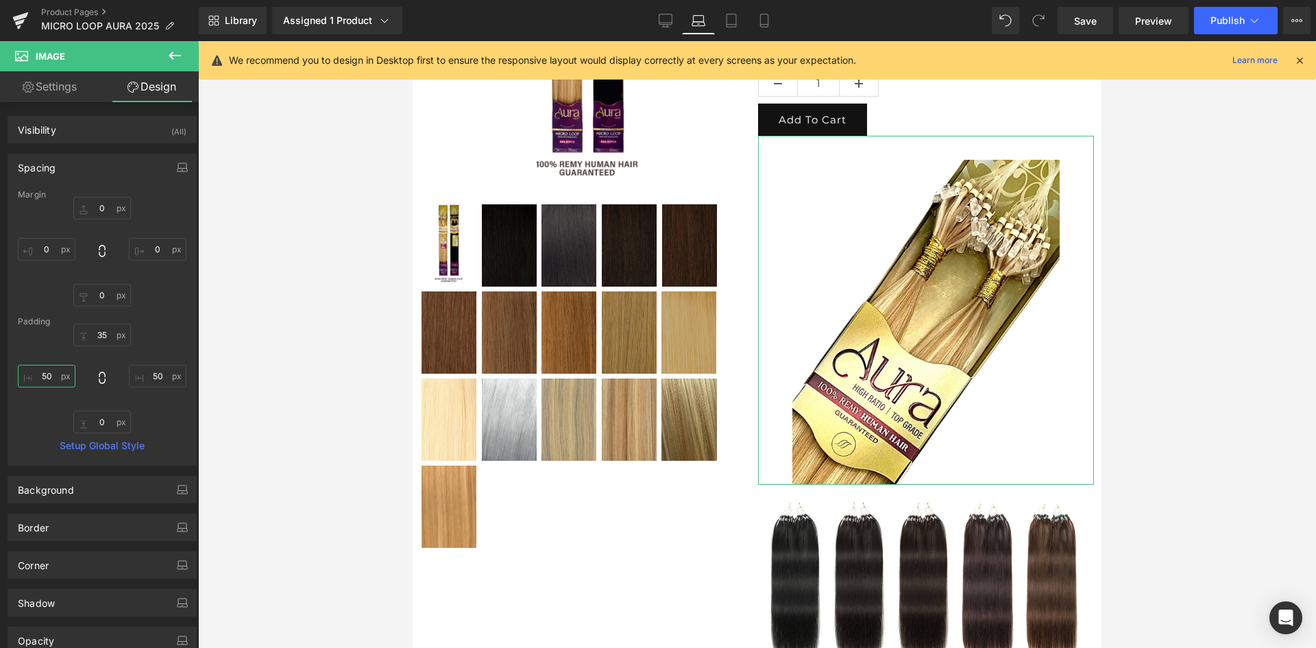
click at [49, 376] on input "50" at bounding box center [47, 376] width 58 height 23
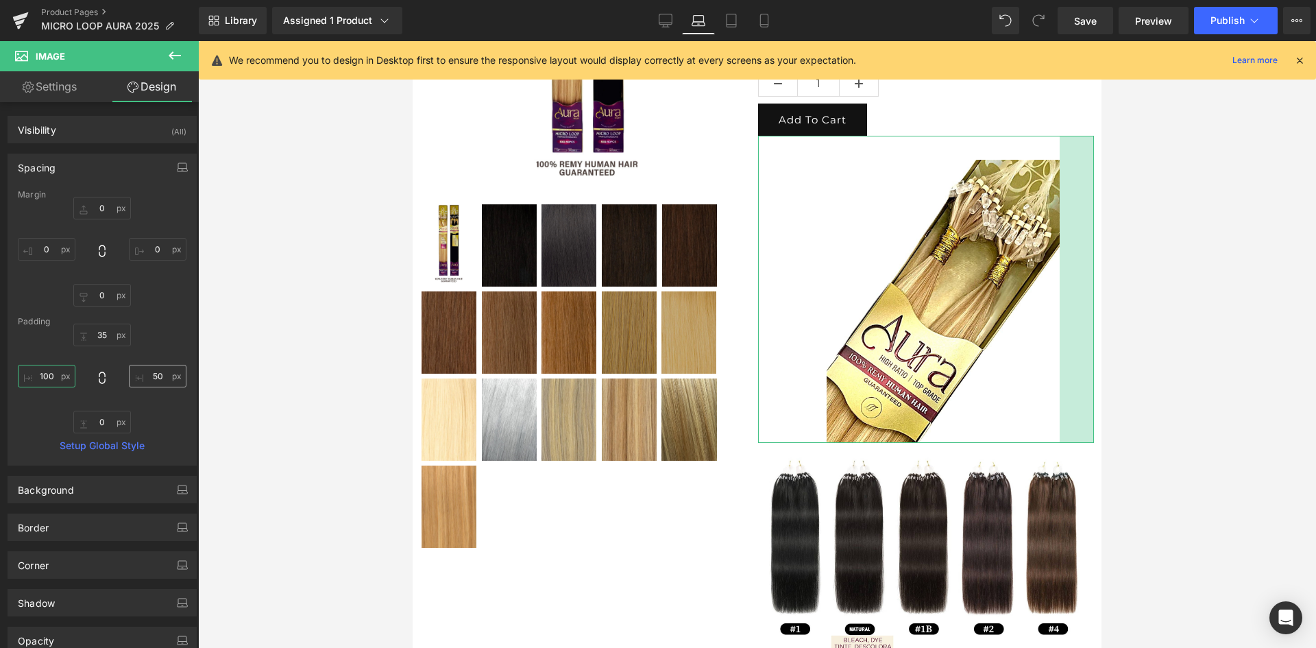
type input "100"
click at [150, 374] on input "50" at bounding box center [158, 376] width 58 height 23
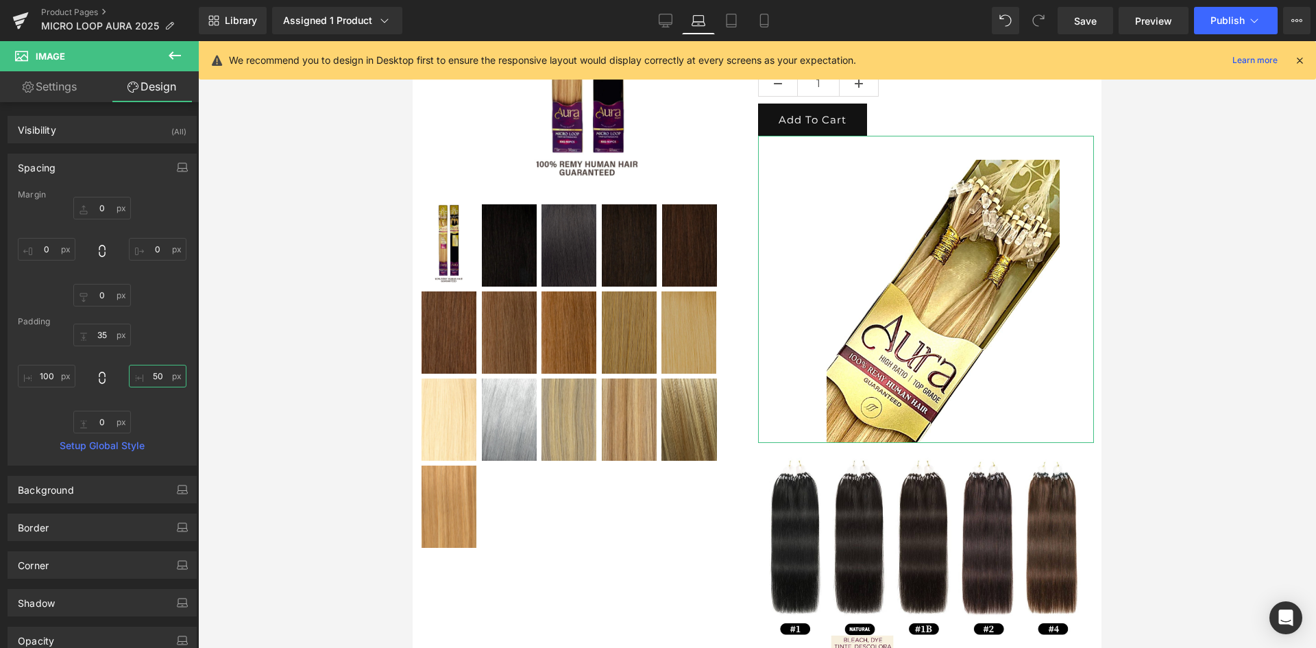
click at [150, 374] on input "50" at bounding box center [158, 376] width 58 height 23
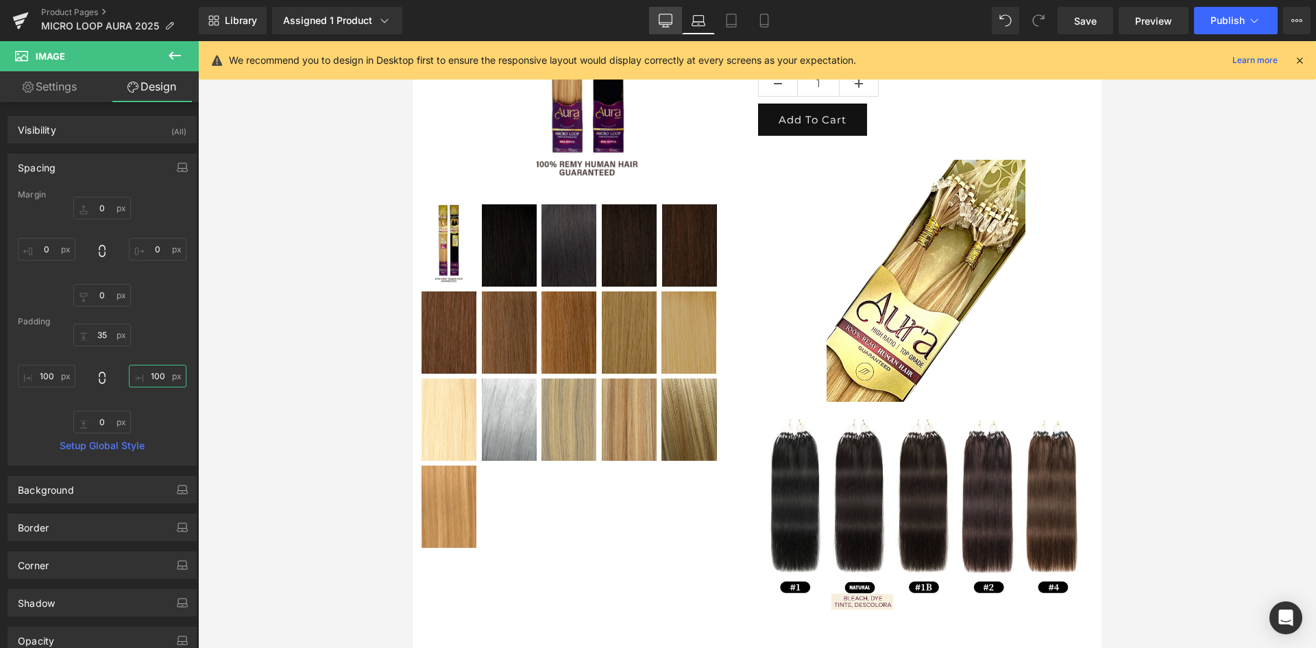
type input "100"
click at [676, 18] on link "Desktop" at bounding box center [665, 20] width 33 height 27
type input "0"
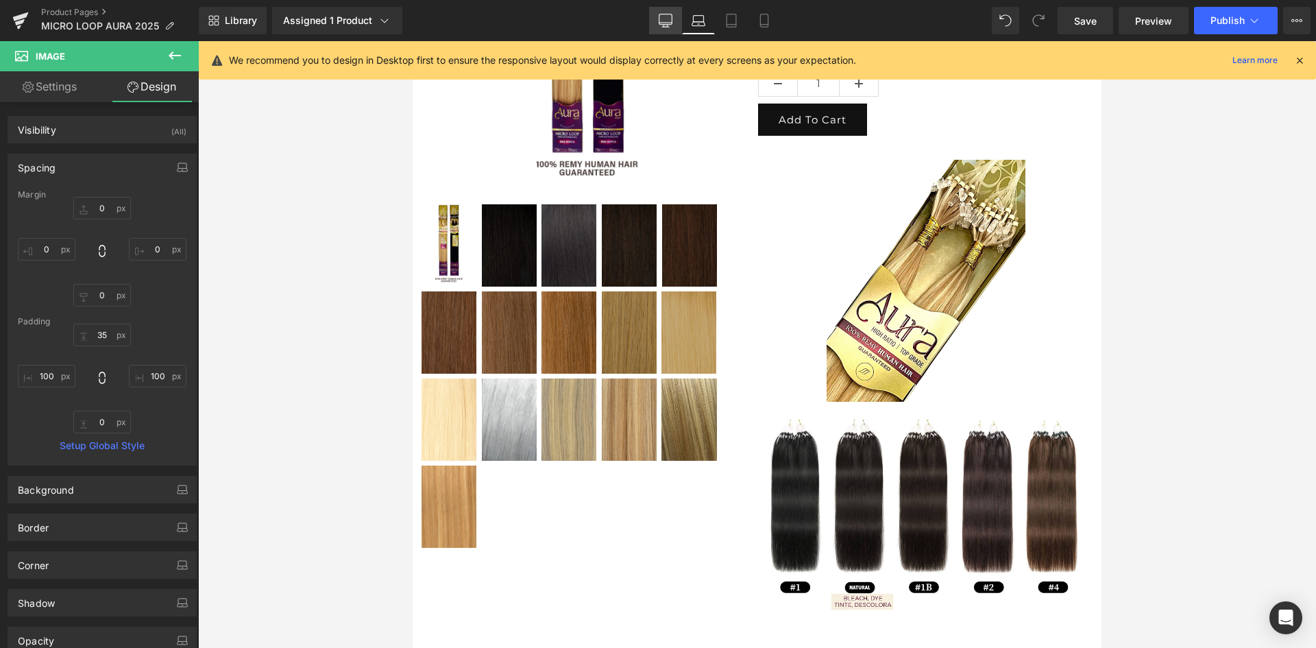
type input "0"
type input "35"
type input "100"
type input "0"
type input "100"
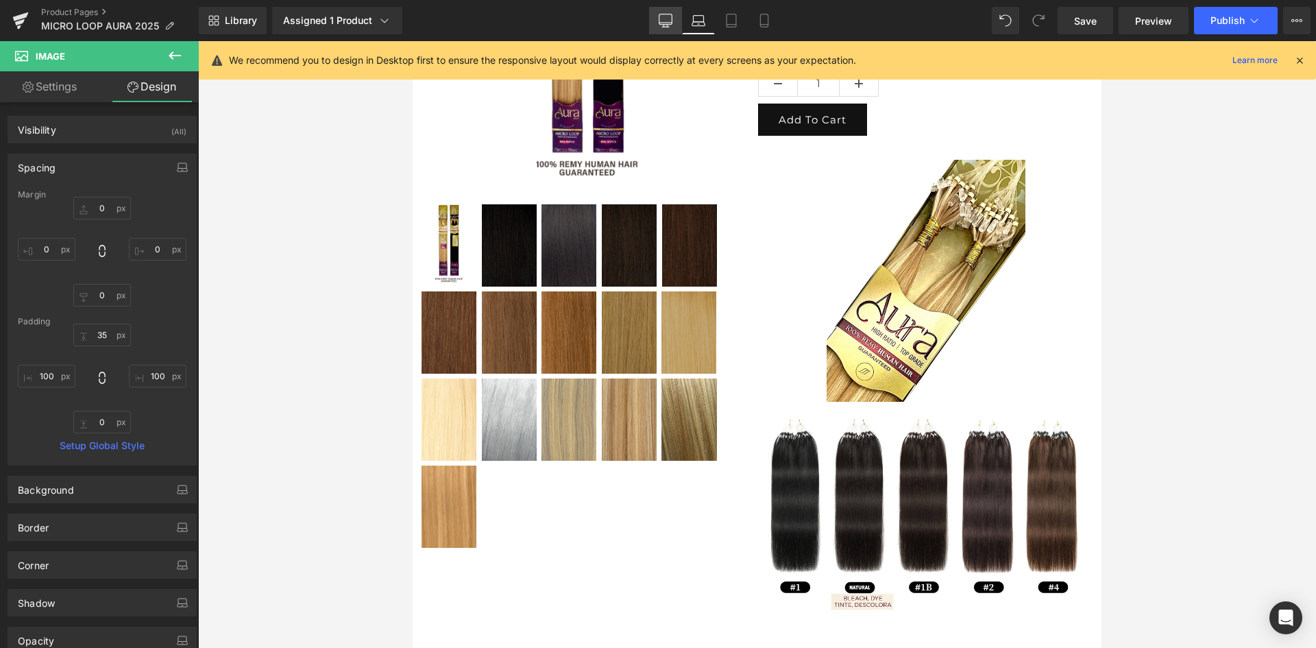
scroll to position [428, 0]
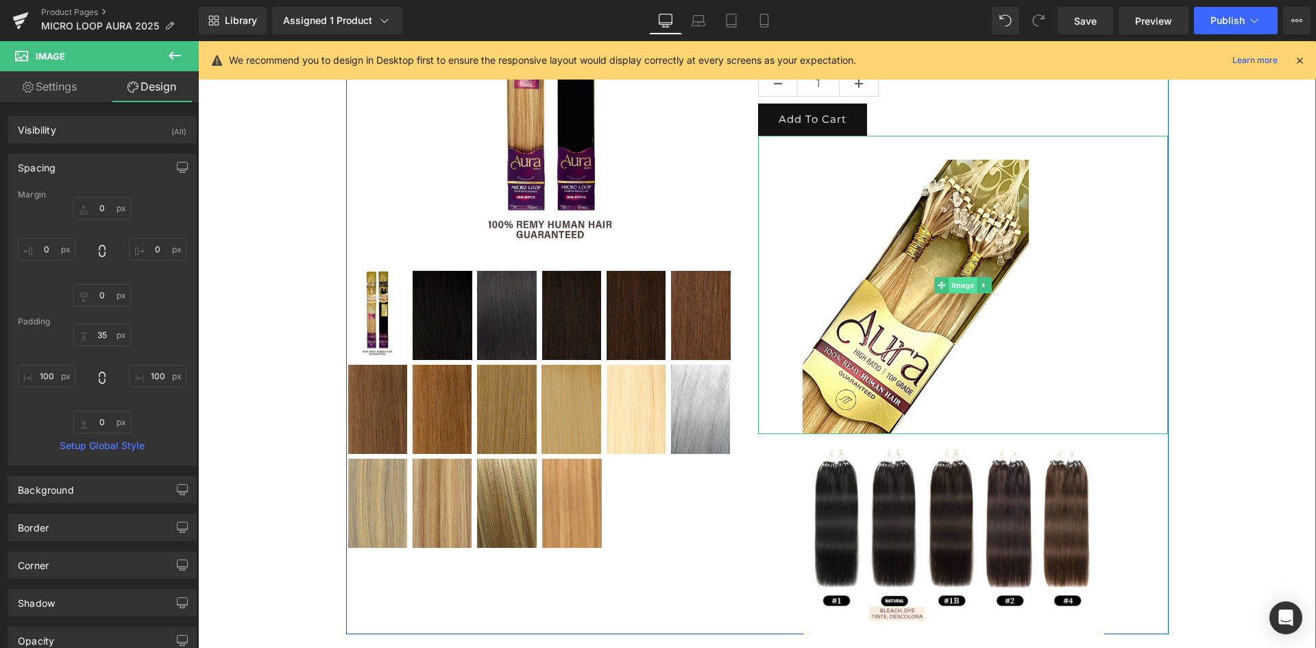
click at [957, 289] on span "Image" at bounding box center [963, 285] width 29 height 16
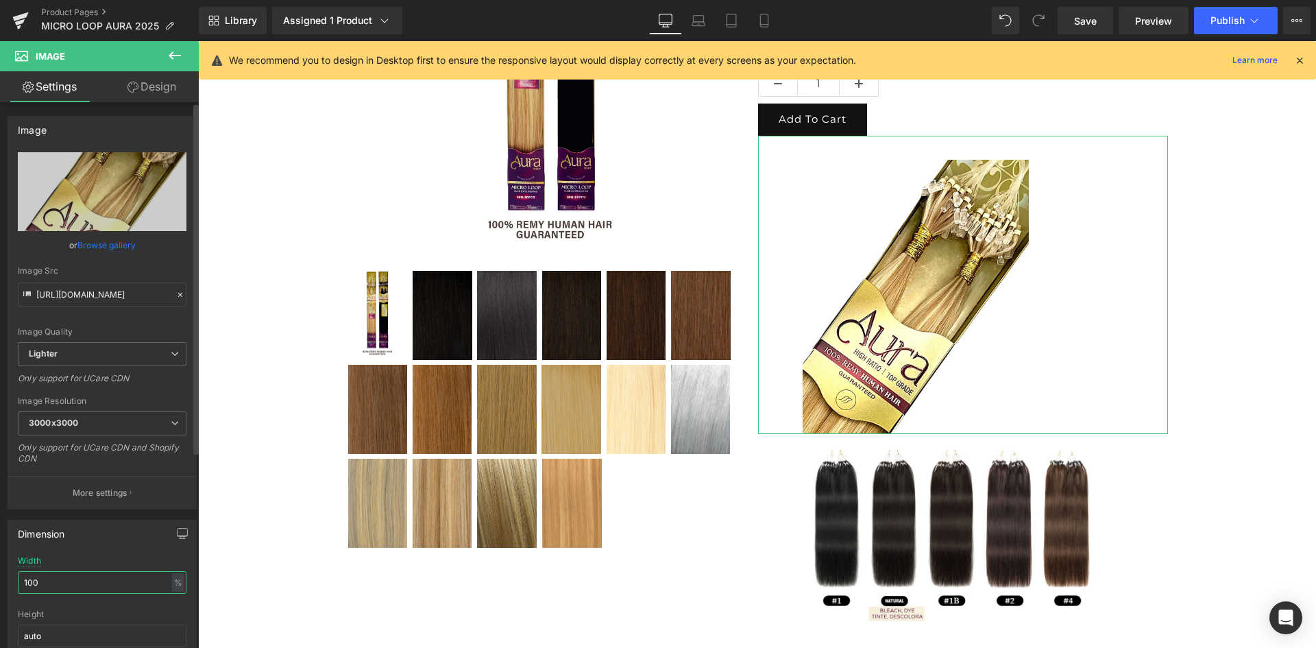
click at [42, 573] on input "100" at bounding box center [102, 582] width 169 height 23
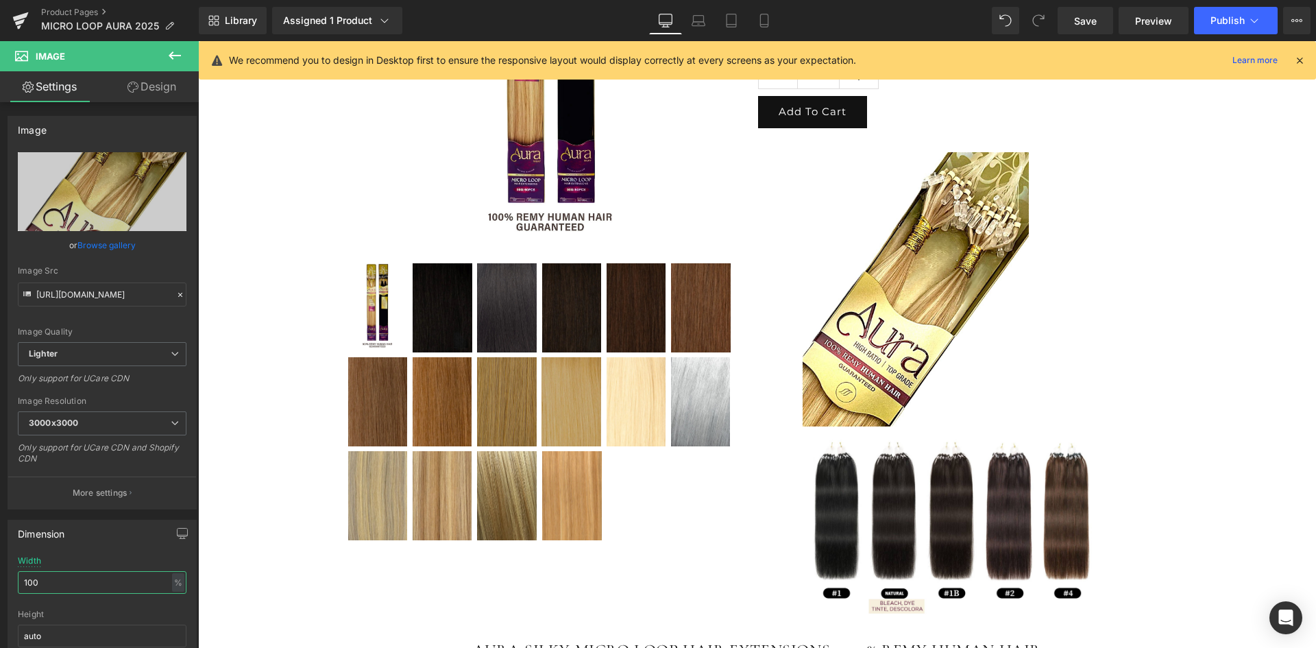
scroll to position [435, 0]
click at [700, 22] on icon at bounding box center [699, 24] width 13 height 4
type input "auto"
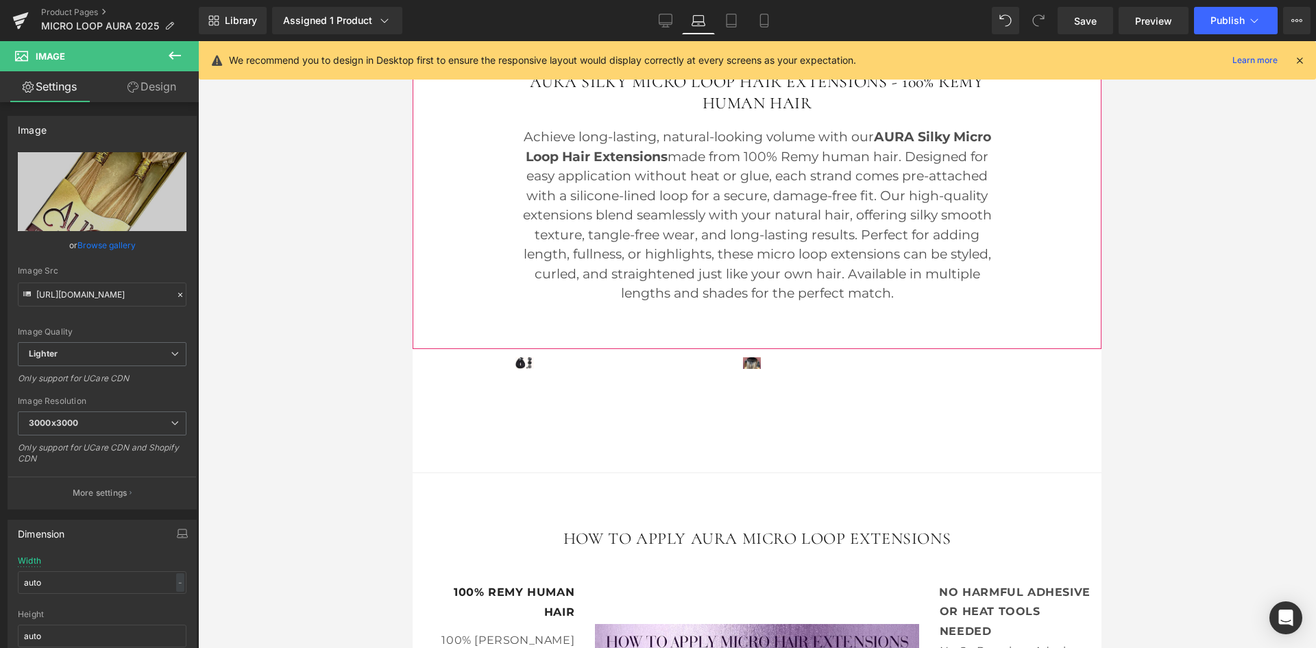
scroll to position [1077, 0]
click at [527, 367] on span "Image" at bounding box center [525, 358] width 29 height 16
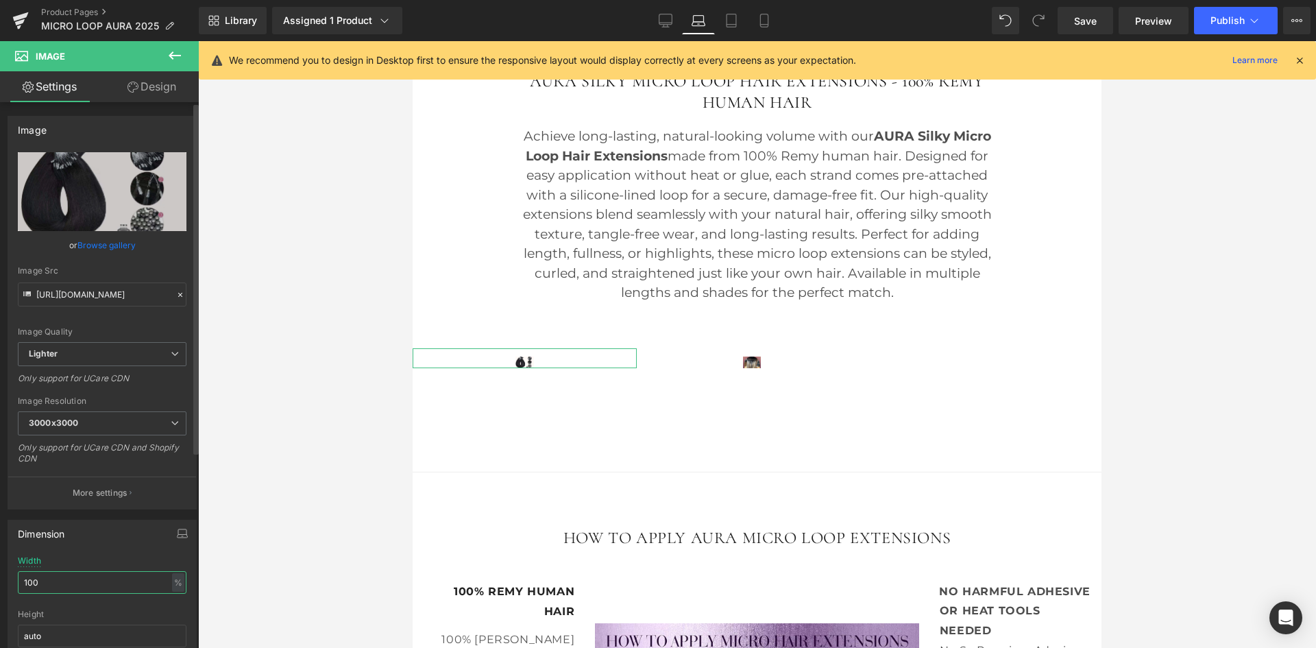
click at [82, 575] on input "100" at bounding box center [102, 582] width 169 height 23
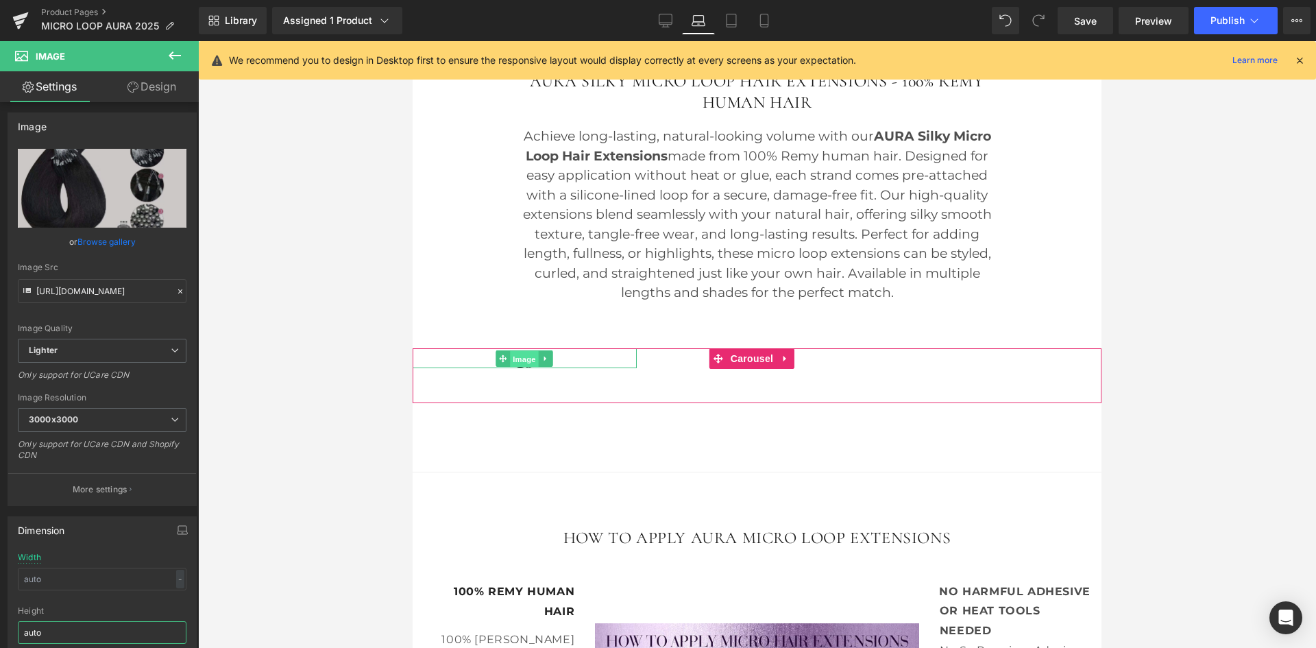
click at [524, 368] on span "Image" at bounding box center [525, 359] width 29 height 16
click at [165, 95] on link "Design" at bounding box center [151, 86] width 99 height 31
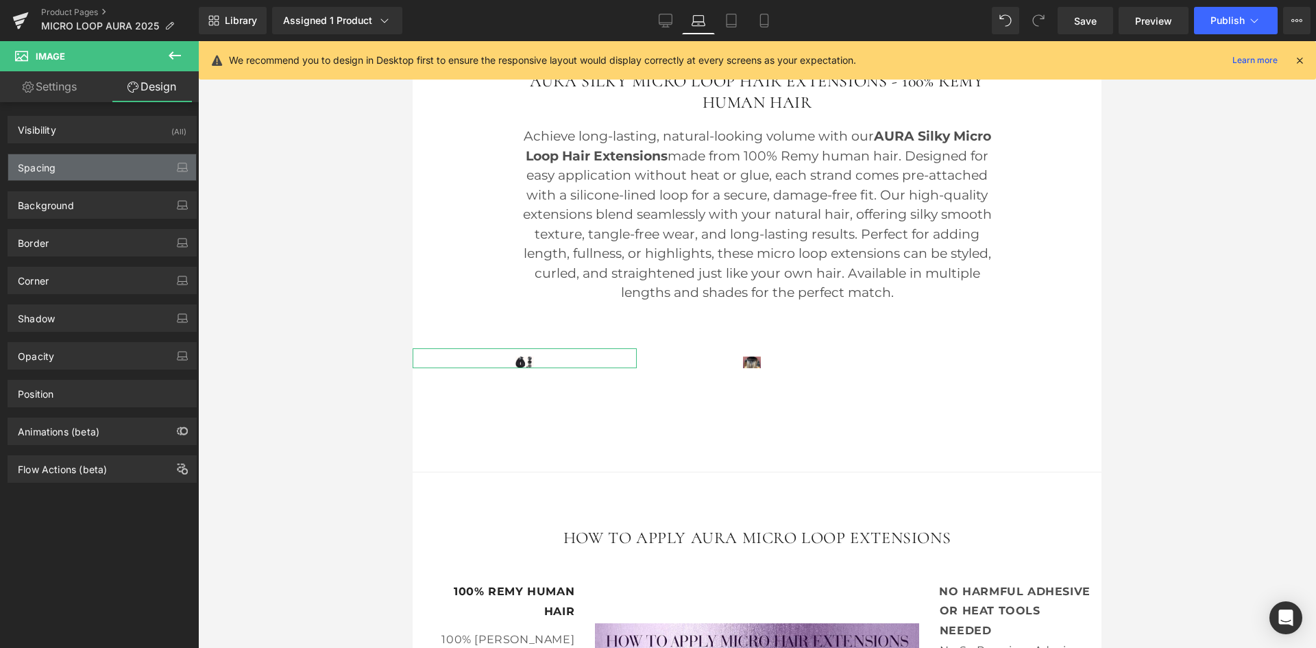
click at [100, 169] on div "Spacing" at bounding box center [102, 167] width 188 height 26
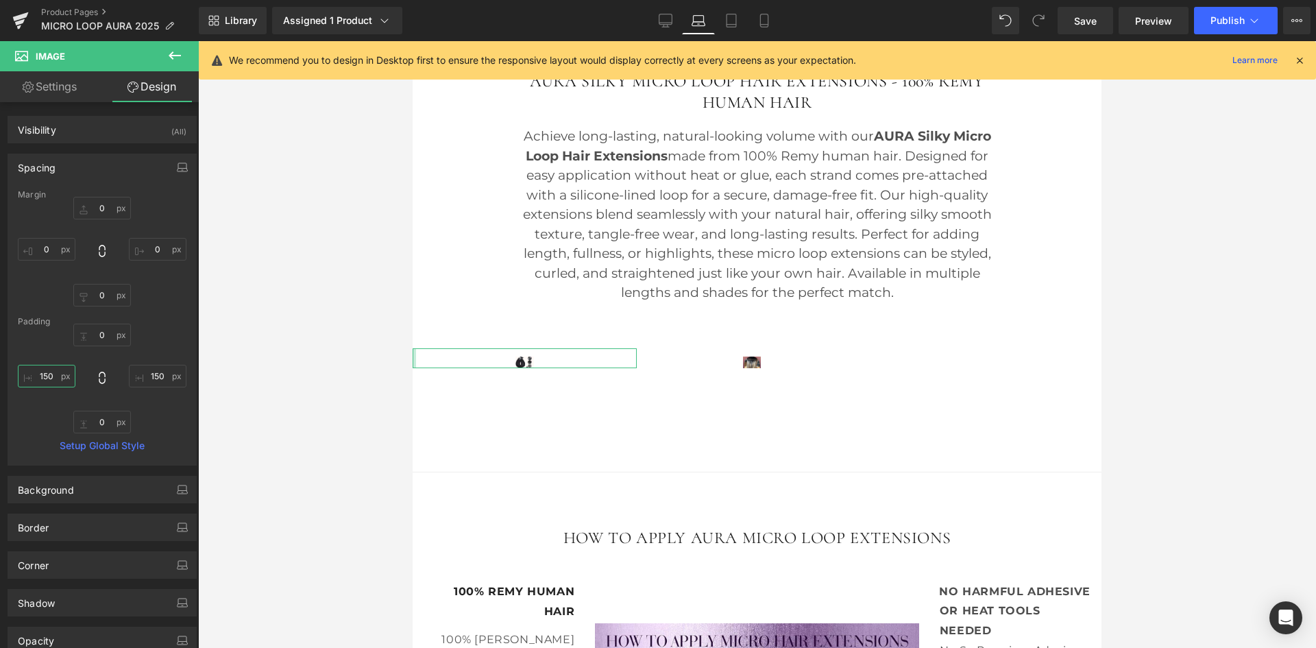
click at [49, 377] on input "150" at bounding box center [47, 376] width 58 height 23
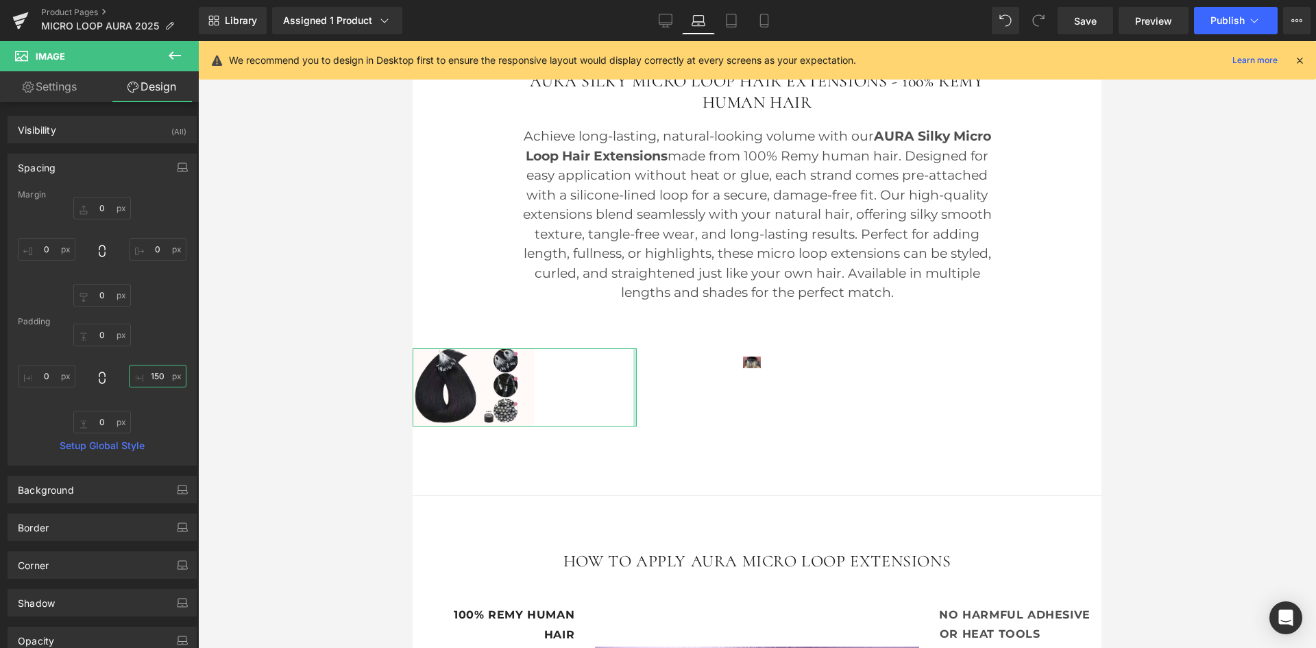
click at [146, 377] on input "150" at bounding box center [158, 376] width 58 height 23
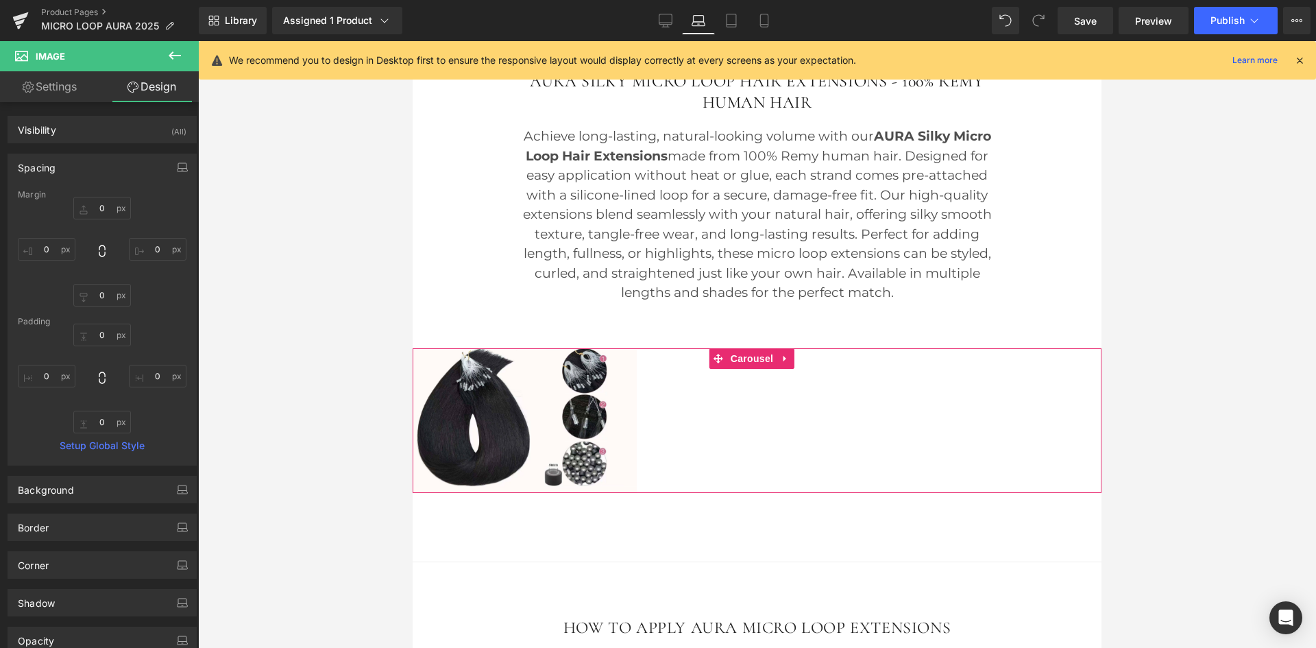
click at [754, 383] on div "Image" at bounding box center [752, 365] width 224 height 34
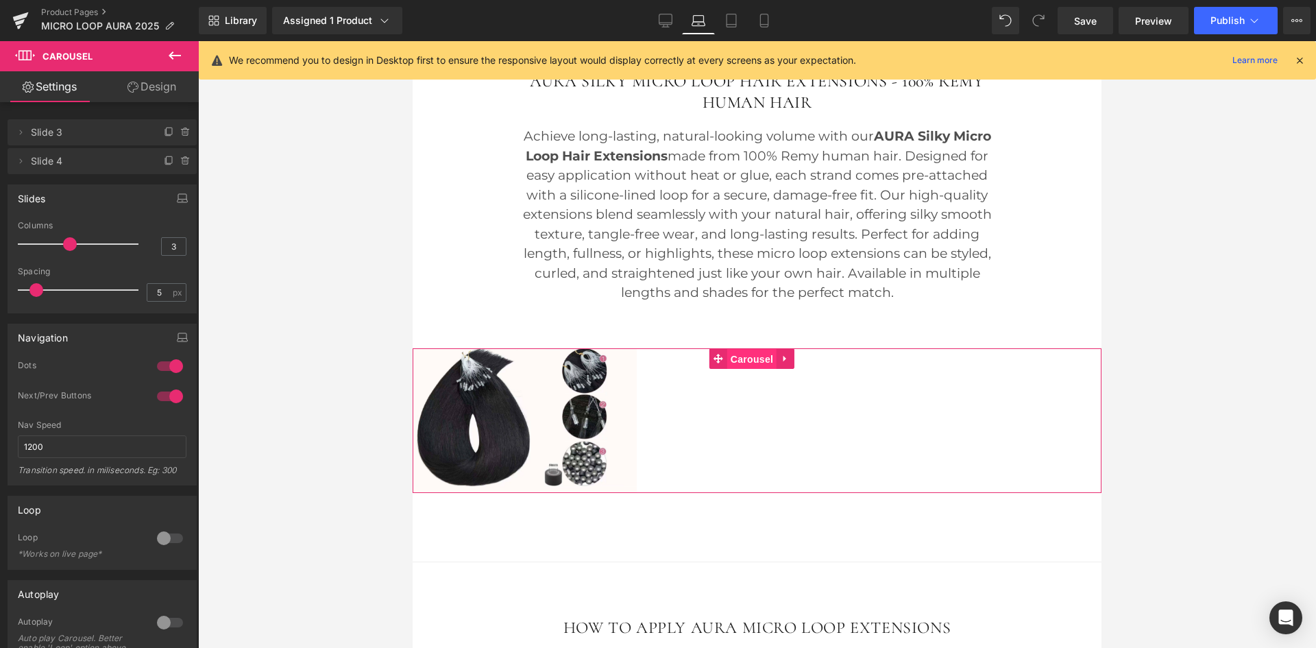
click at [748, 370] on span "Carousel" at bounding box center [751, 359] width 49 height 21
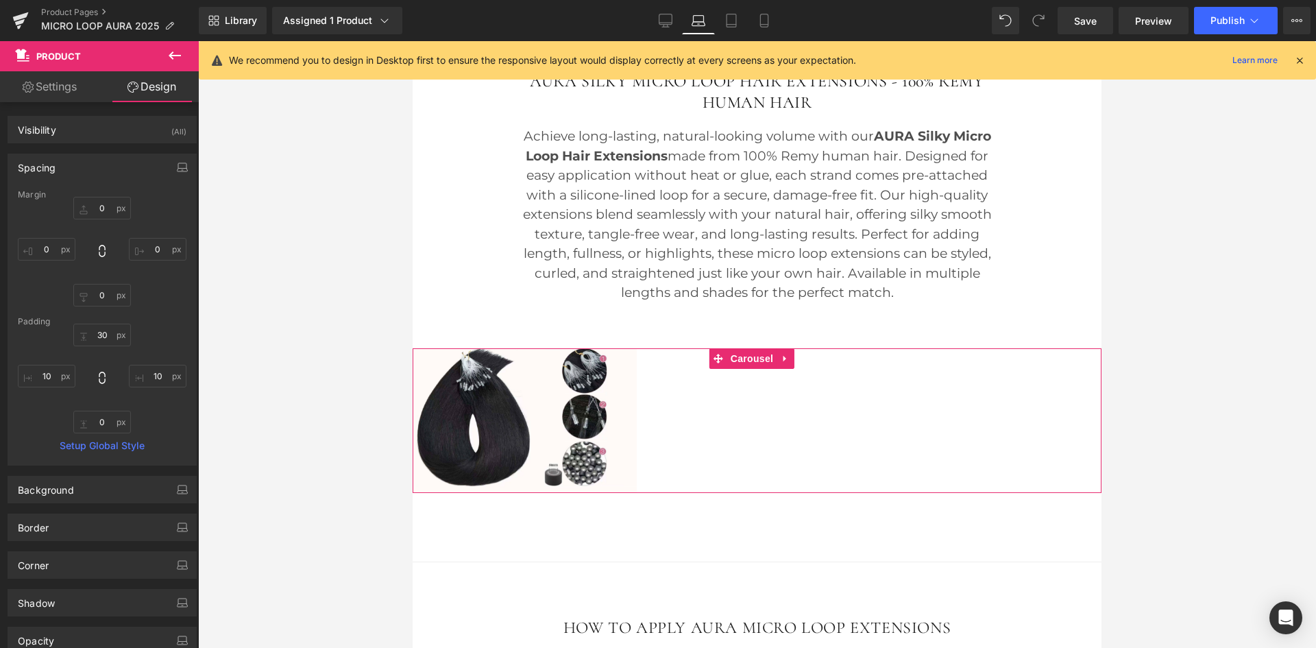
click at [871, 400] on div "Image NaNpx NaNpx Image" at bounding box center [757, 420] width 689 height 145
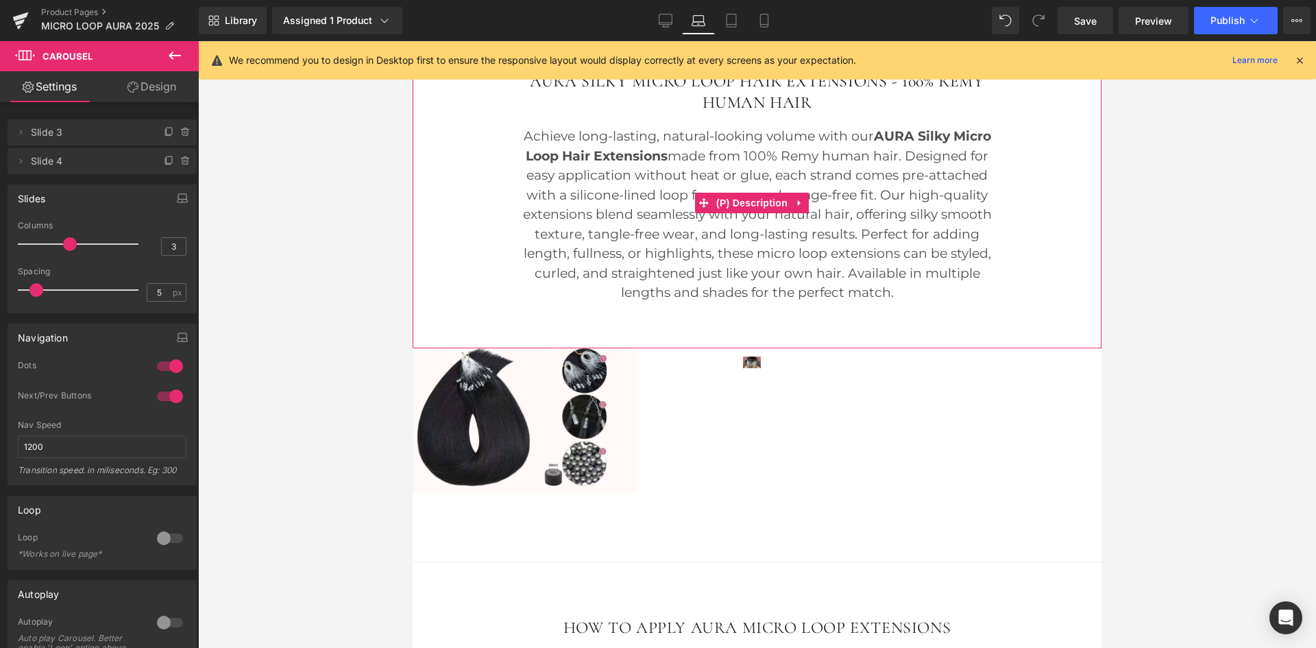
drag, startPoint x: 895, startPoint y: 361, endPoint x: 766, endPoint y: 354, distance: 129.1
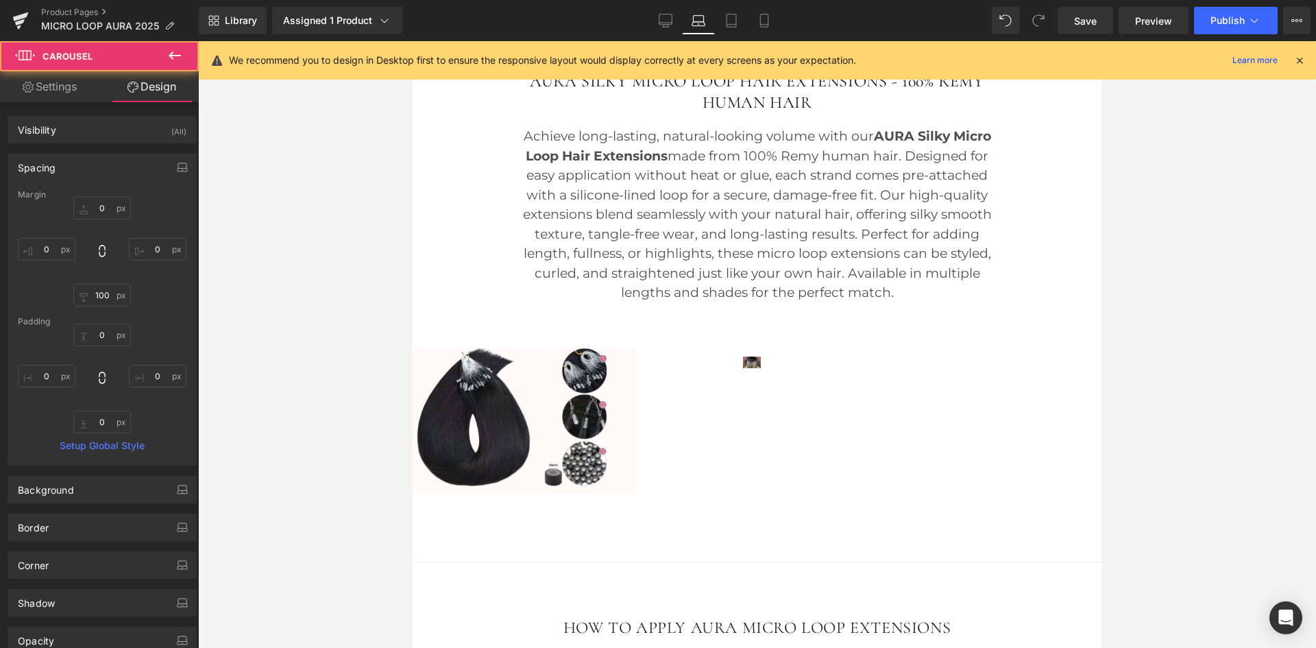
click at [754, 372] on div "Image Image ‹ › Carousel" at bounding box center [757, 420] width 689 height 145
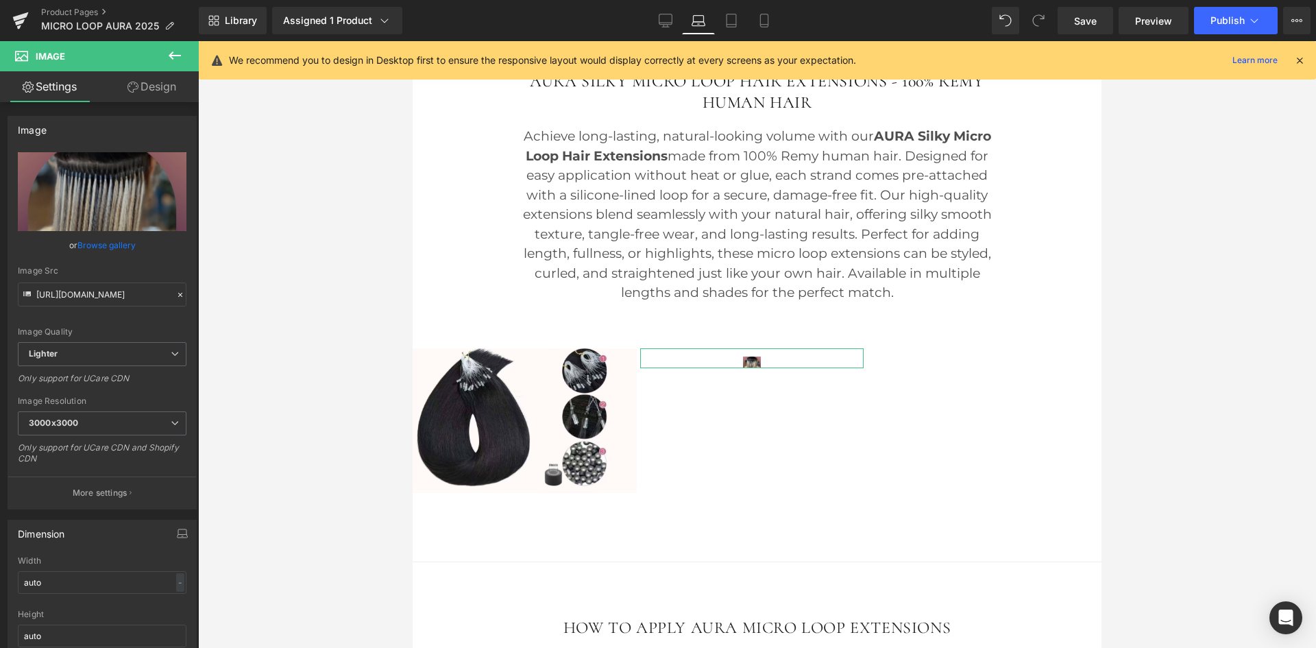
click at [160, 88] on link "Design" at bounding box center [151, 86] width 99 height 31
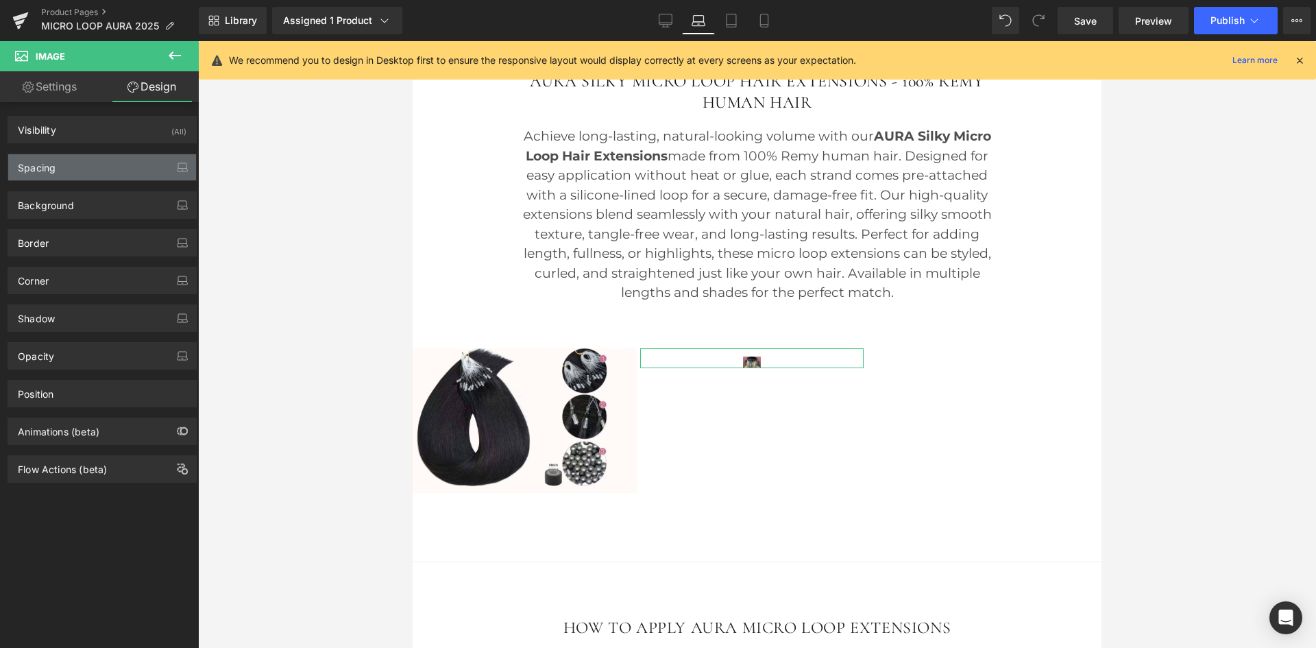
click at [67, 175] on div "Spacing" at bounding box center [102, 167] width 188 height 26
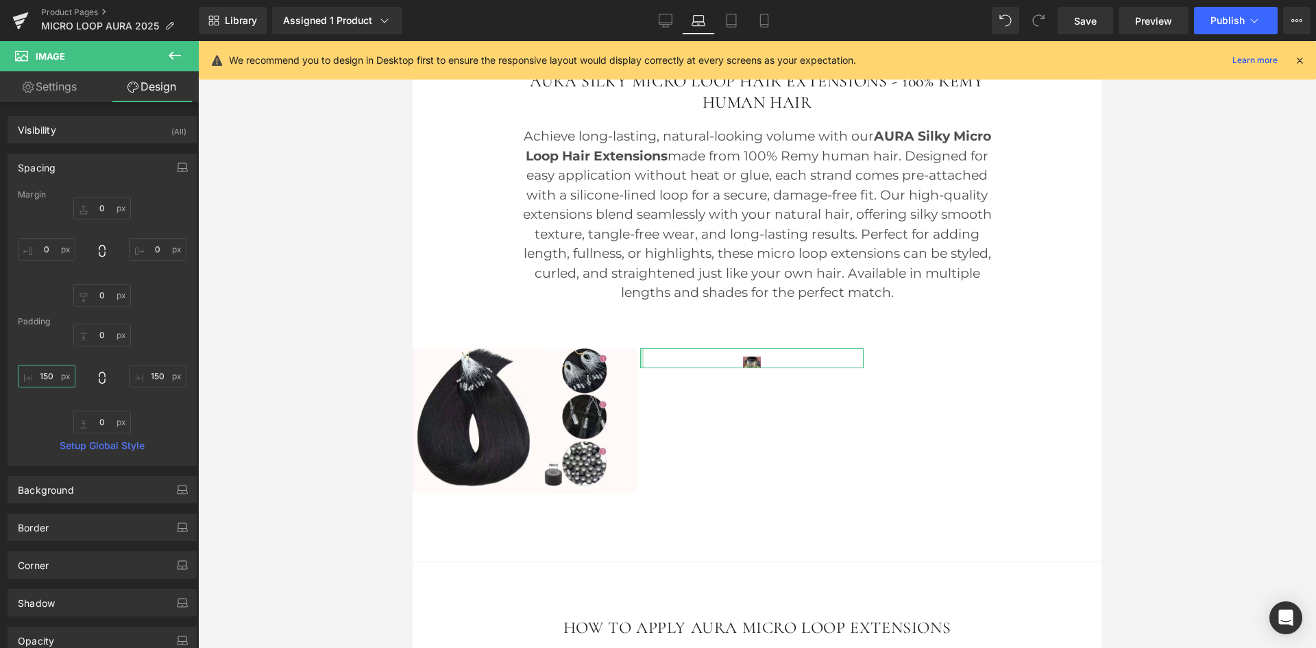
click at [53, 375] on input "150" at bounding box center [47, 376] width 58 height 23
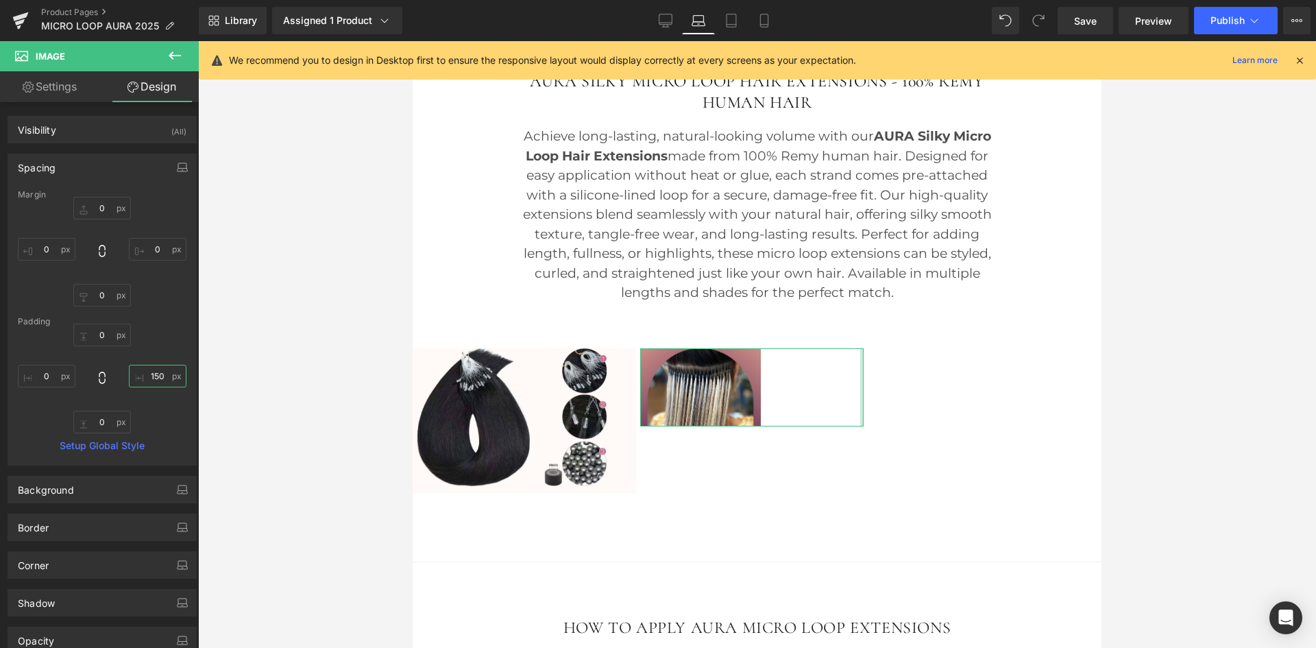
click at [160, 374] on input "150" at bounding box center [158, 376] width 58 height 23
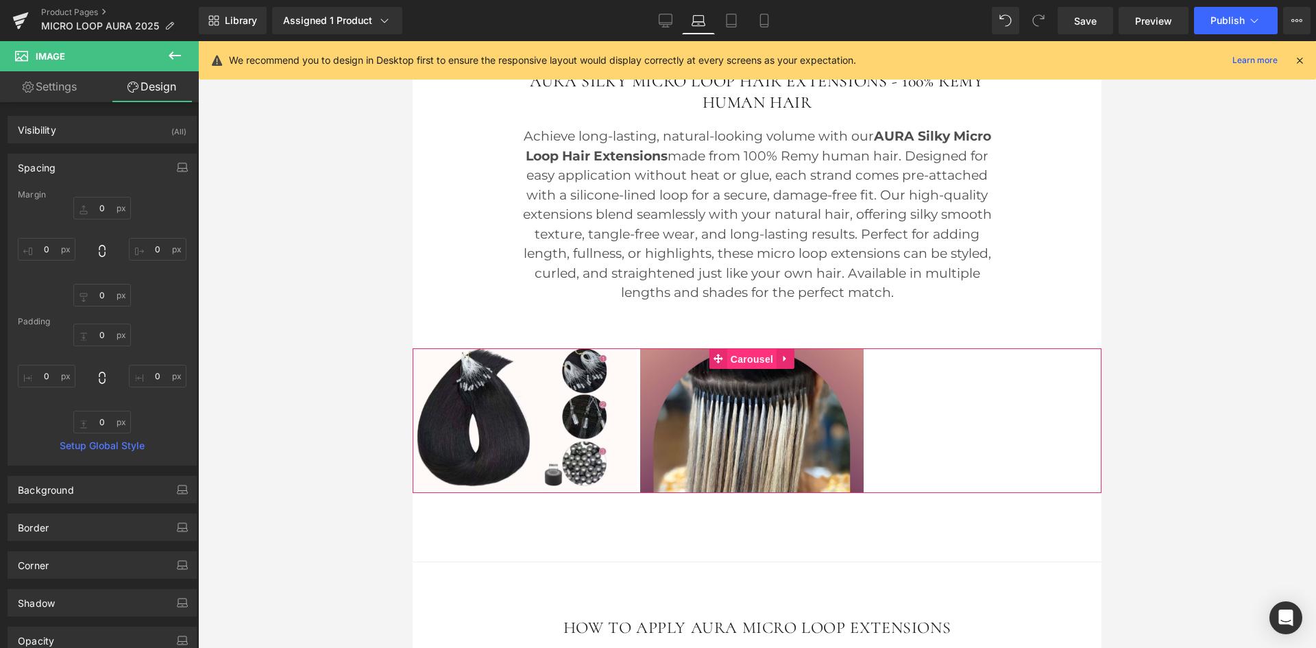
click at [752, 365] on span "Carousel" at bounding box center [751, 359] width 49 height 21
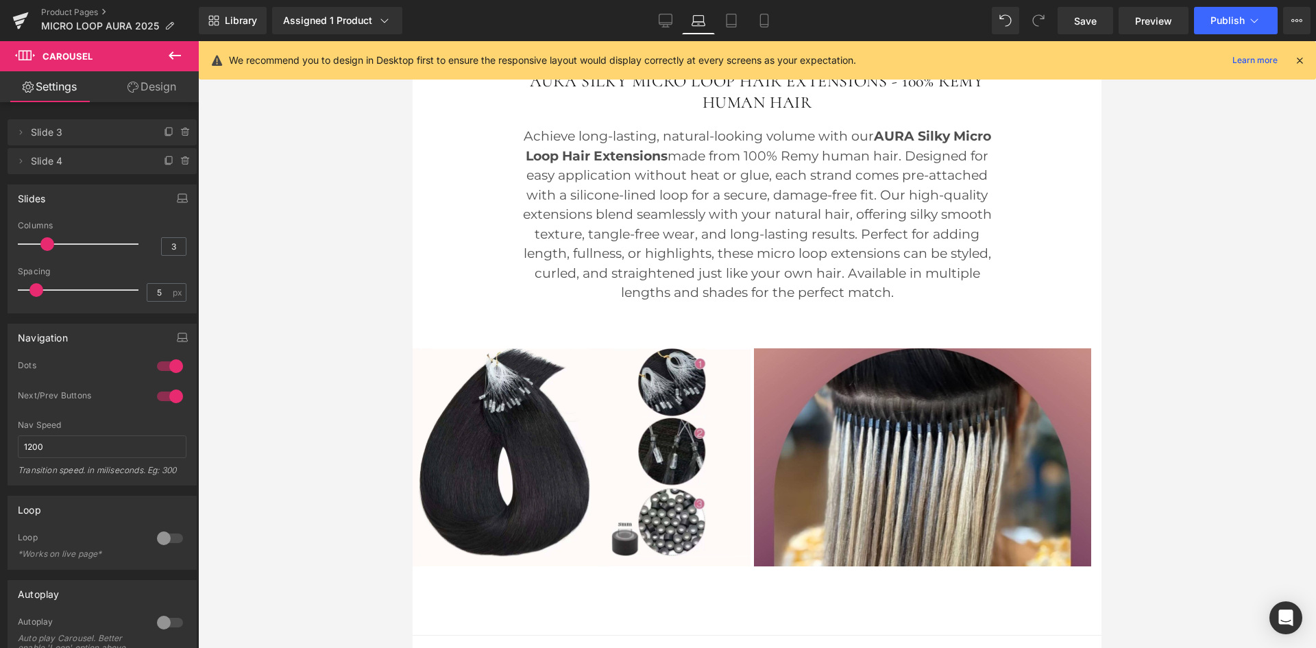
drag, startPoint x: 71, startPoint y: 248, endPoint x: 60, endPoint y: 247, distance: 10.4
click at [60, 247] on div at bounding box center [82, 243] width 114 height 27
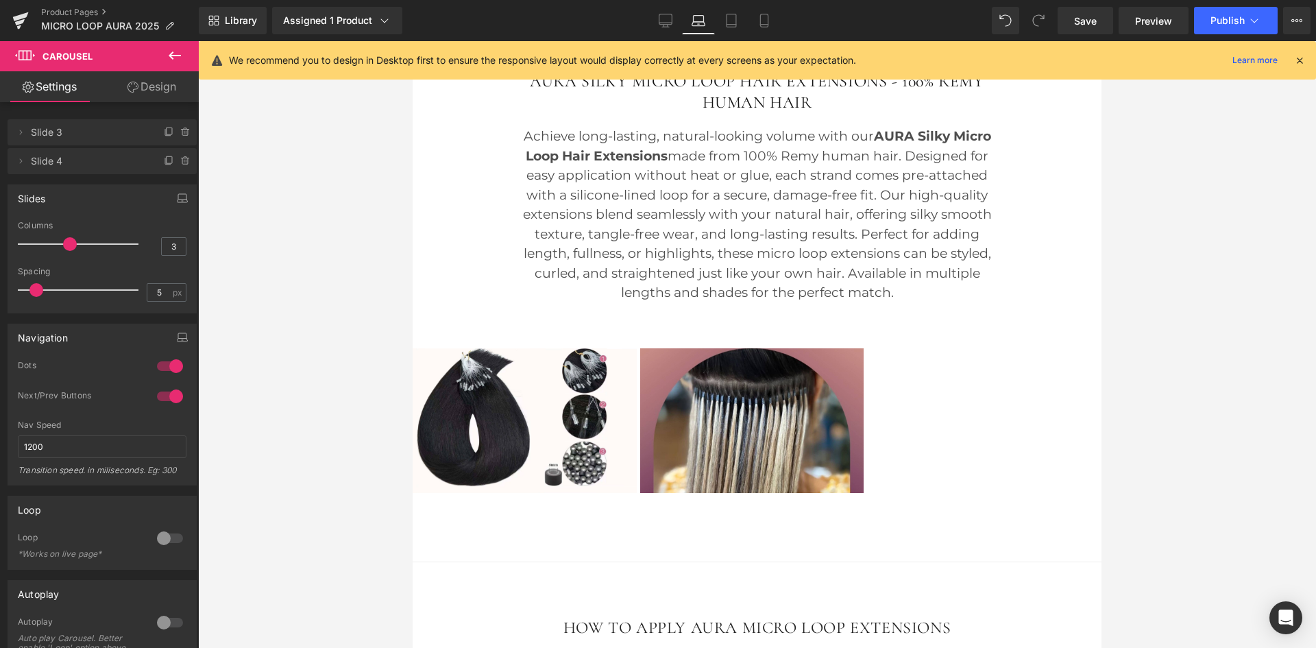
type input "2"
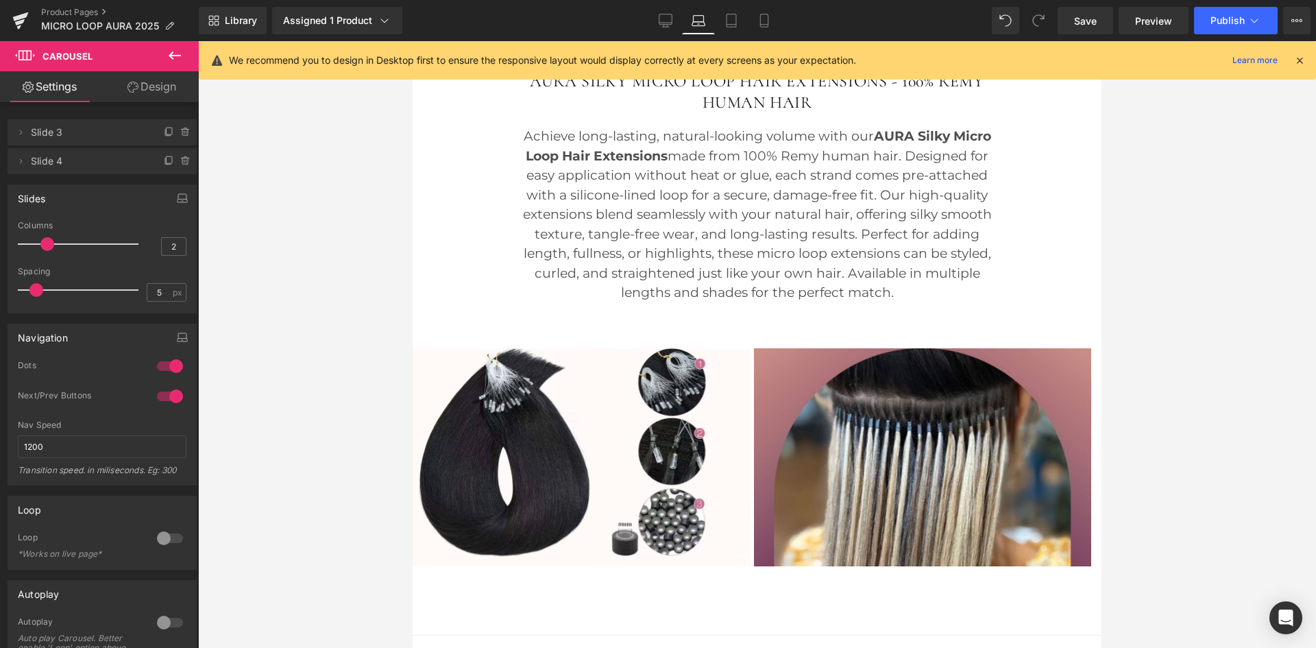
drag, startPoint x: 65, startPoint y: 245, endPoint x: 54, endPoint y: 242, distance: 11.5
click at [54, 242] on div at bounding box center [82, 243] width 114 height 27
click at [725, 30] on link "Tablet" at bounding box center [731, 20] width 33 height 27
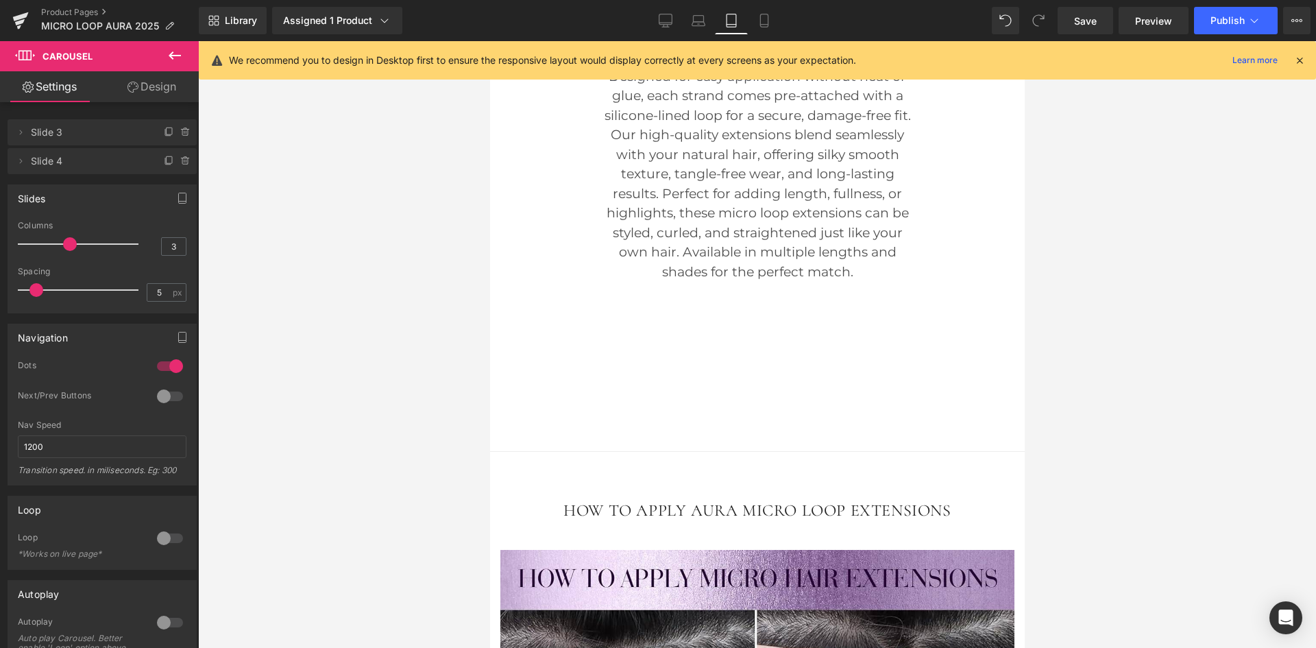
scroll to position [1093, 0]
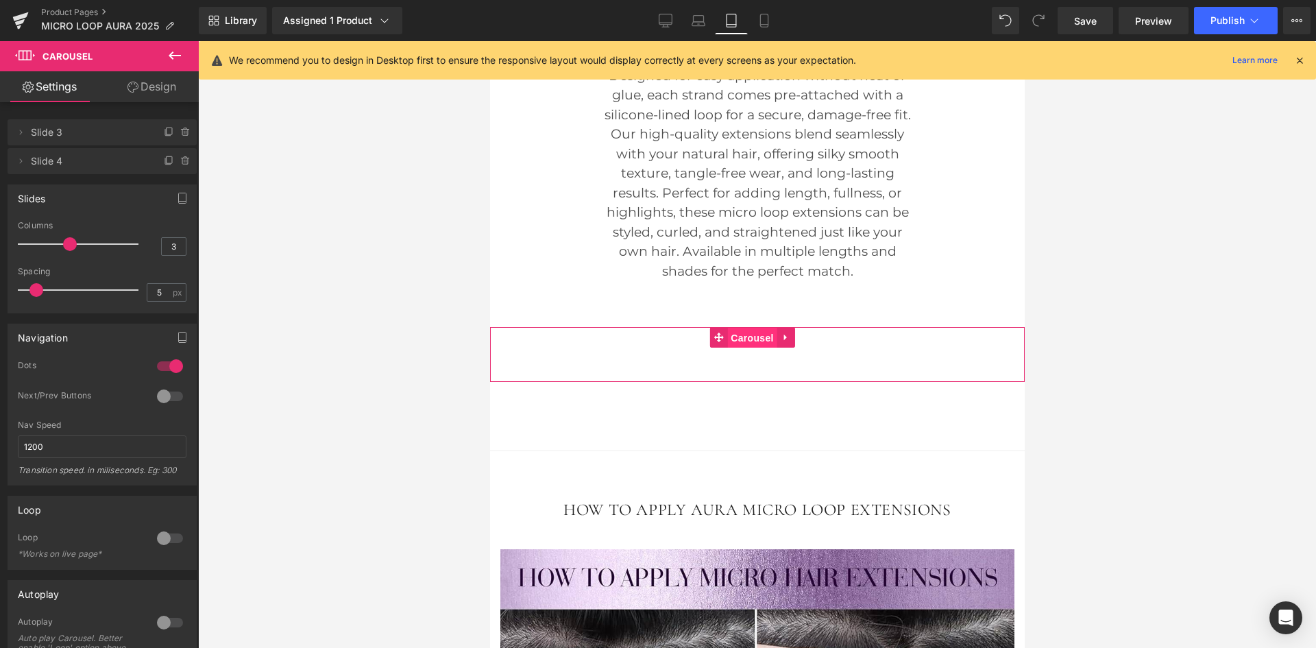
click at [744, 348] on span "Carousel" at bounding box center [751, 338] width 49 height 21
click at [678, 382] on div "Image Image ‹ ›" at bounding box center [757, 354] width 535 height 55
type input "2"
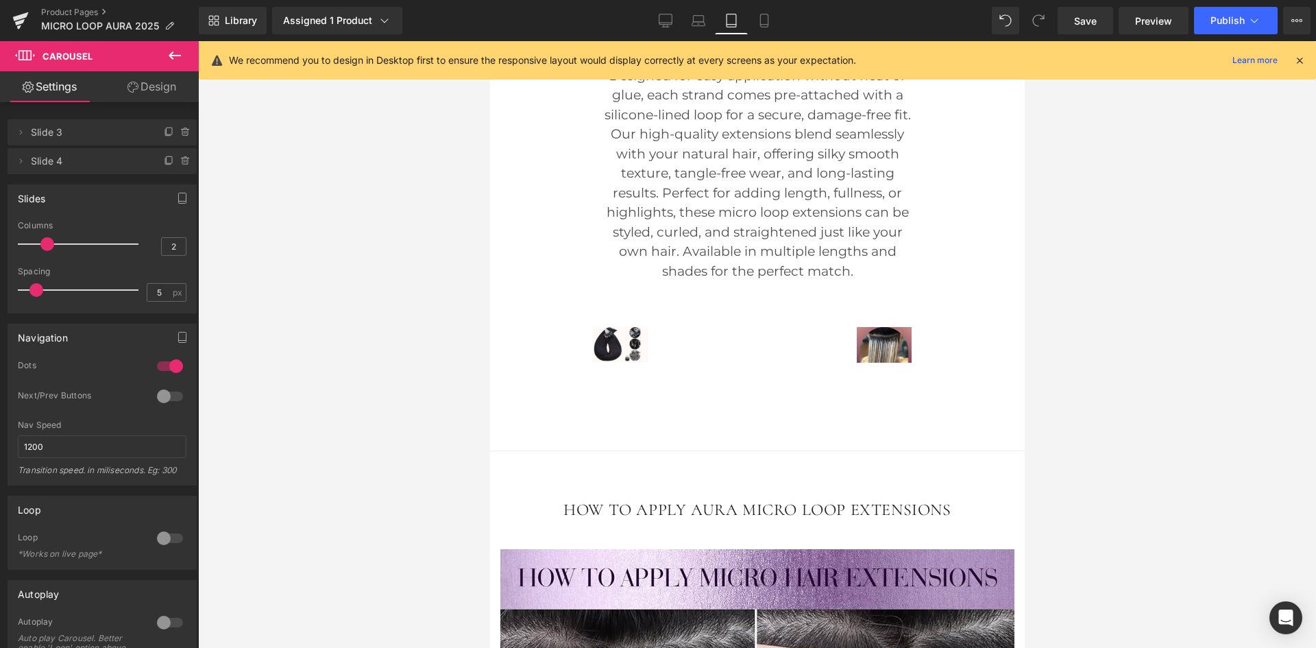
drag, startPoint x: 69, startPoint y: 252, endPoint x: 53, endPoint y: 252, distance: 15.8
click at [53, 252] on div at bounding box center [82, 243] width 114 height 27
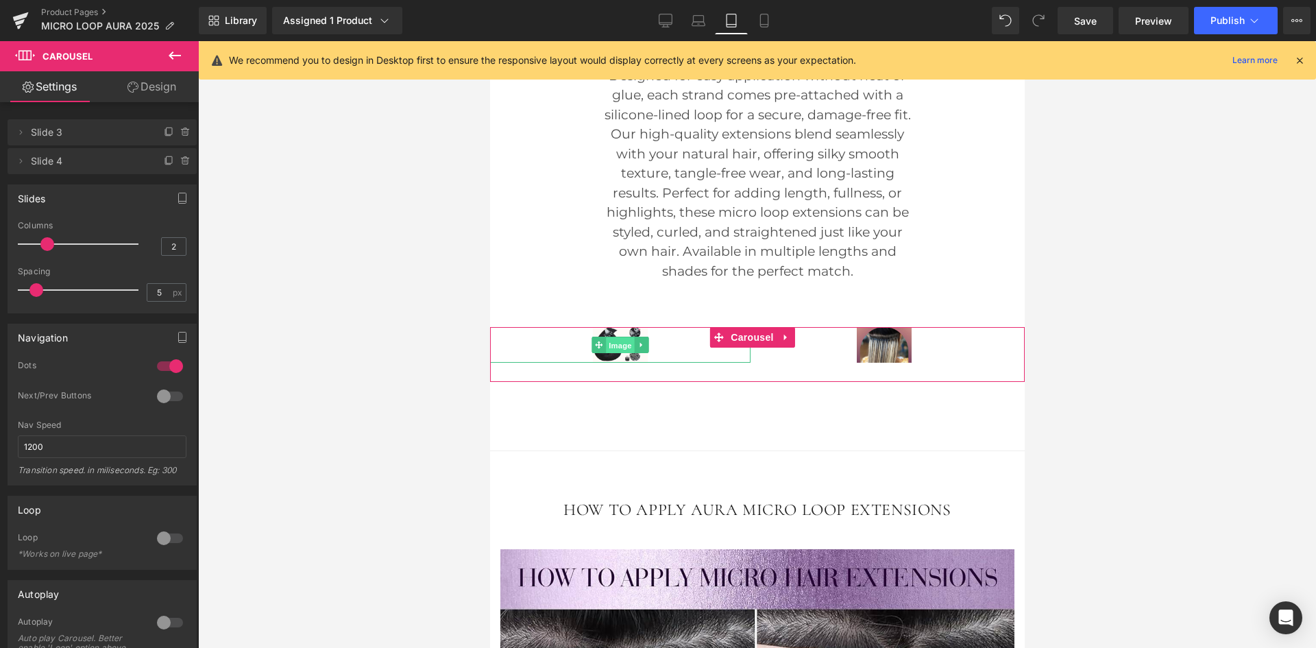
click at [612, 354] on span "Image" at bounding box center [619, 345] width 29 height 16
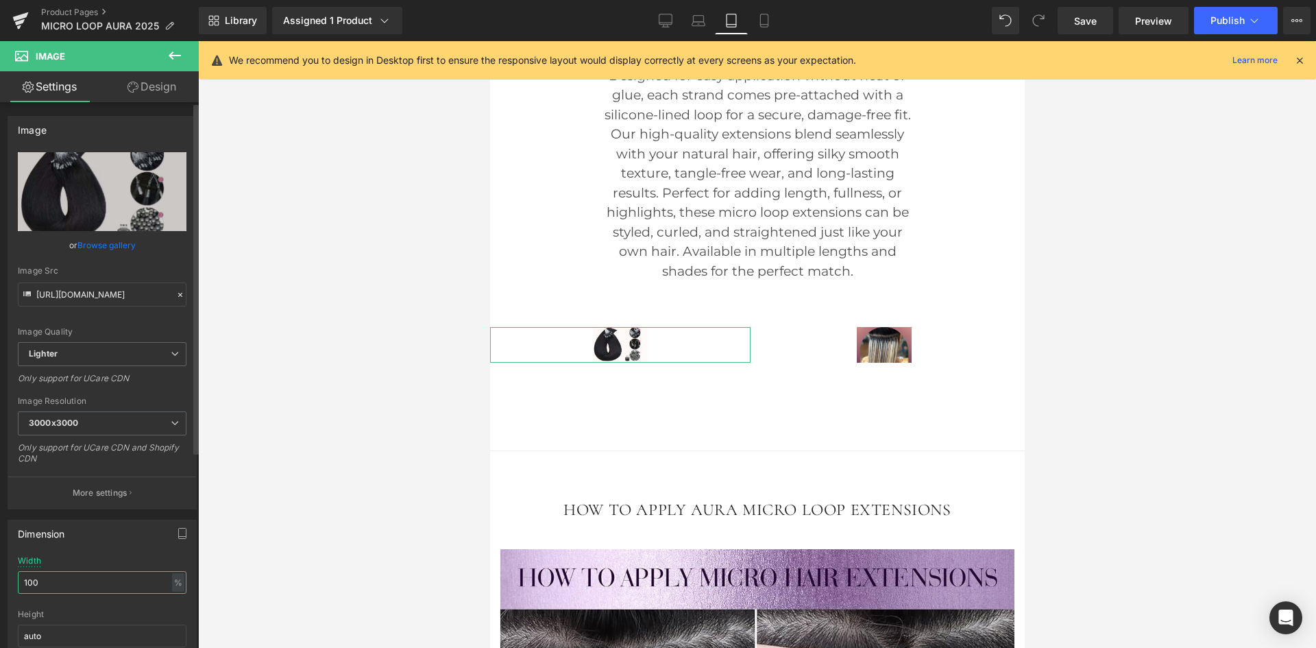
click at [53, 571] on input "100" at bounding box center [102, 582] width 169 height 23
click at [149, 84] on link "Design" at bounding box center [151, 86] width 99 height 31
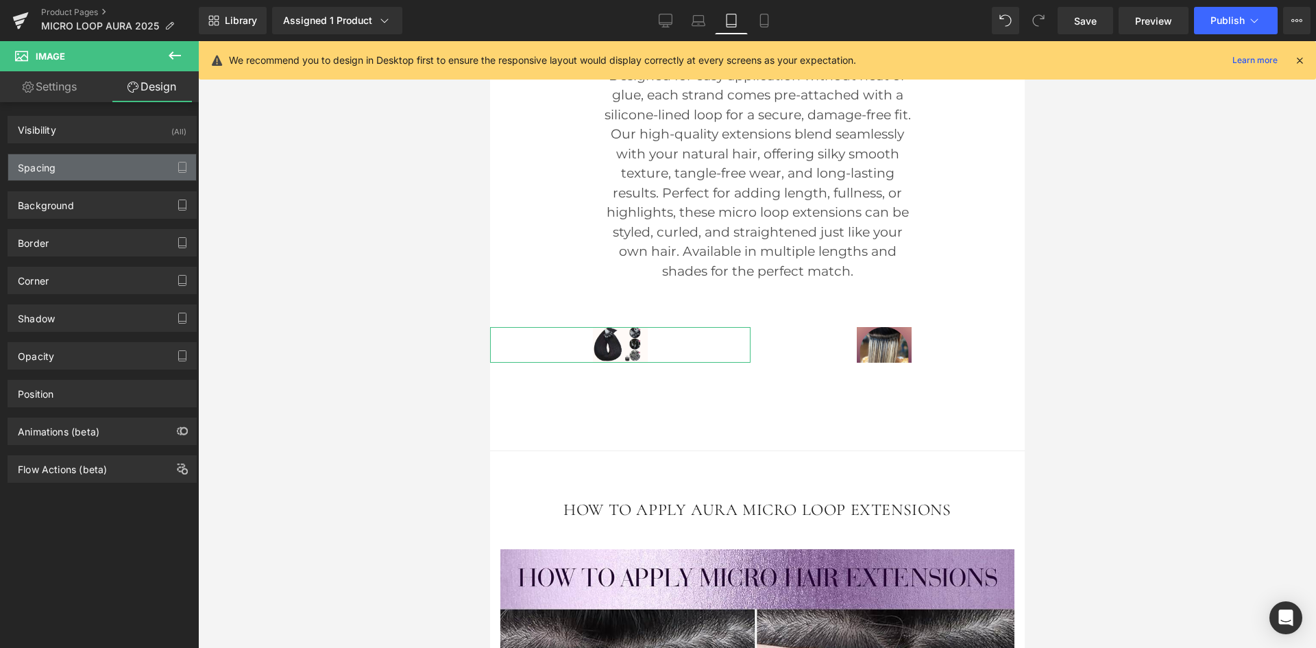
type input "0"
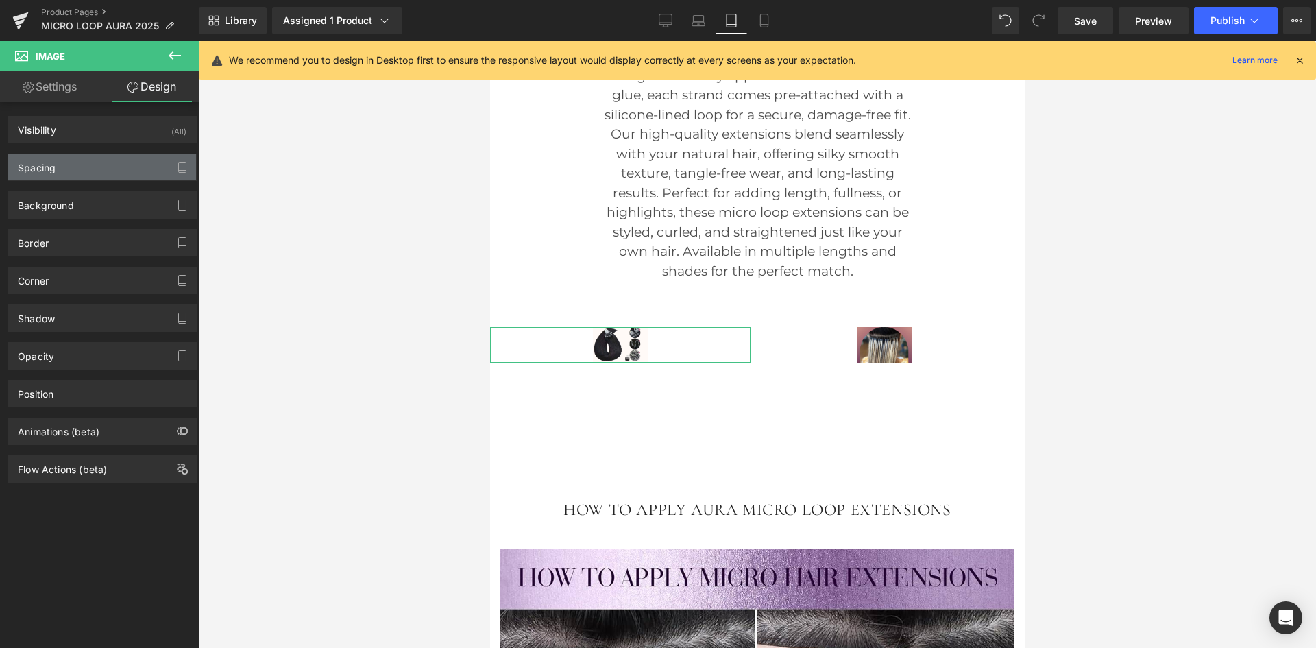
type input "150"
type input "0"
type input "150"
click at [100, 164] on div "Spacing" at bounding box center [102, 167] width 188 height 26
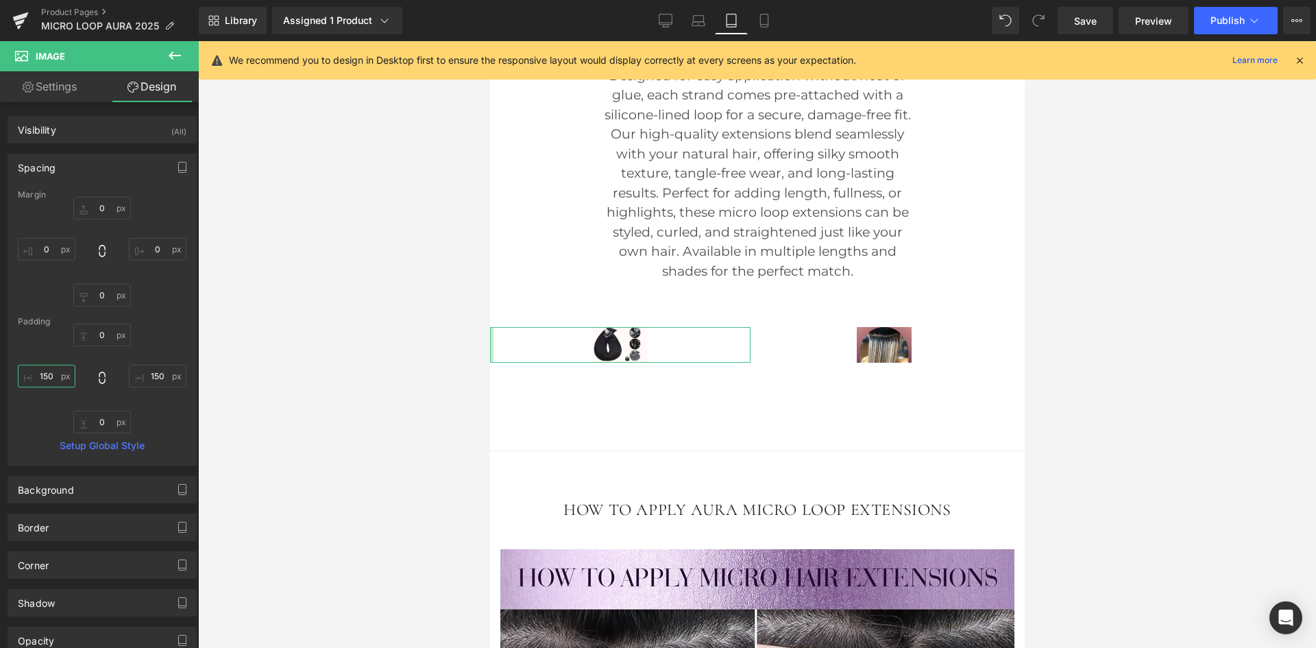
click at [47, 378] on input "150" at bounding box center [47, 376] width 58 height 23
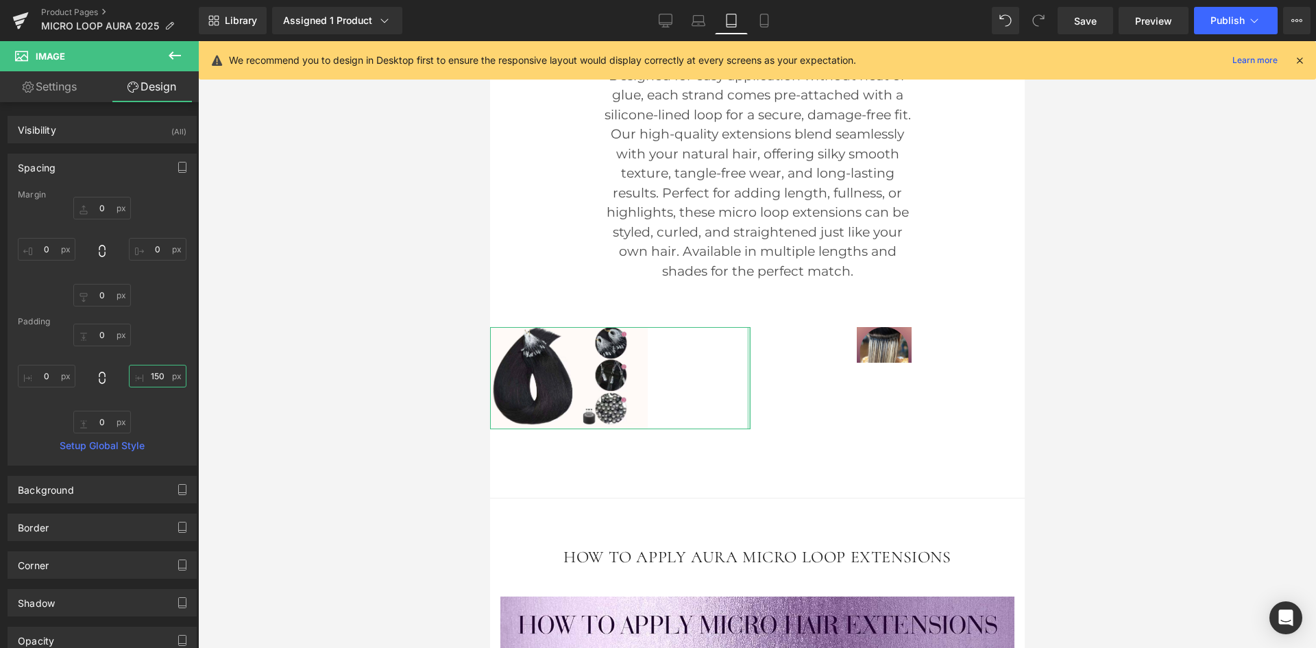
click at [155, 376] on input "150" at bounding box center [158, 376] width 58 height 23
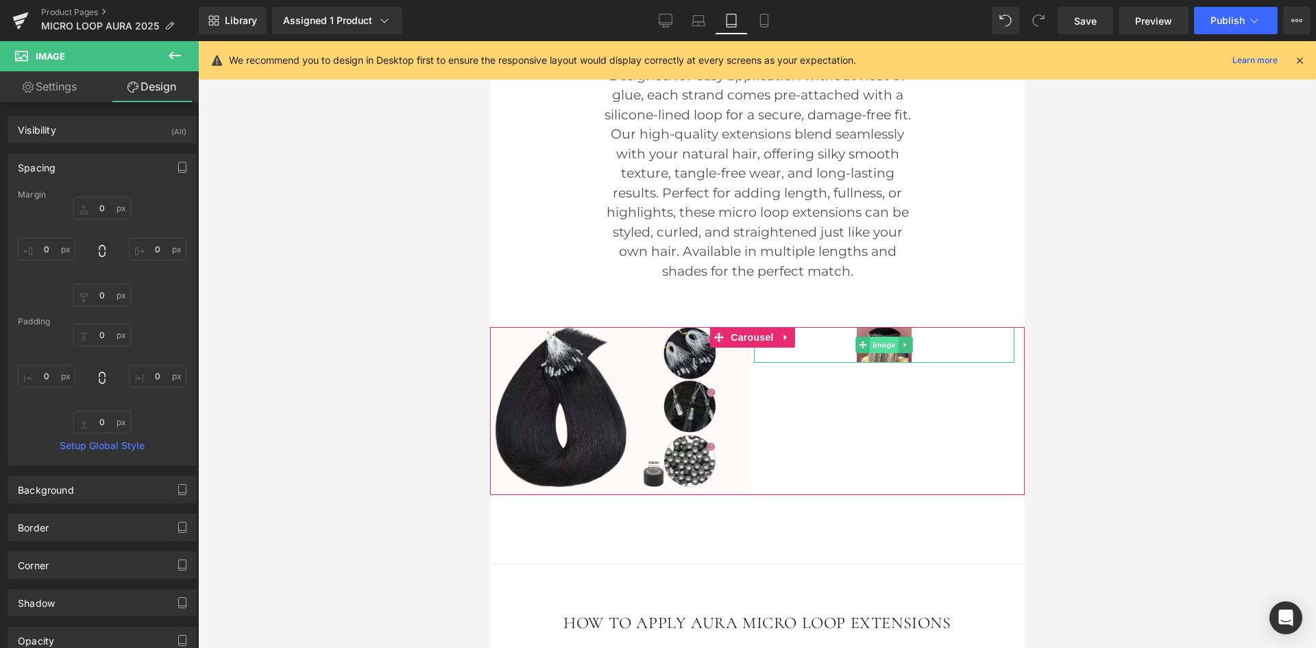
click at [887, 353] on span "Image" at bounding box center [883, 345] width 29 height 16
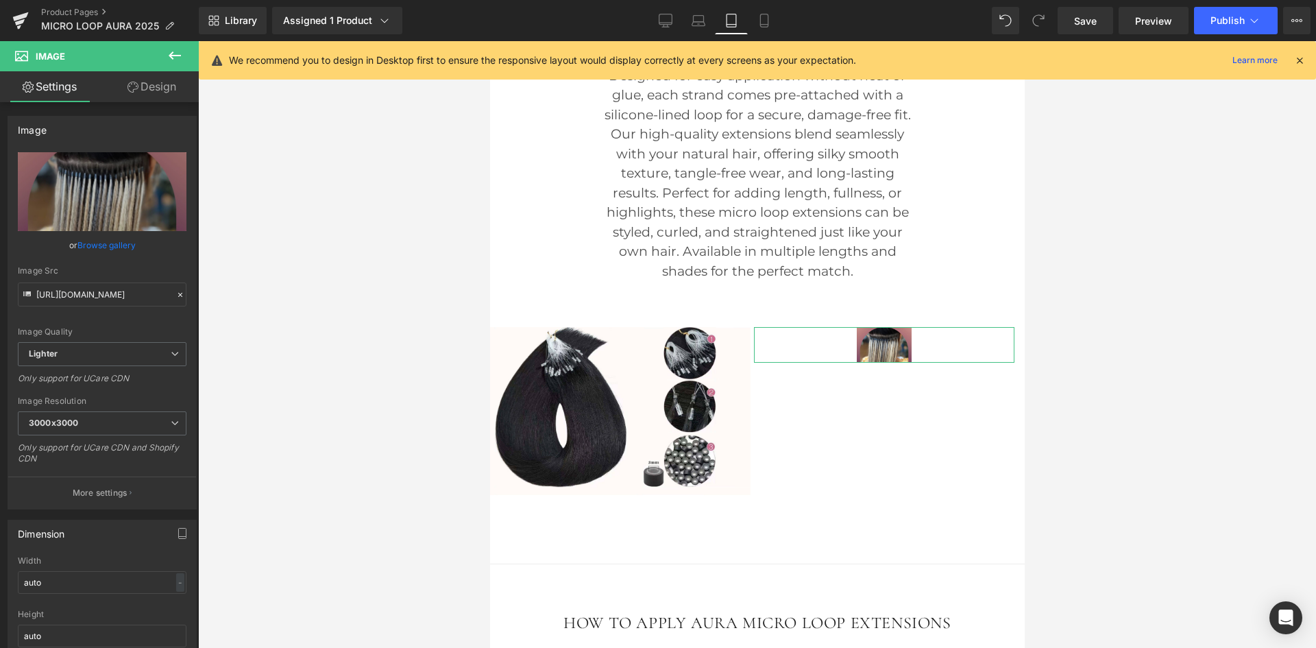
click at [166, 88] on link "Design" at bounding box center [151, 86] width 99 height 31
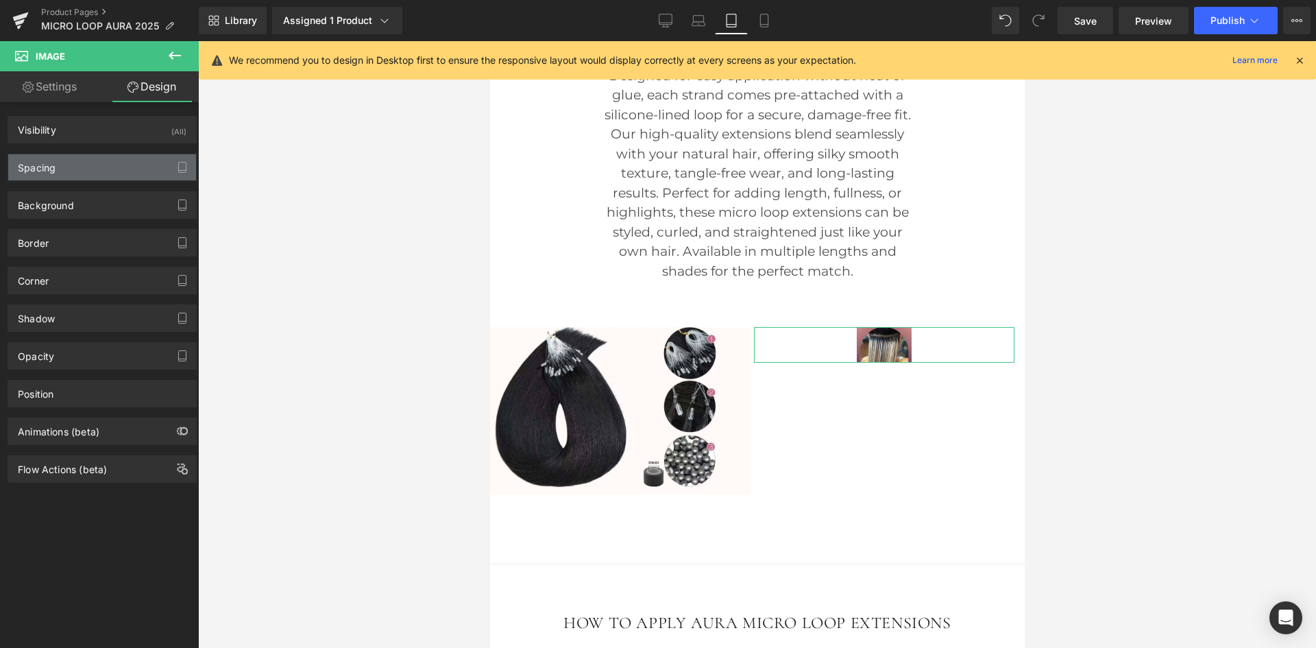
type input "0"
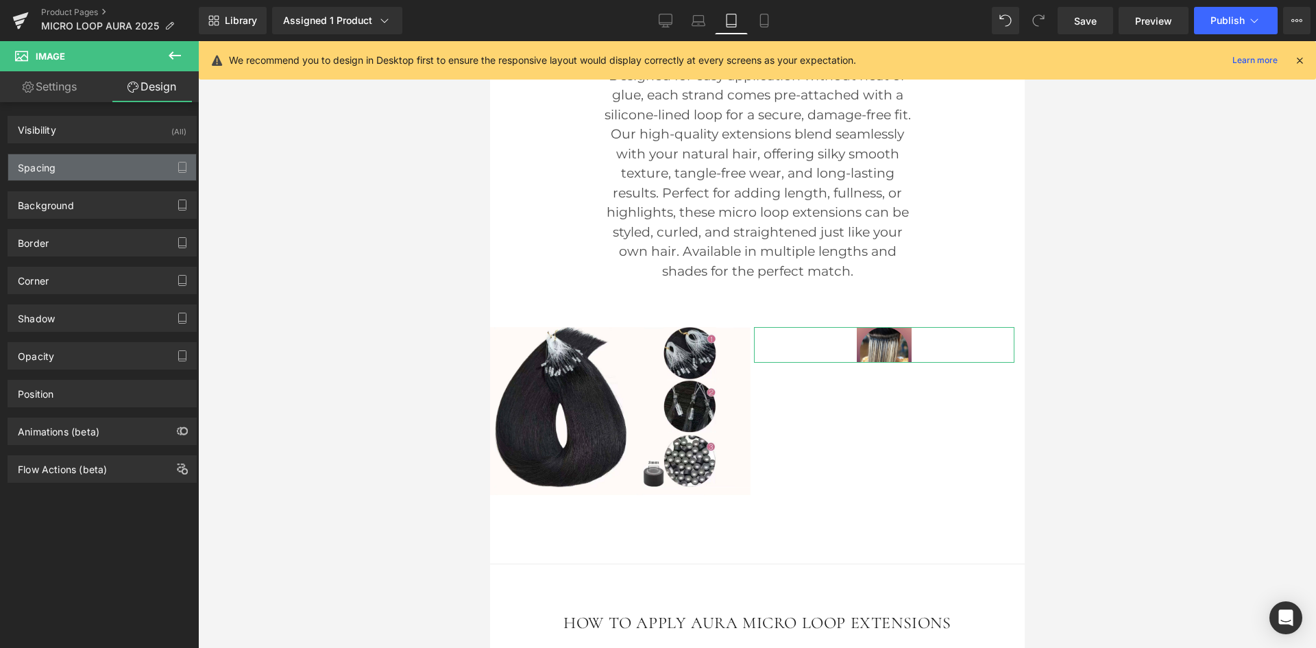
type input "150"
type input "0"
type input "150"
click at [45, 165] on div "Spacing" at bounding box center [37, 163] width 38 height 19
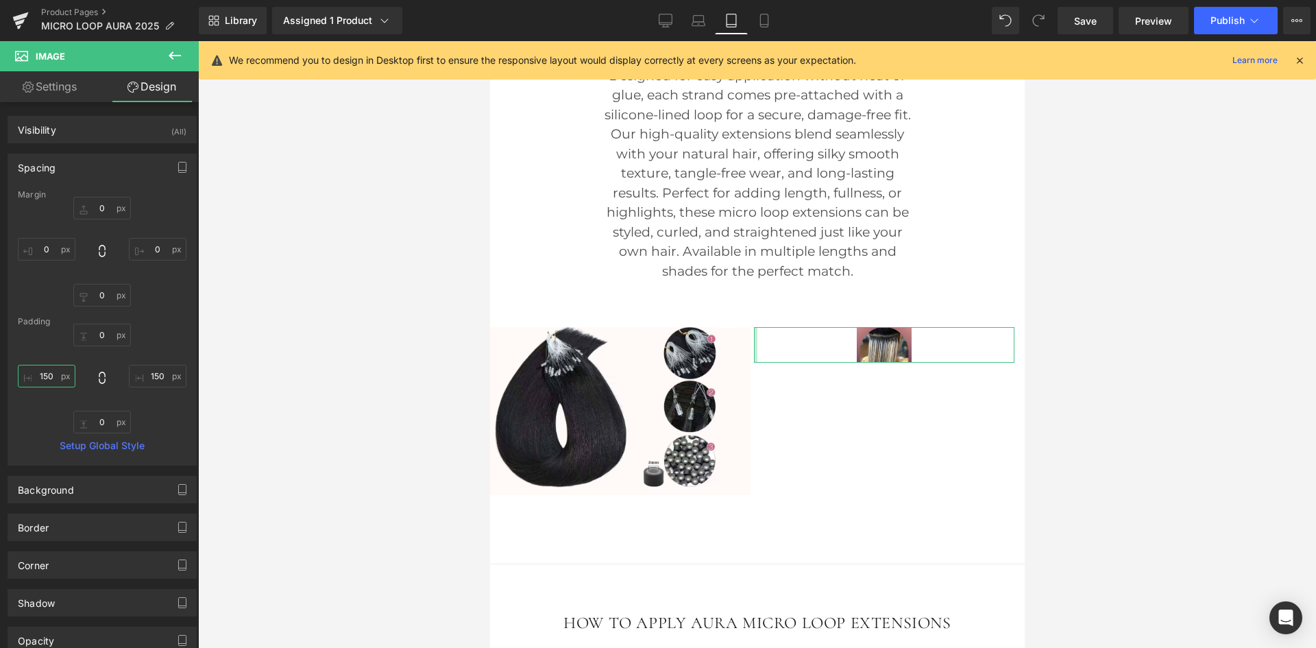
click at [53, 378] on input "150" at bounding box center [47, 376] width 58 height 23
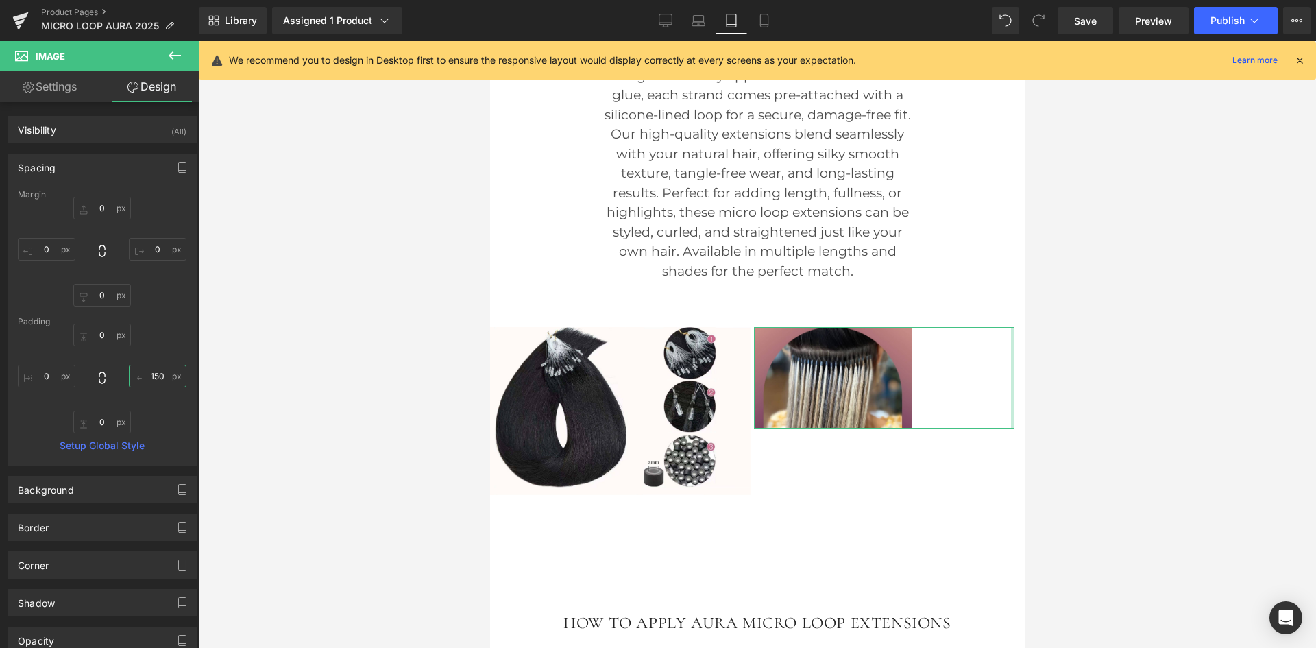
click at [149, 372] on input "150" at bounding box center [158, 376] width 58 height 23
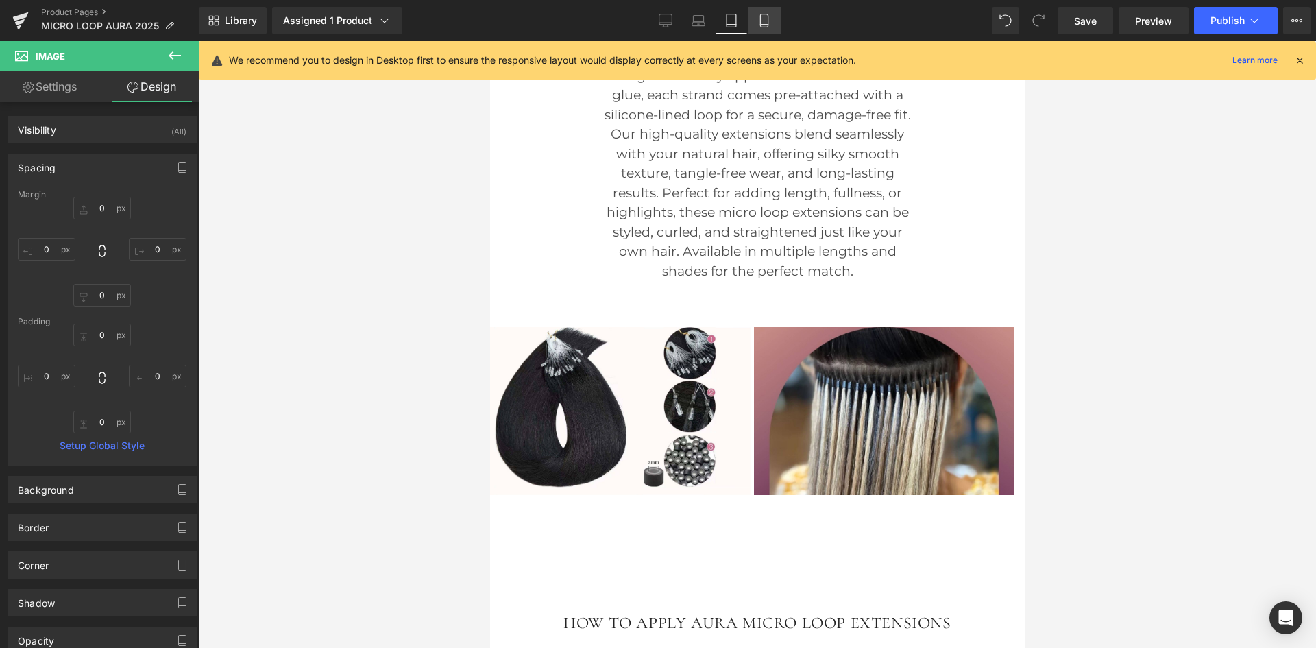
click at [758, 16] on icon at bounding box center [765, 21] width 14 height 14
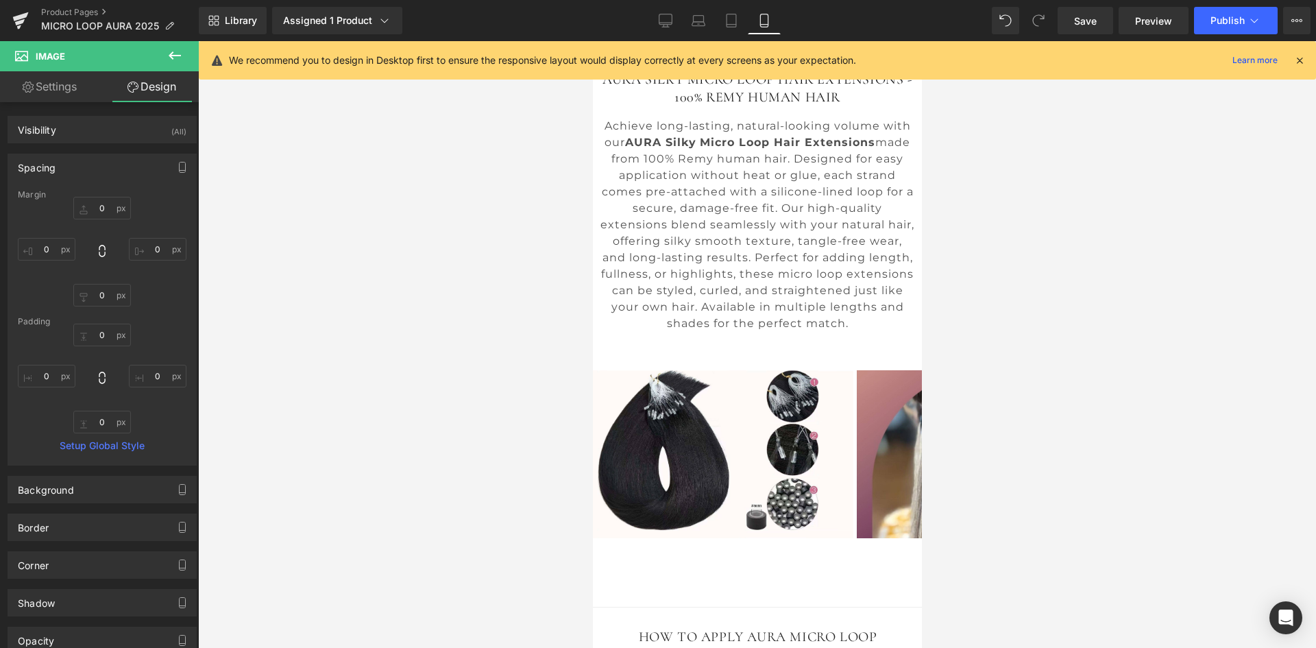
type input "0"
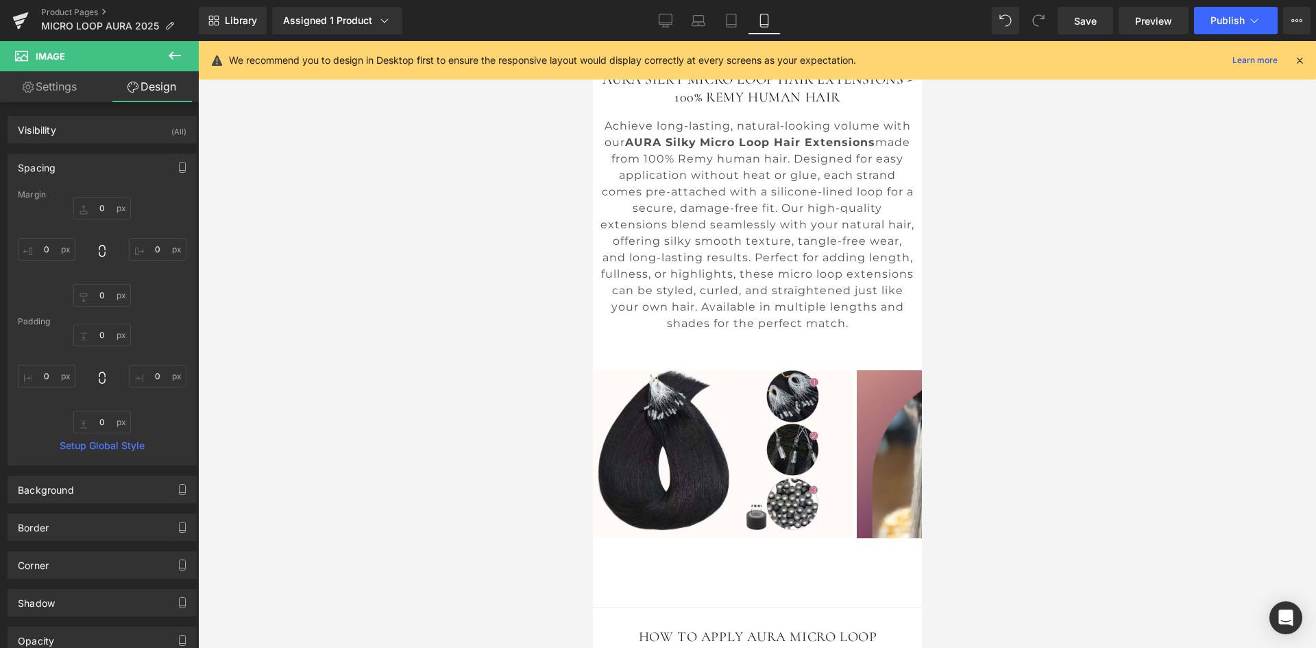
type input "0"
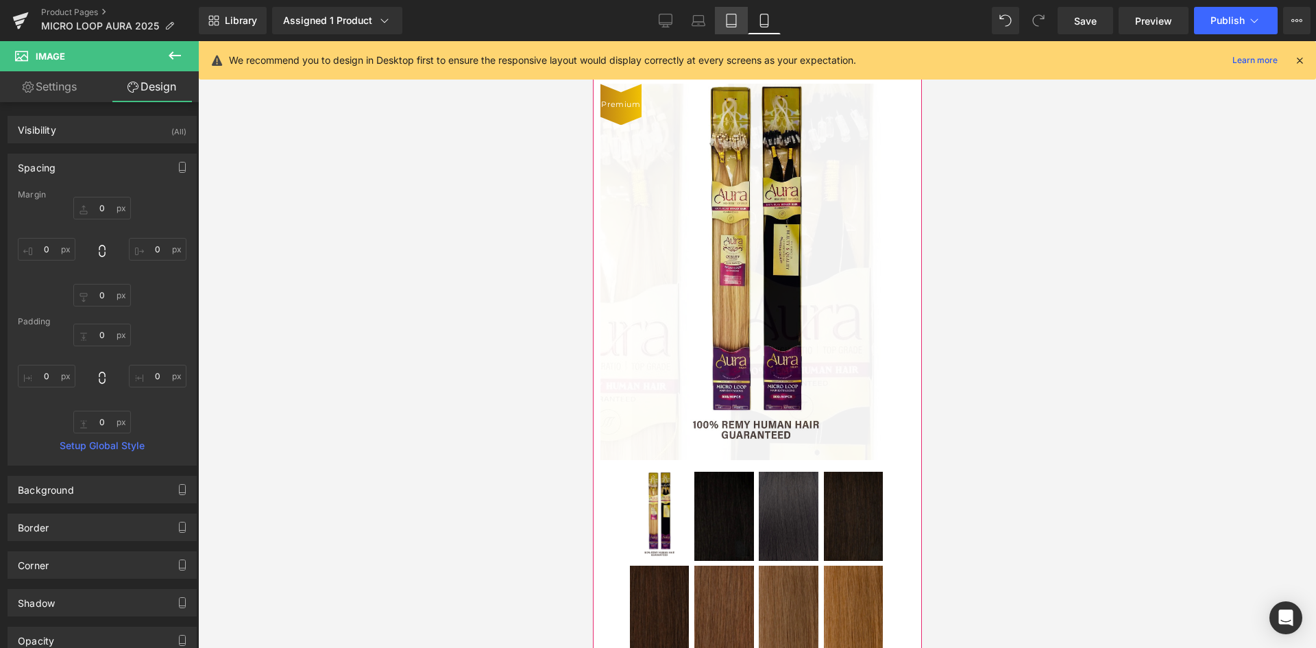
scroll to position [193, 0]
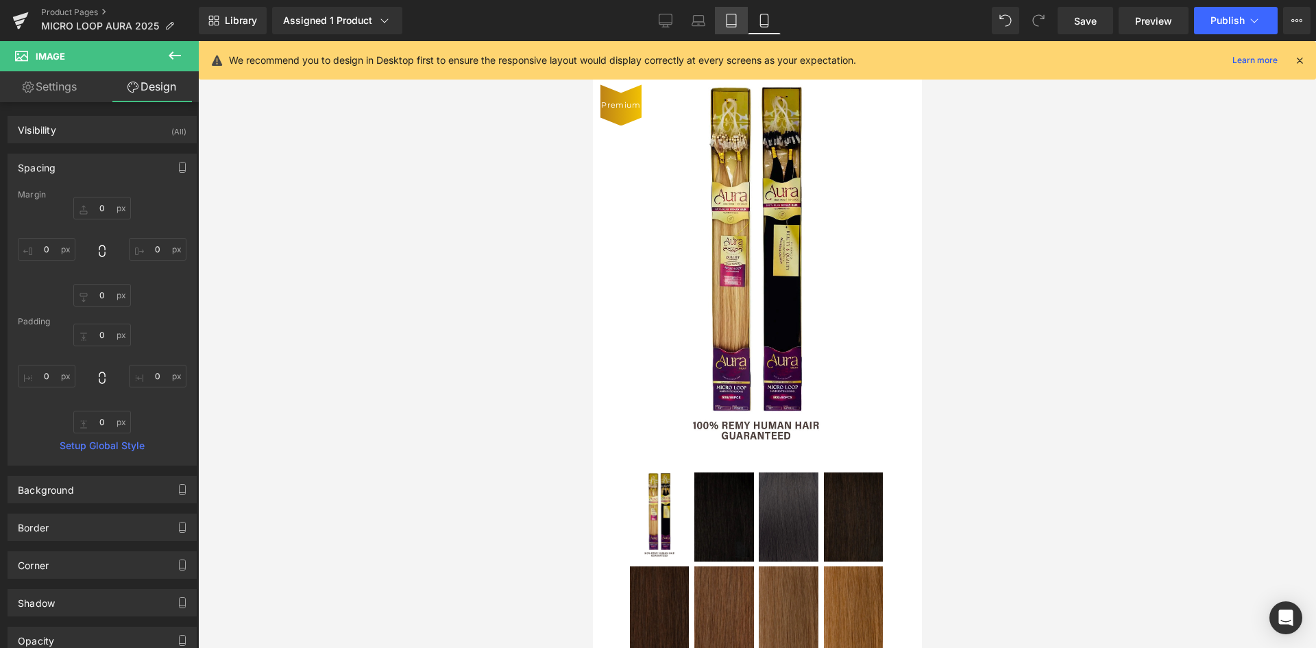
click at [739, 21] on link "Tablet" at bounding box center [731, 20] width 33 height 27
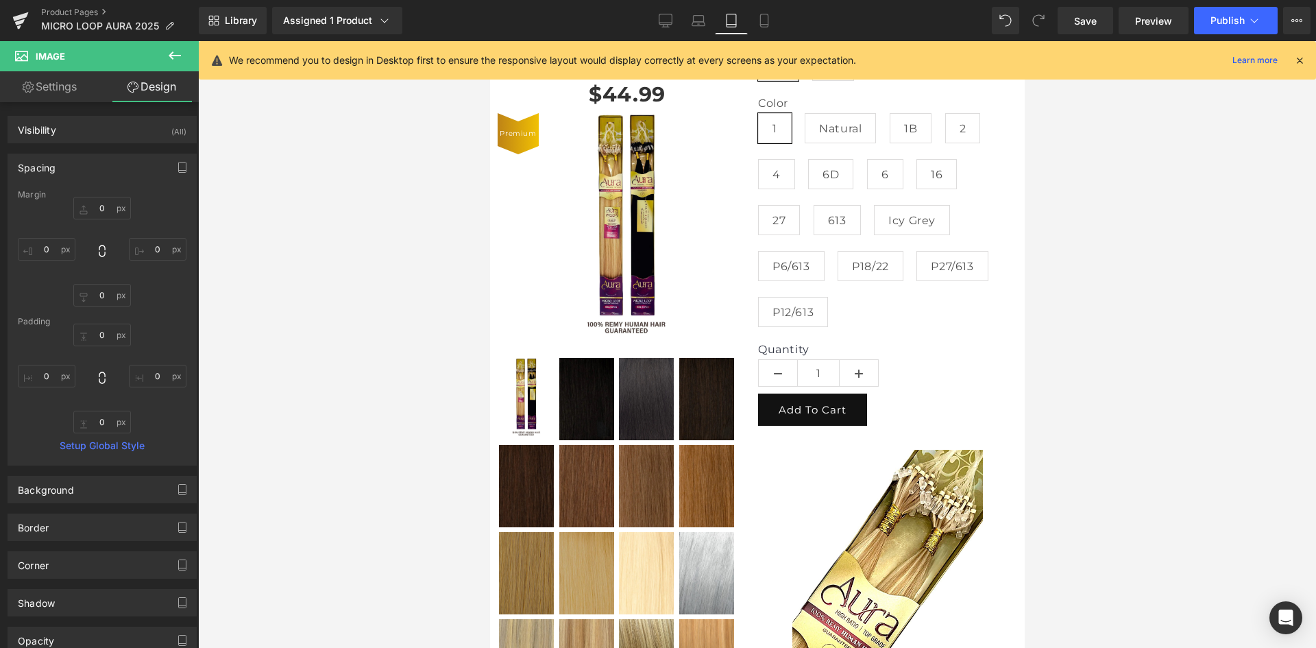
type input "0"
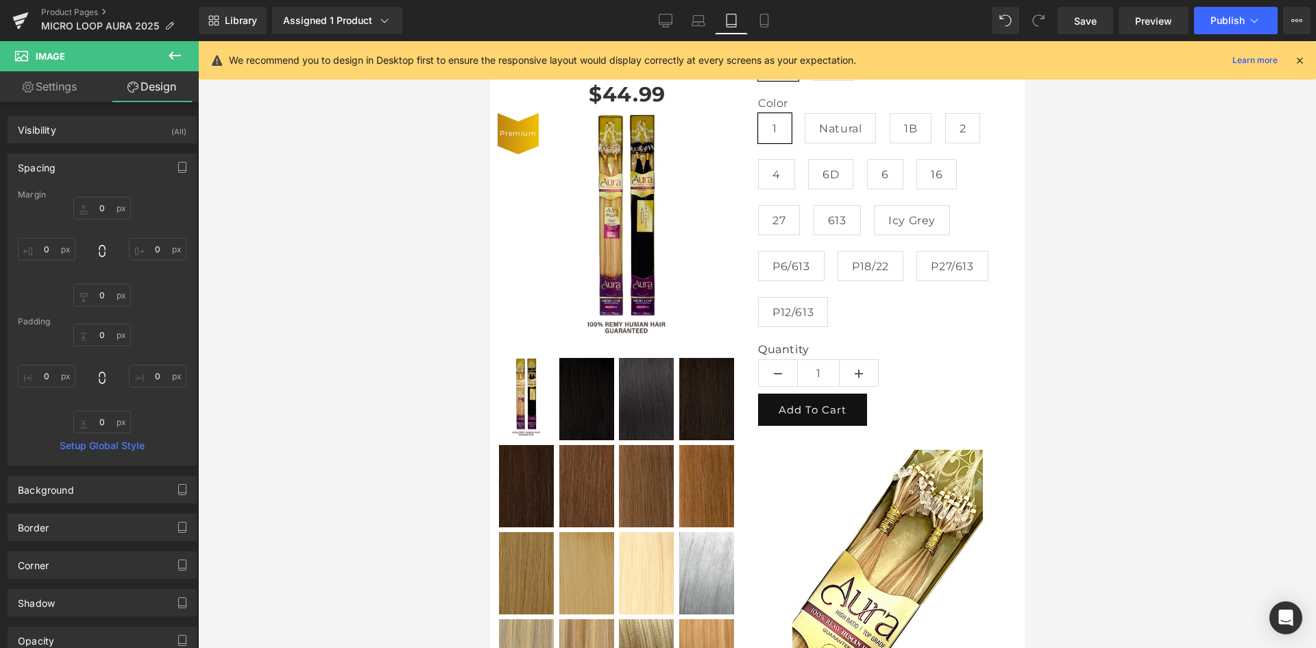
type input "0"
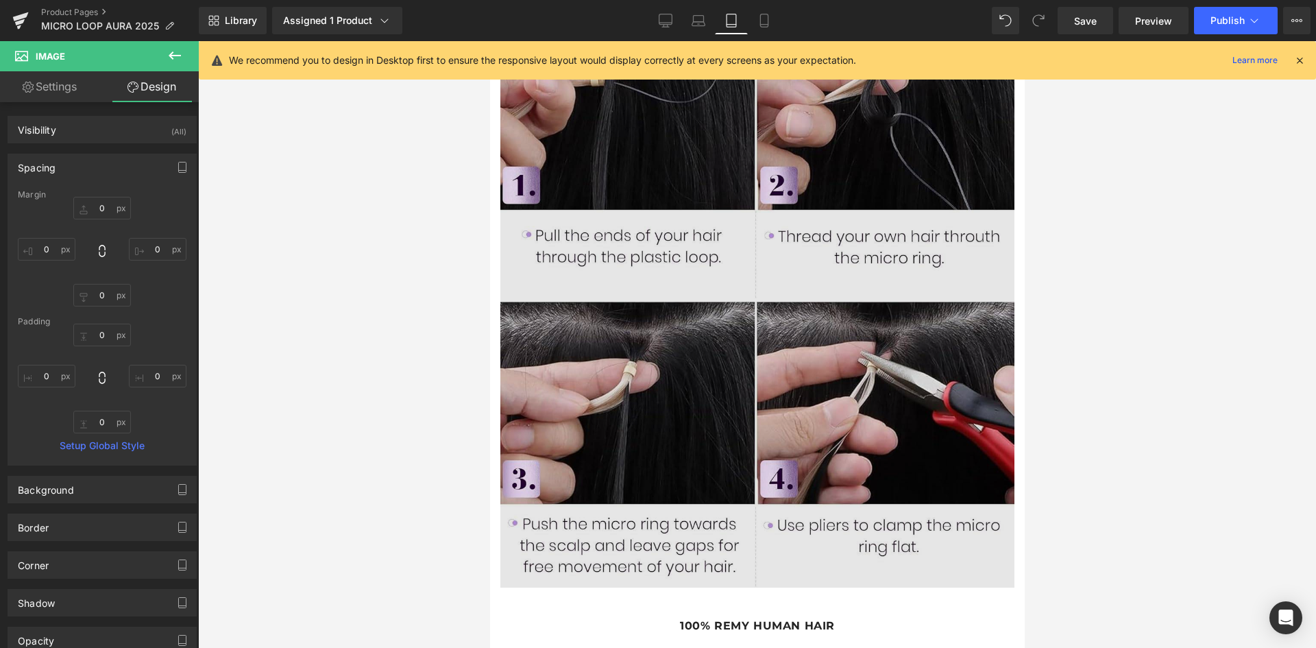
scroll to position [1794, 0]
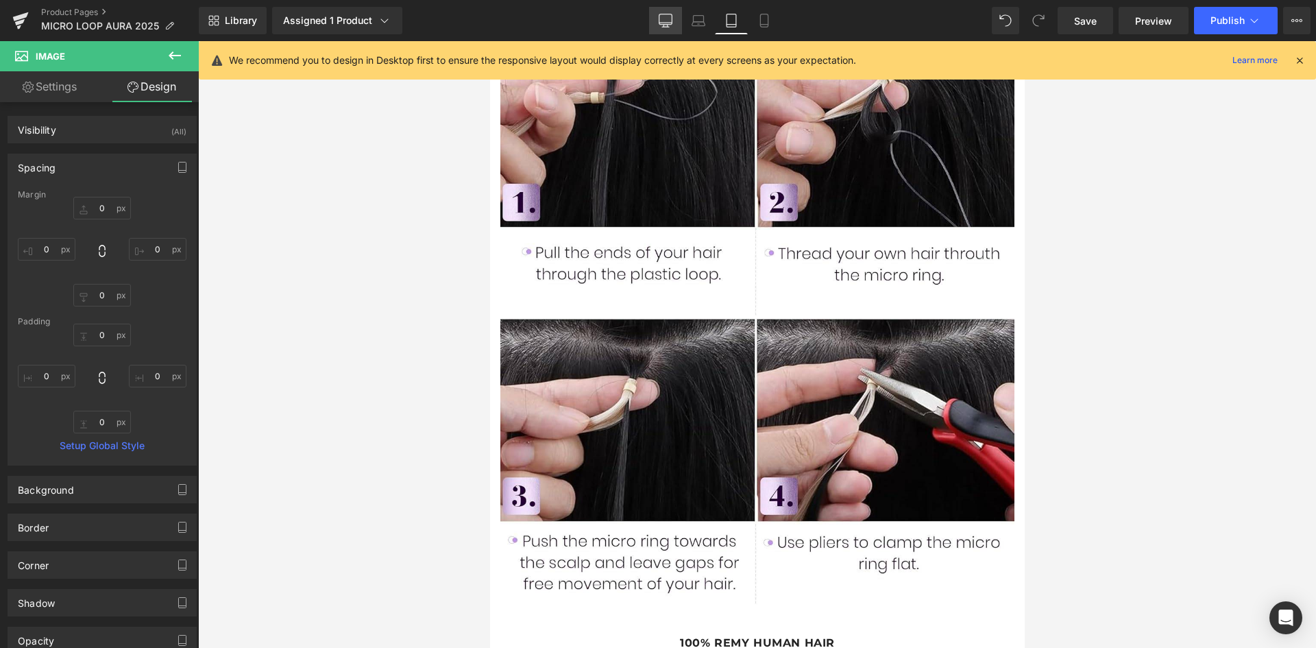
click at [668, 25] on icon at bounding box center [666, 19] width 13 height 10
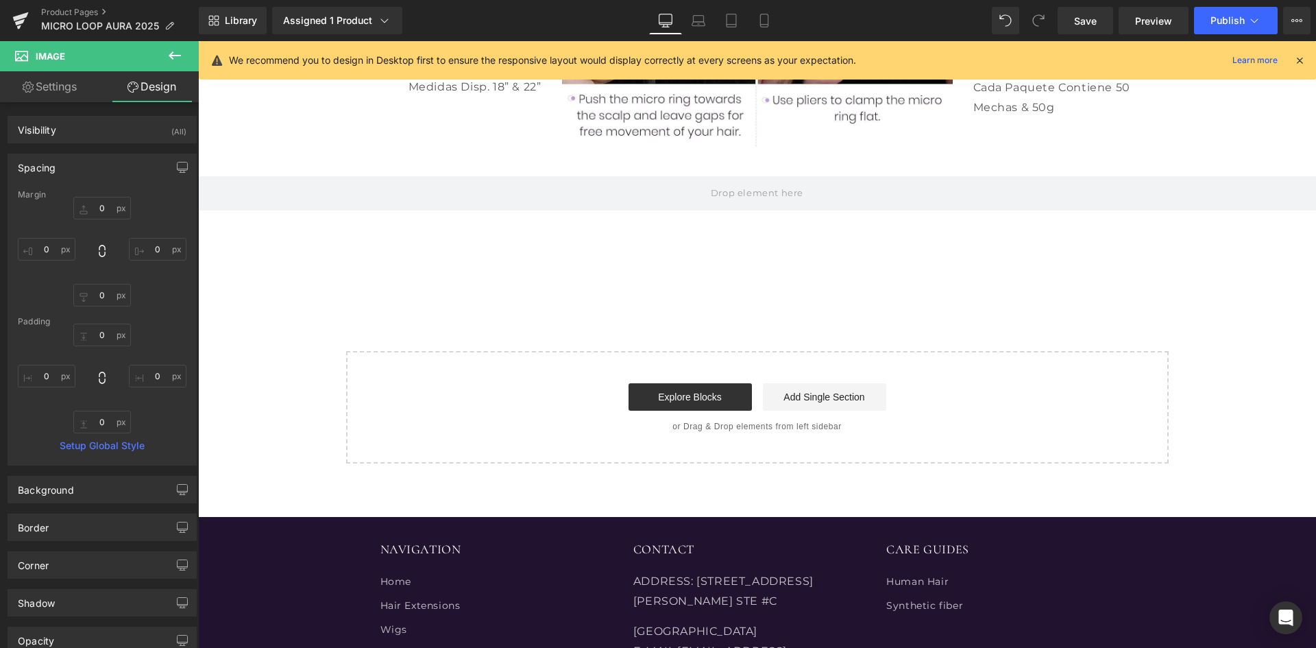
type input "0"
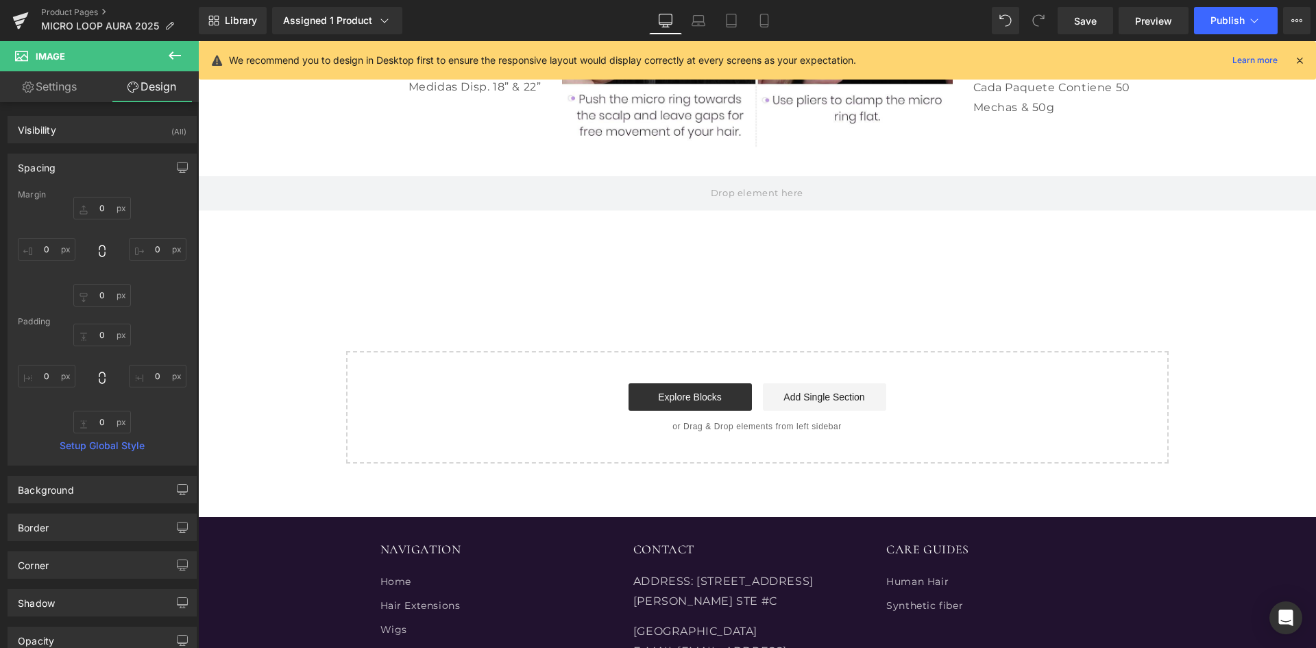
type input "0"
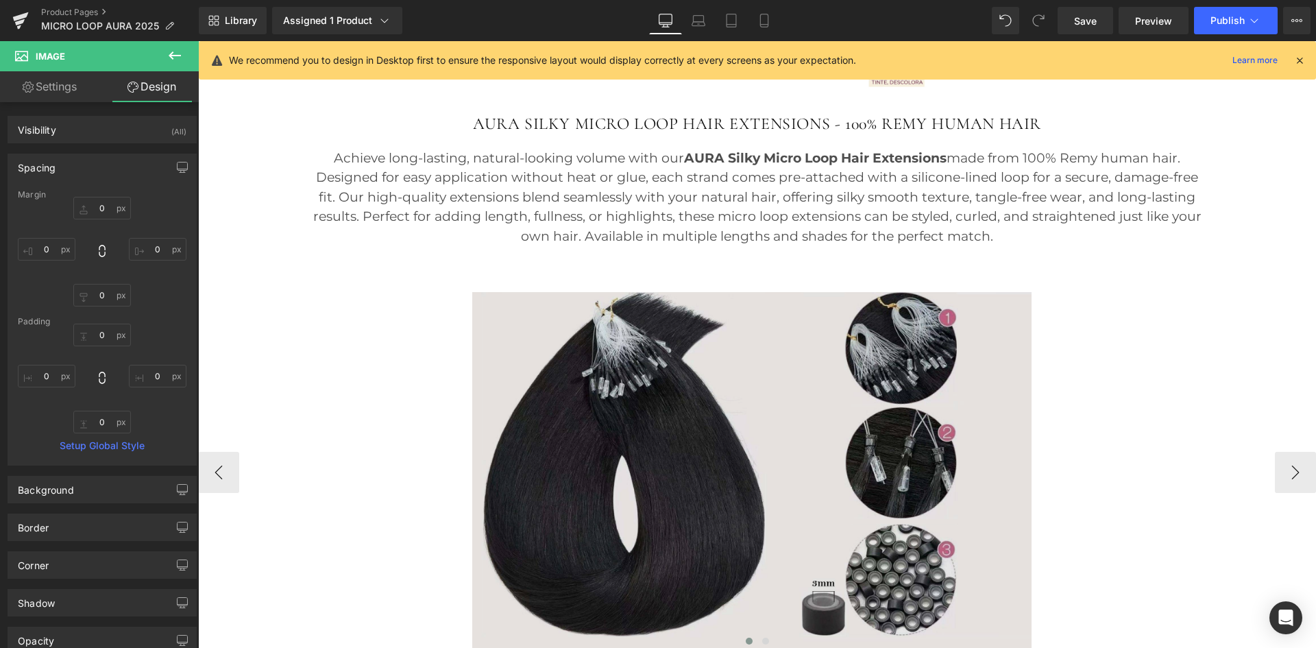
scroll to position [961, 0]
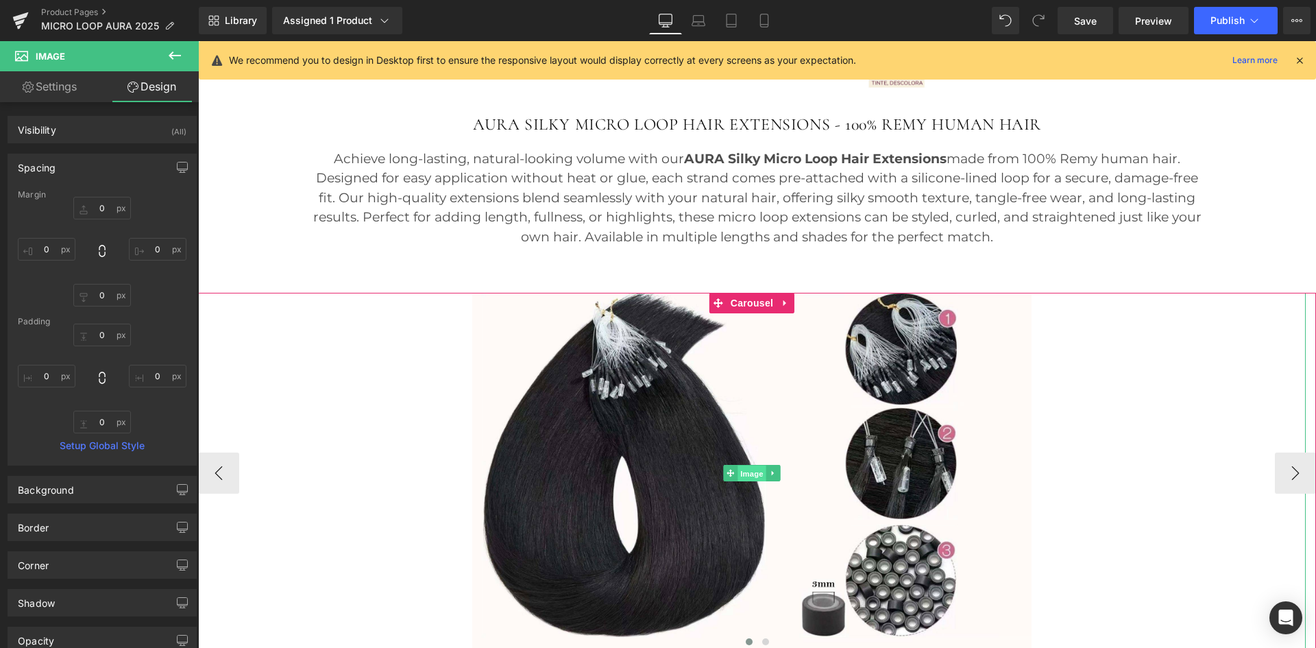
click at [747, 478] on span "Image" at bounding box center [752, 474] width 29 height 16
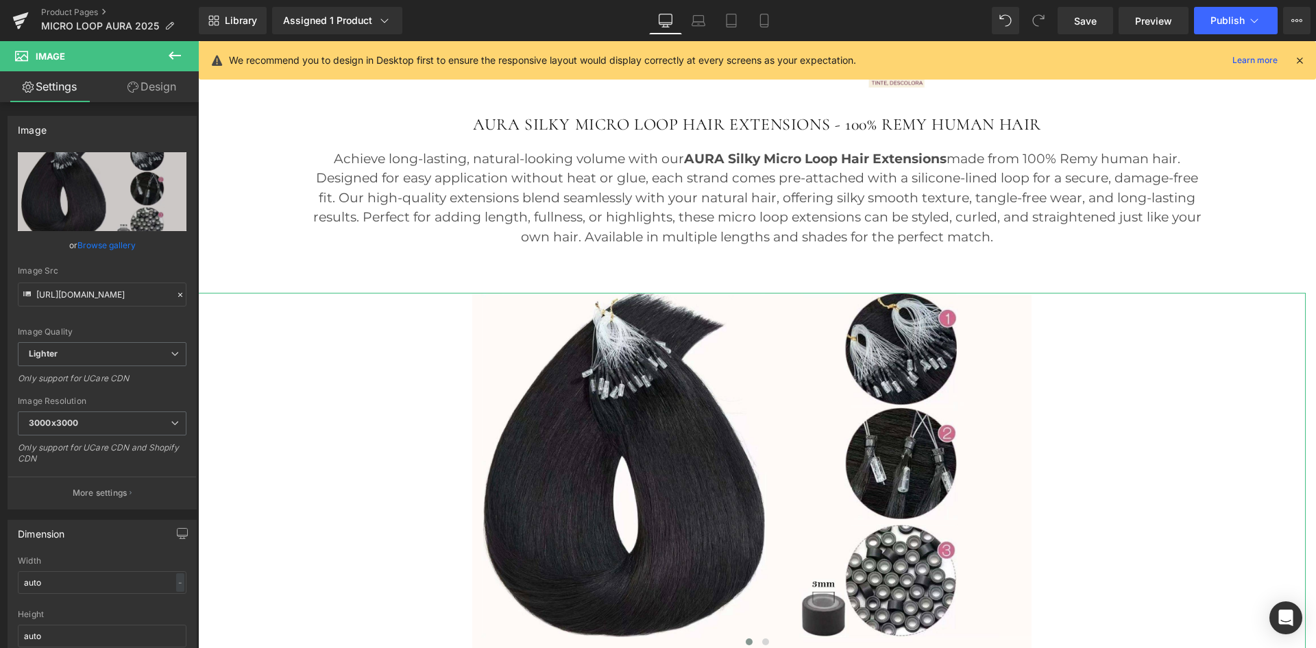
click at [164, 88] on link "Design" at bounding box center [151, 86] width 99 height 31
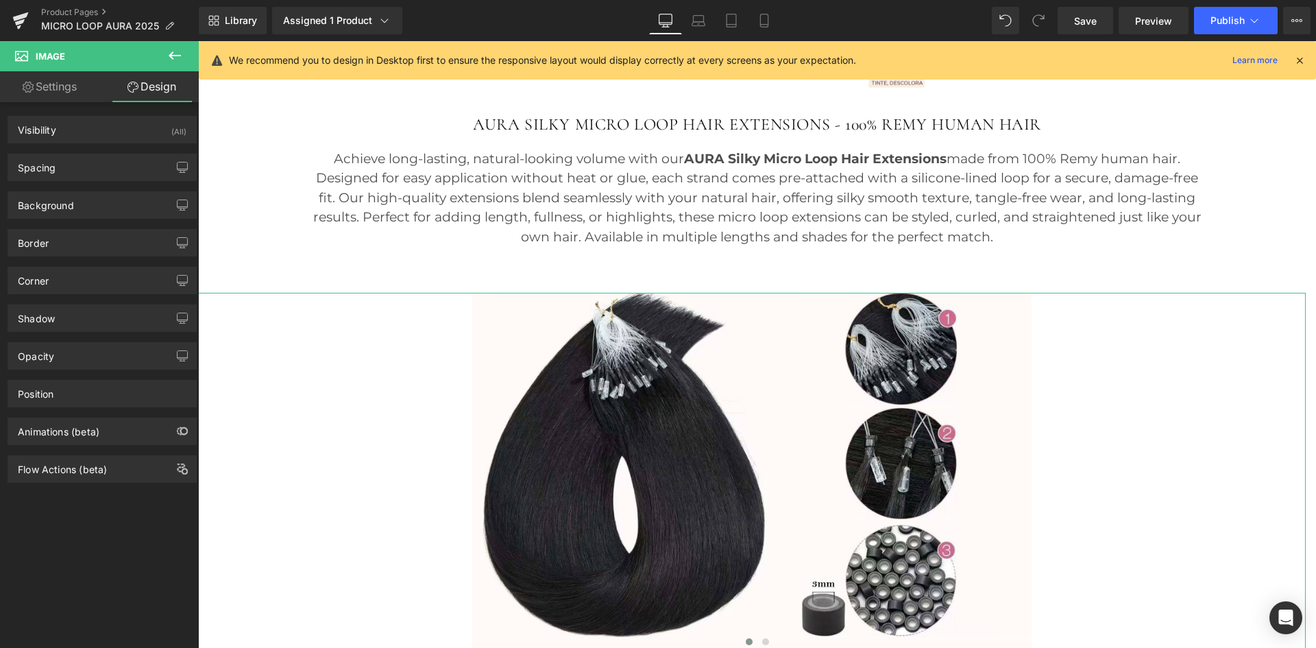
type input "0"
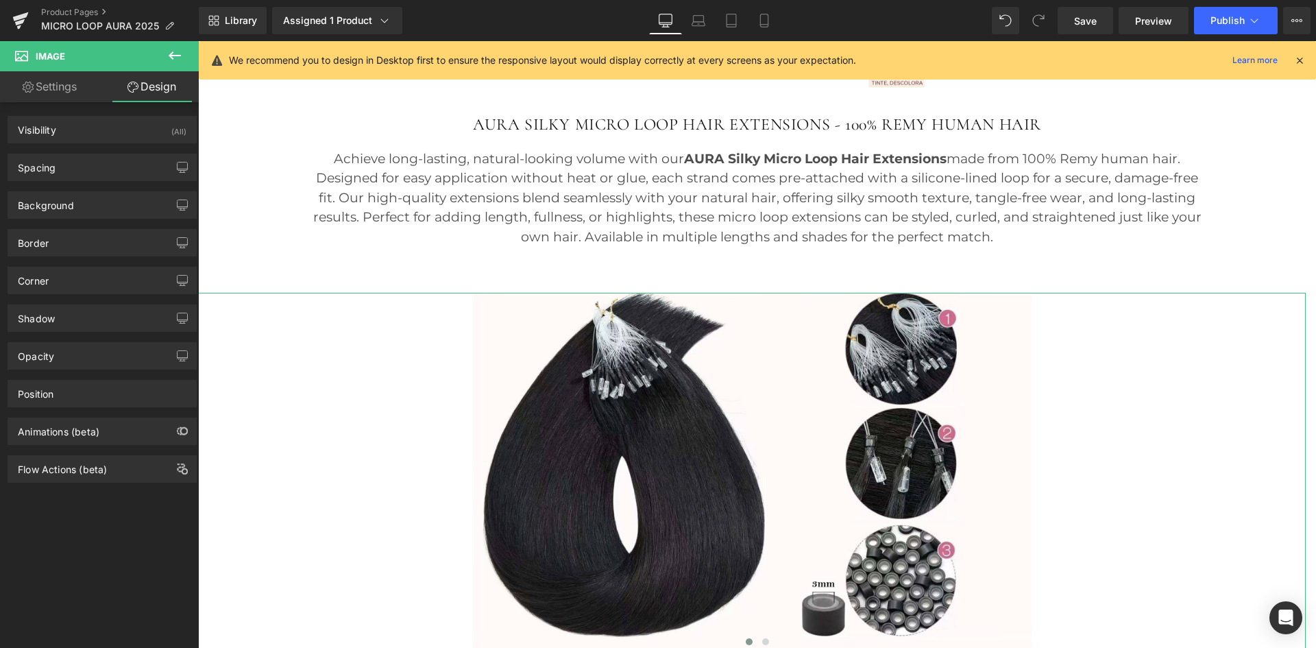
type input "400"
type input "0"
type input "400"
click at [99, 165] on div "Spacing" at bounding box center [102, 167] width 188 height 26
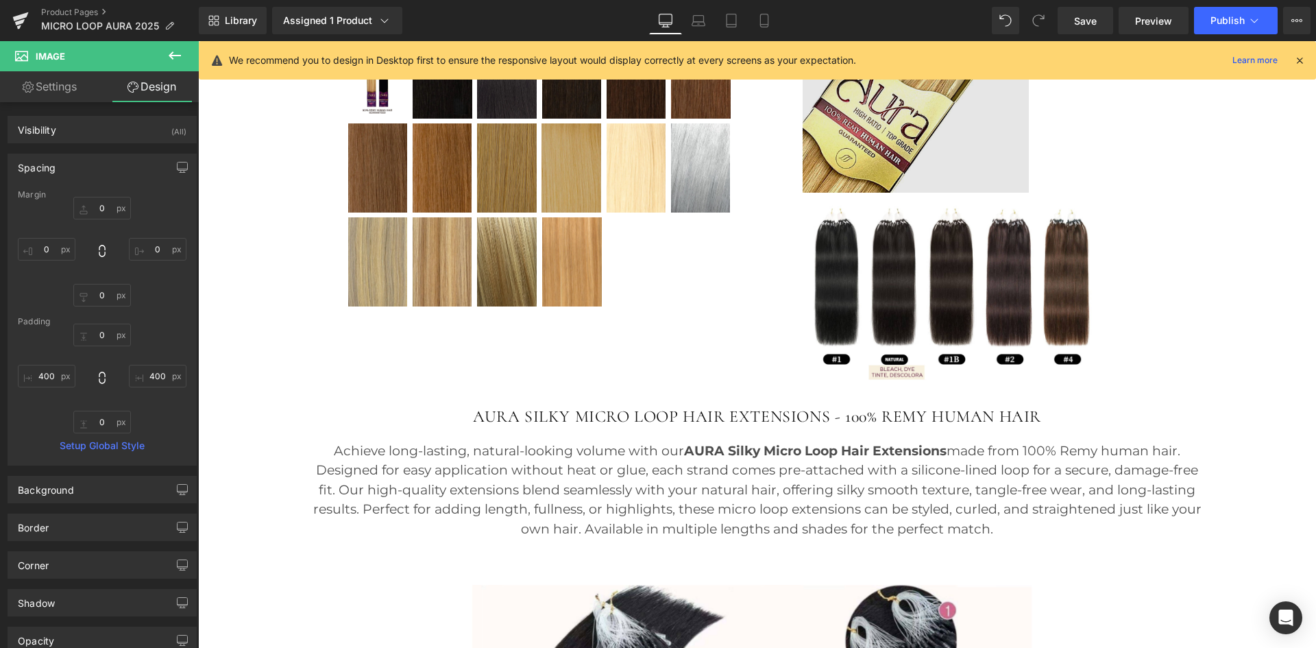
scroll to position [665, 0]
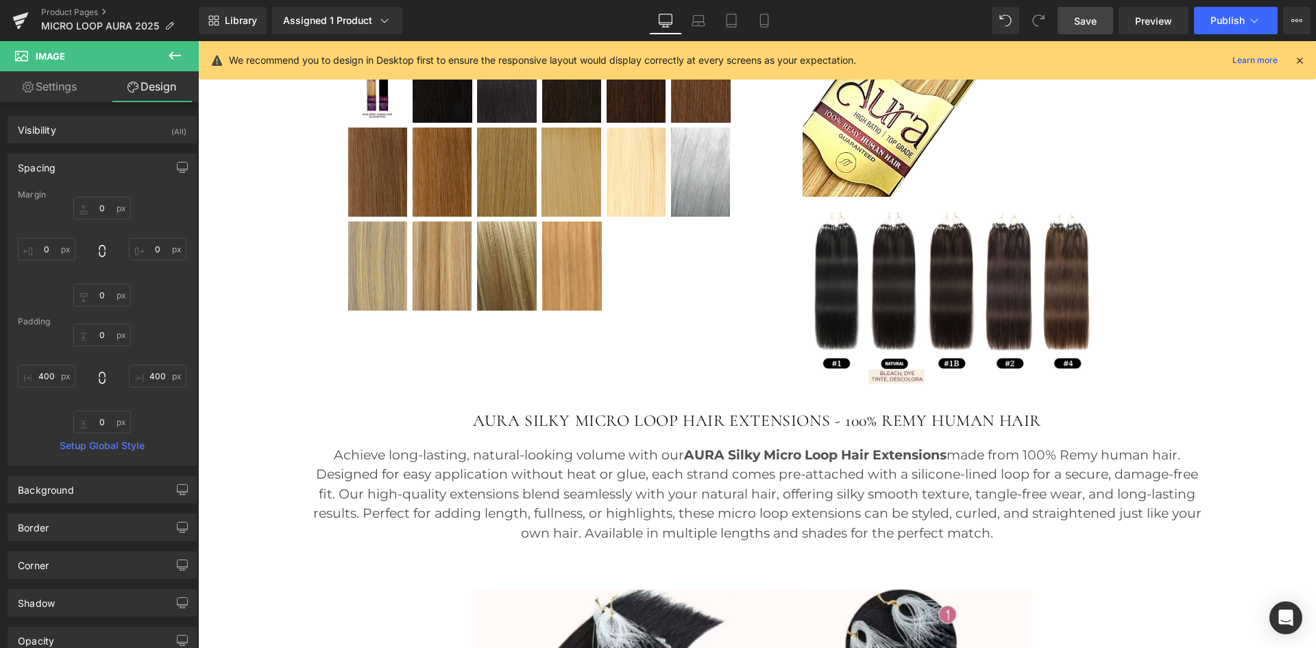
click at [1092, 25] on span "Save" at bounding box center [1085, 21] width 23 height 14
click at [1230, 19] on span "Publish" at bounding box center [1228, 20] width 34 height 11
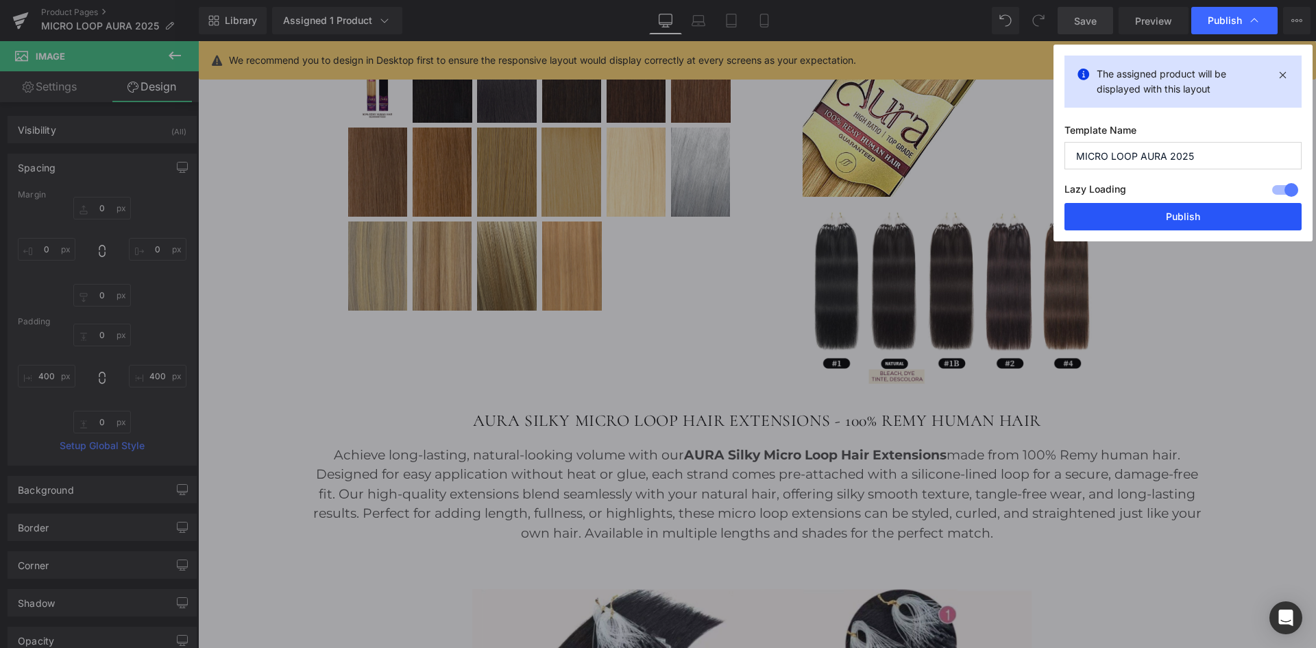
click at [1125, 222] on button "Publish" at bounding box center [1183, 216] width 237 height 27
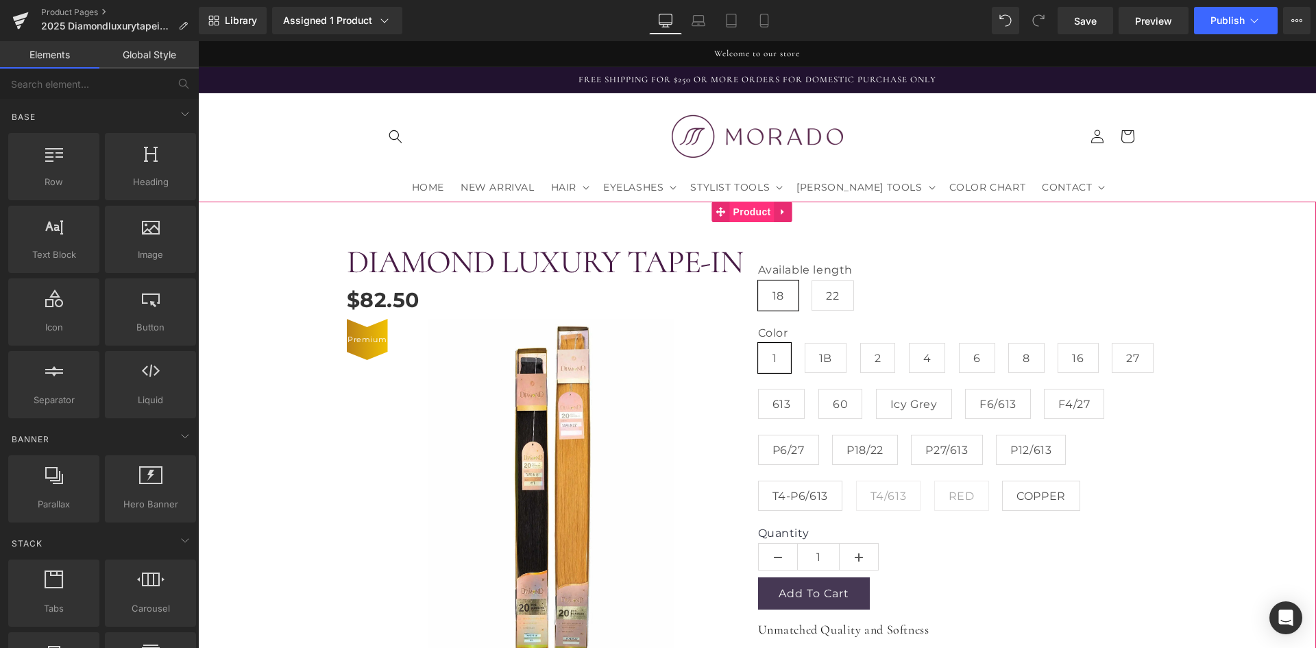
click at [759, 210] on span "Product" at bounding box center [752, 212] width 45 height 21
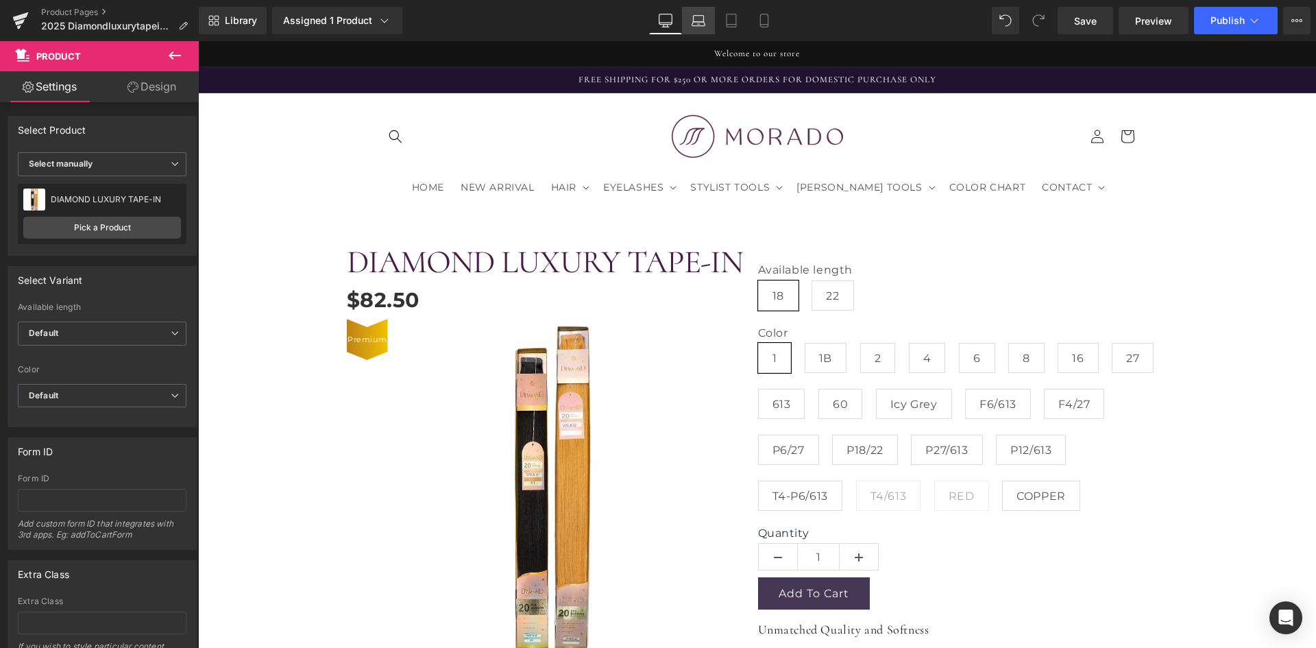
click at [702, 28] on link "Laptop" at bounding box center [698, 20] width 33 height 27
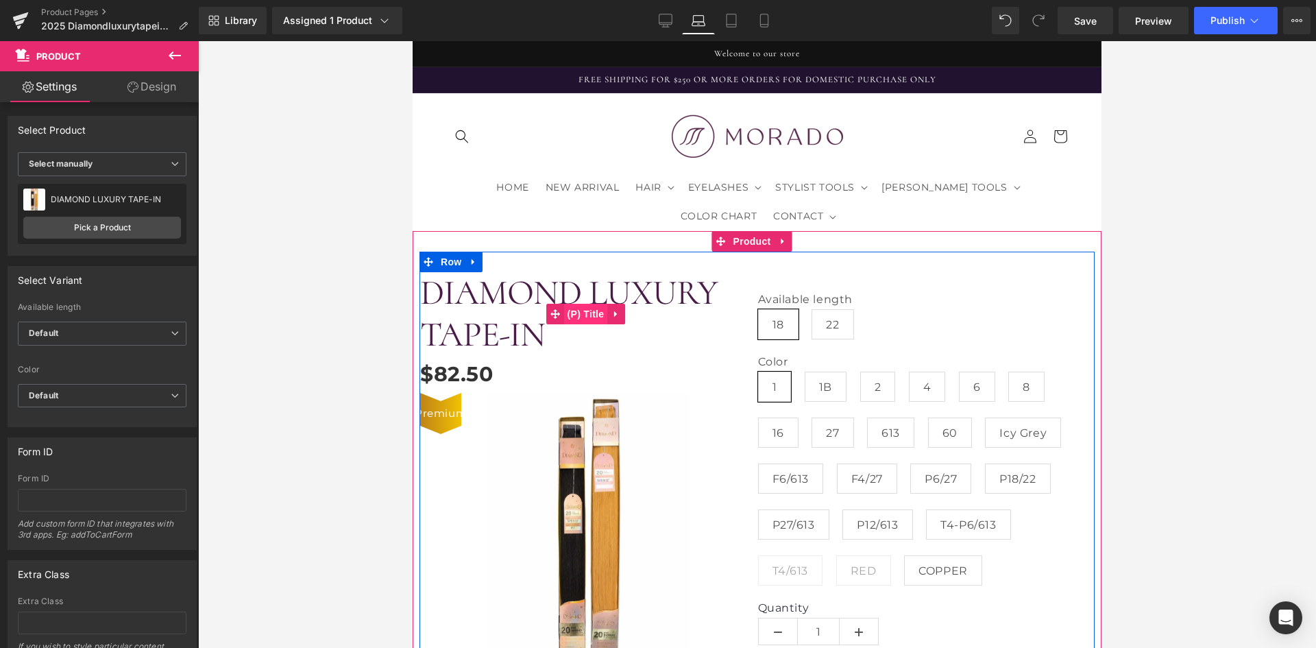
click at [590, 312] on span "(P) Title" at bounding box center [586, 314] width 44 height 21
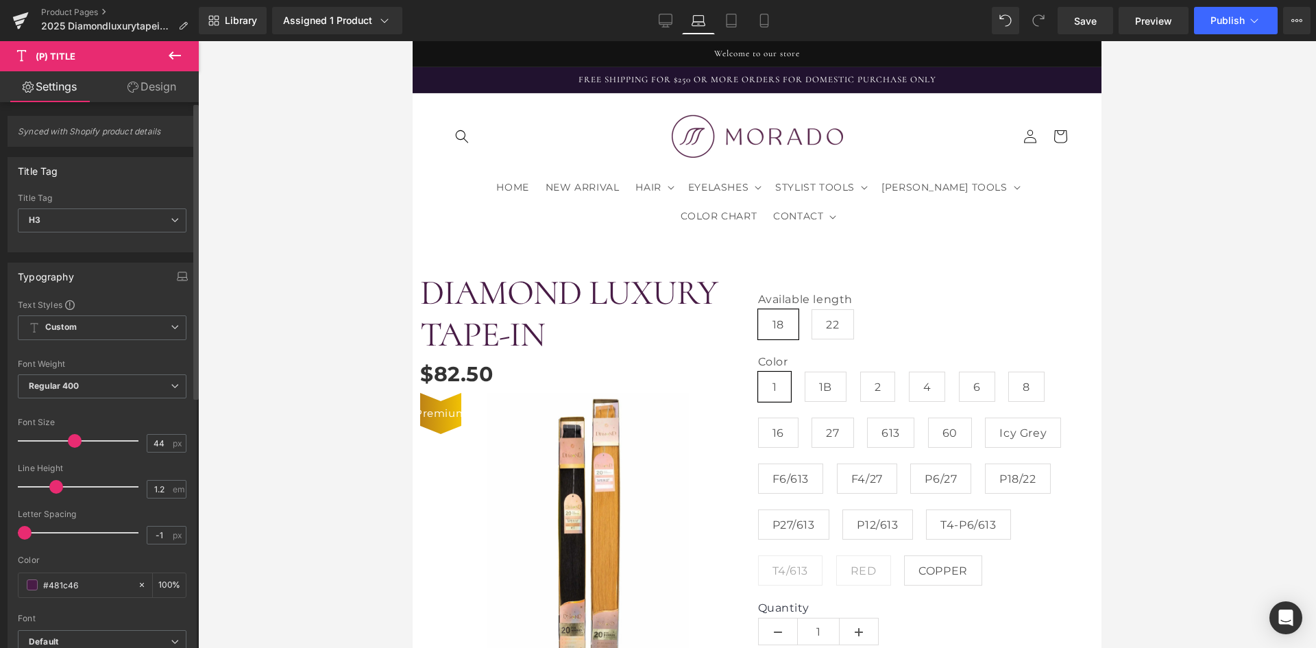
click at [72, 442] on div at bounding box center [82, 440] width 114 height 27
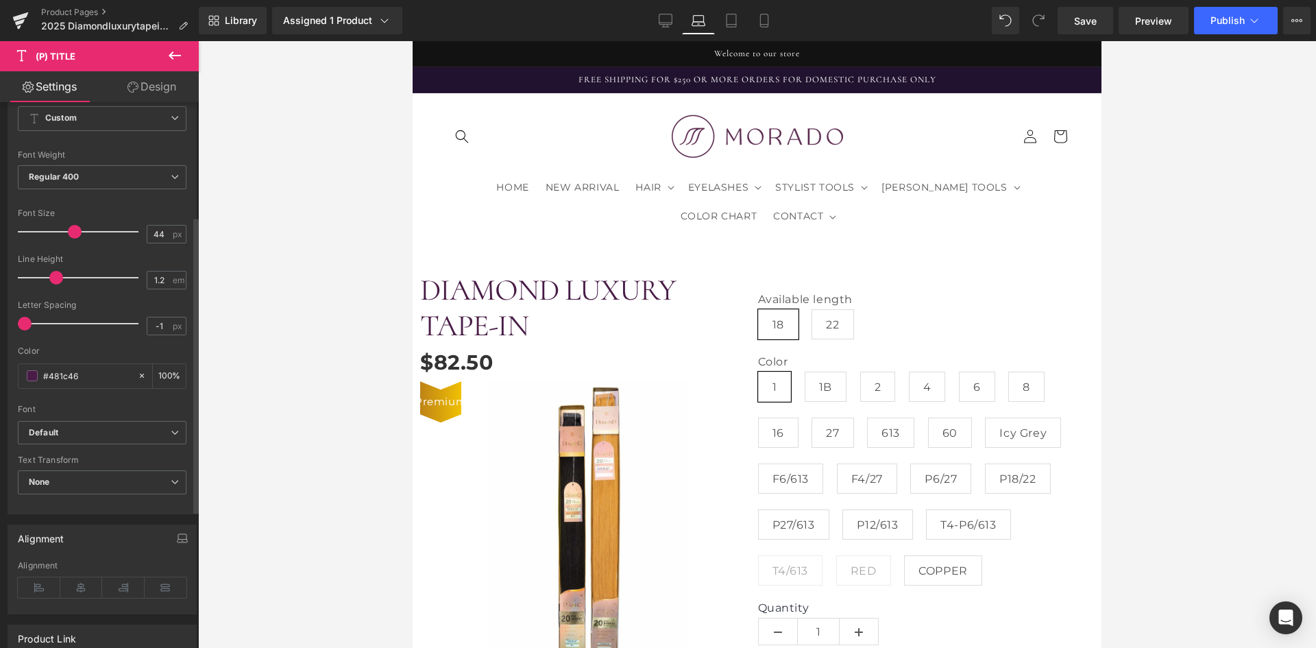
scroll to position [210, 0]
click at [76, 586] on icon at bounding box center [81, 587] width 43 height 21
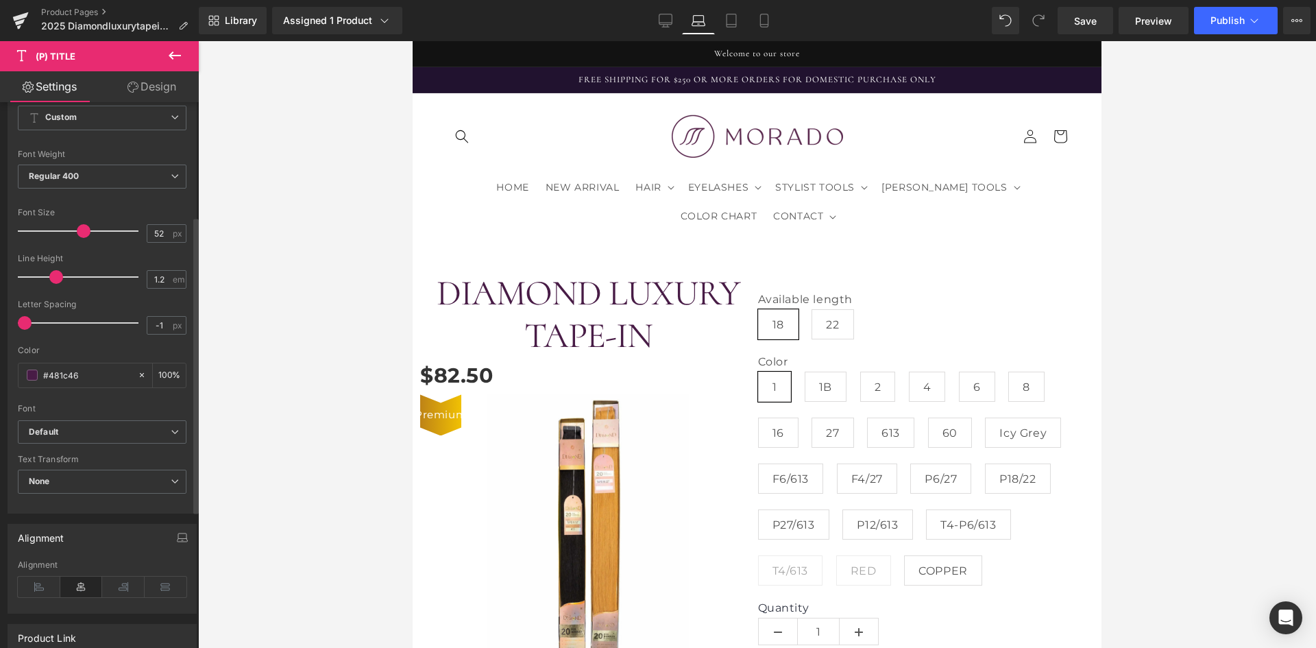
click at [81, 232] on div at bounding box center [82, 230] width 114 height 27
type input "37"
click at [64, 232] on div at bounding box center [82, 230] width 114 height 27
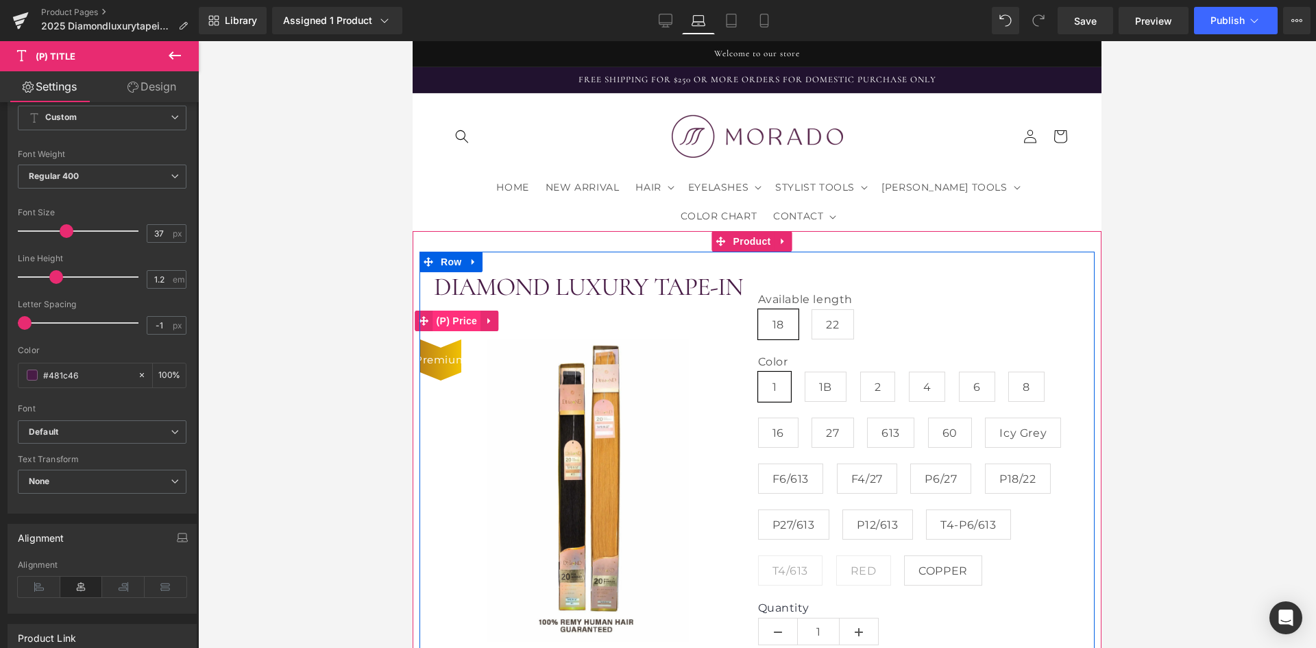
click at [467, 320] on span "(P) Price" at bounding box center [457, 321] width 48 height 21
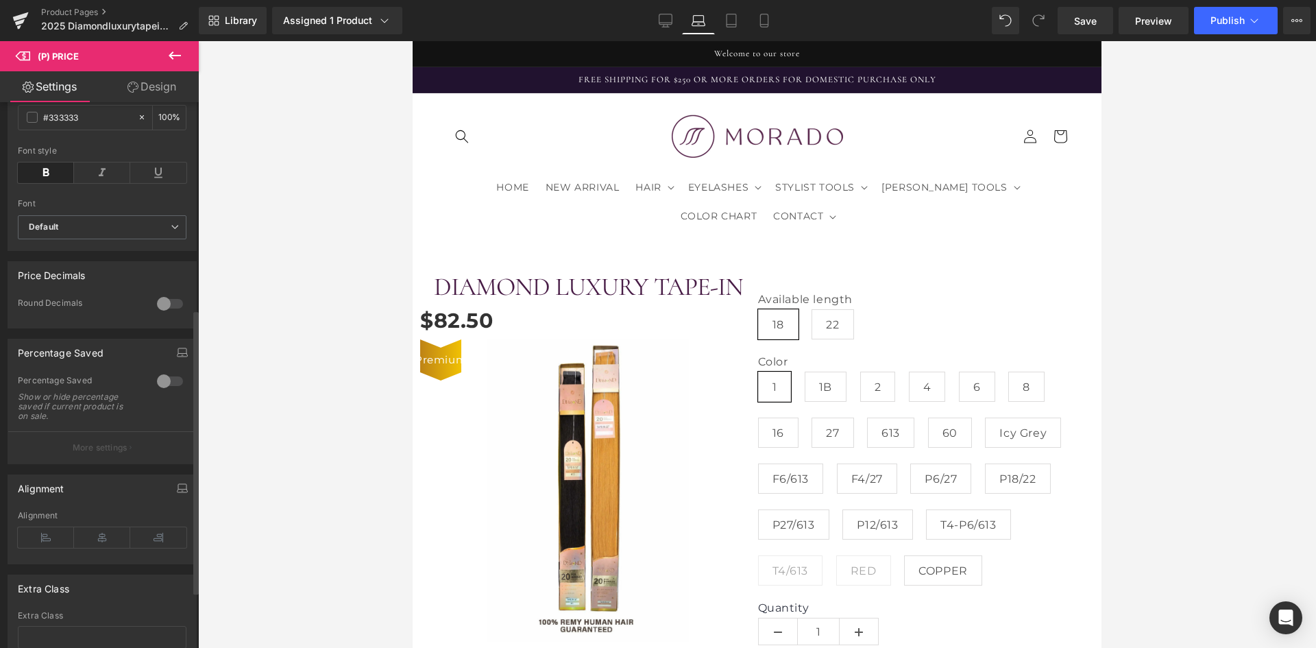
scroll to position [397, 0]
click at [96, 544] on icon at bounding box center [102, 537] width 56 height 21
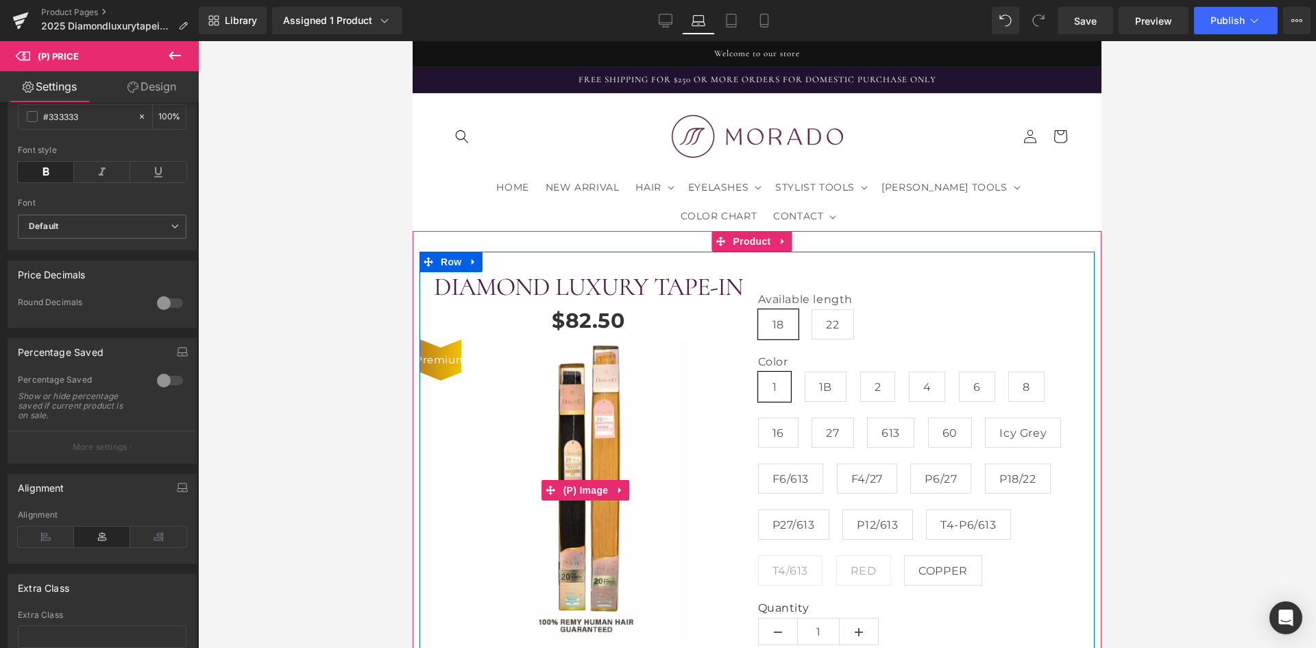
click at [442, 363] on span "Premium" at bounding box center [441, 360] width 52 height 12
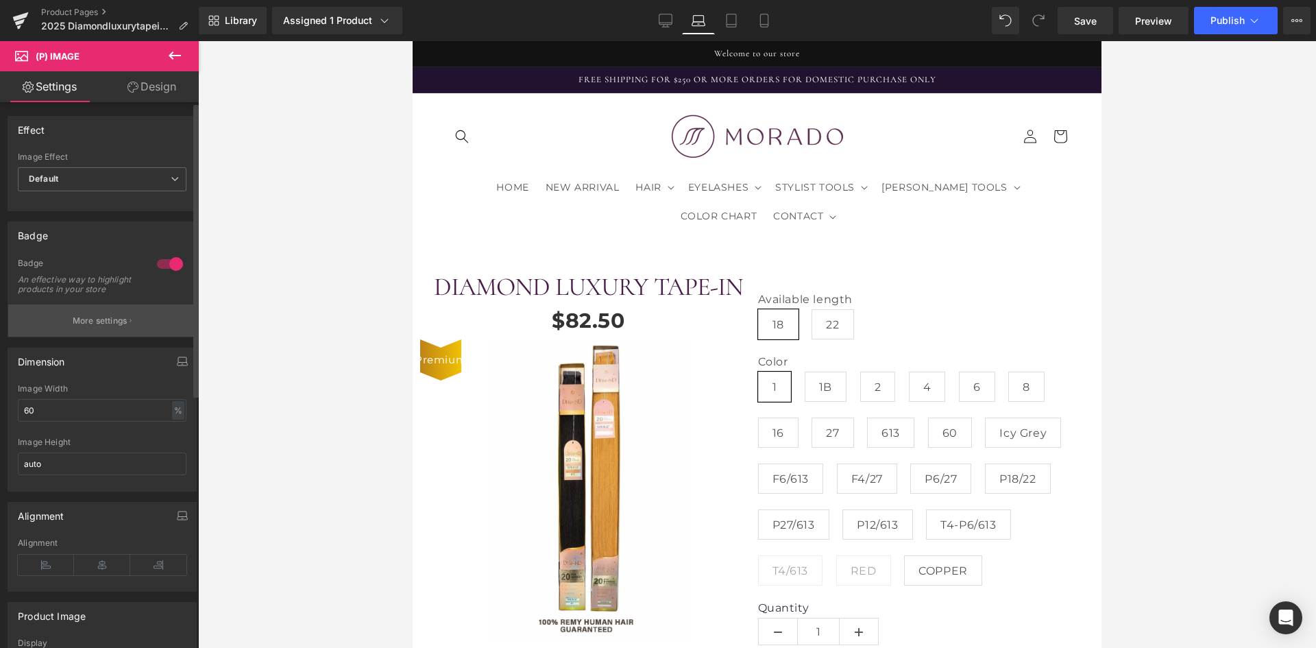
click at [136, 322] on button "More settings" at bounding box center [102, 320] width 188 height 32
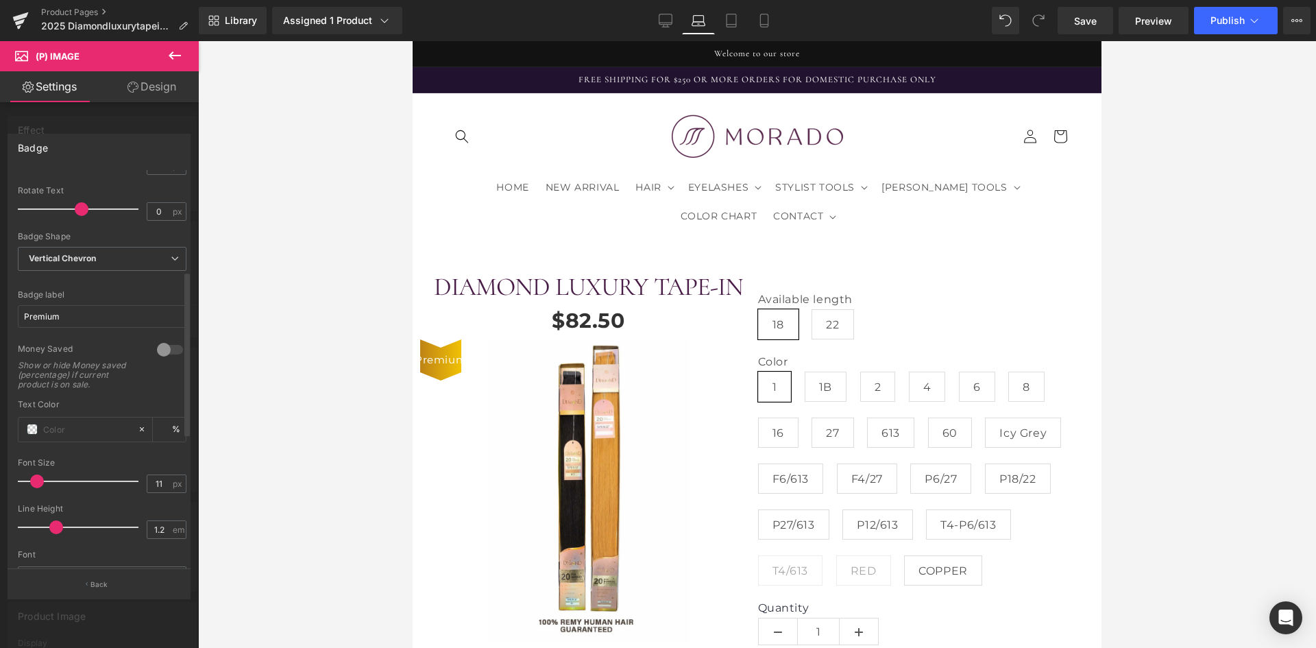
scroll to position [241, 0]
type input "11"
click at [36, 481] on span at bounding box center [37, 481] width 14 height 14
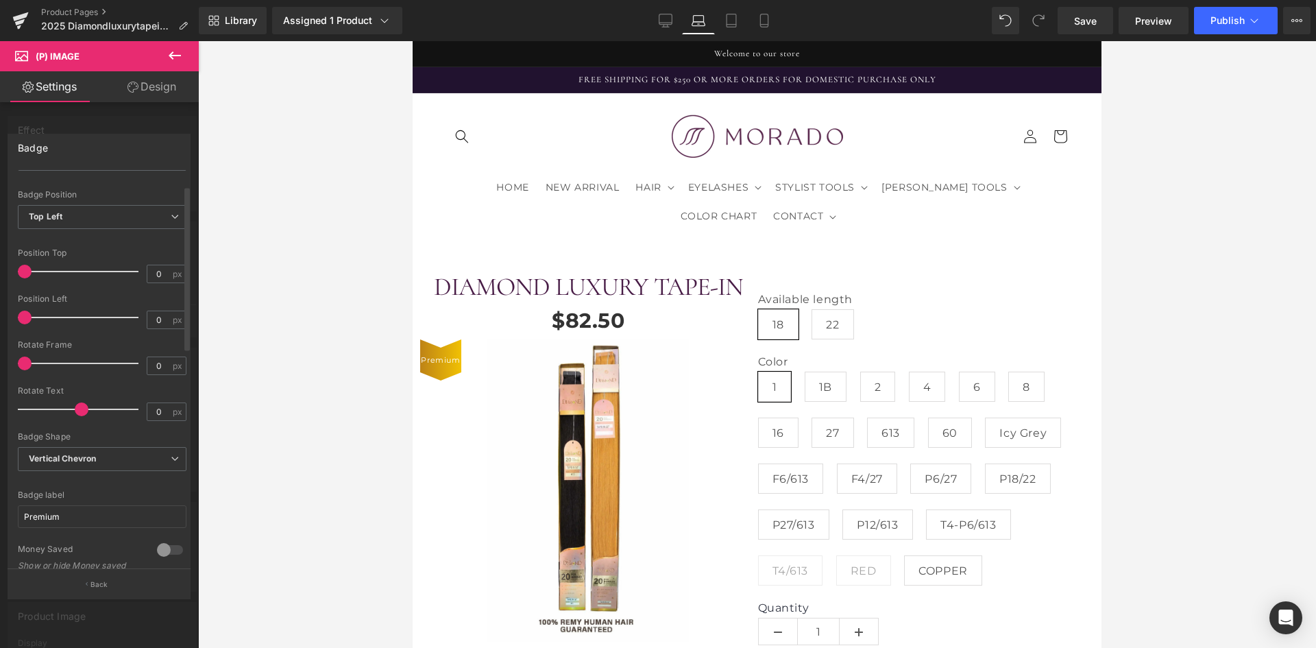
scroll to position [36, 0]
type input "0"
drag, startPoint x: 25, startPoint y: 280, endPoint x: 0, endPoint y: 290, distance: 27.1
click at [0, 290] on div "Badge Text Styles Custom HEADING Heading 1 Heading 2 Heading 3 Heading 4 Headin…" at bounding box center [99, 360] width 199 height 474
type input "26"
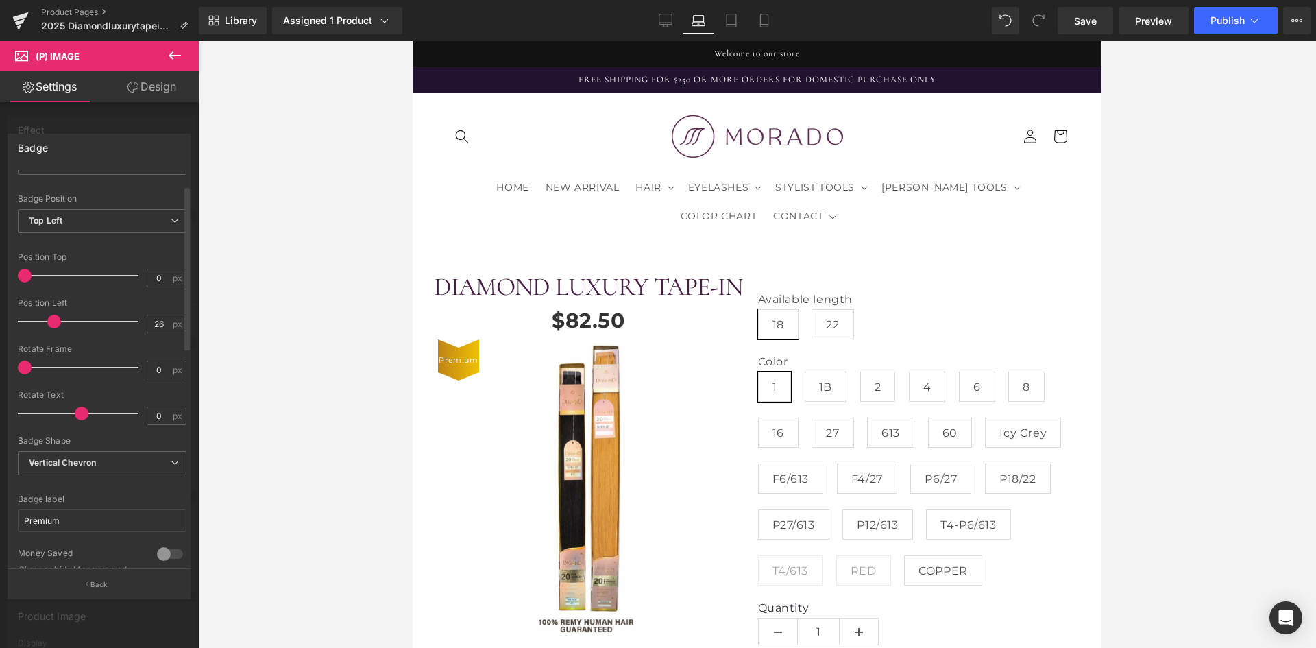
drag, startPoint x: 23, startPoint y: 318, endPoint x: 51, endPoint y: 330, distance: 30.4
click at [51, 330] on div at bounding box center [82, 321] width 114 height 27
click at [734, 22] on icon at bounding box center [732, 21] width 14 height 14
type input "100"
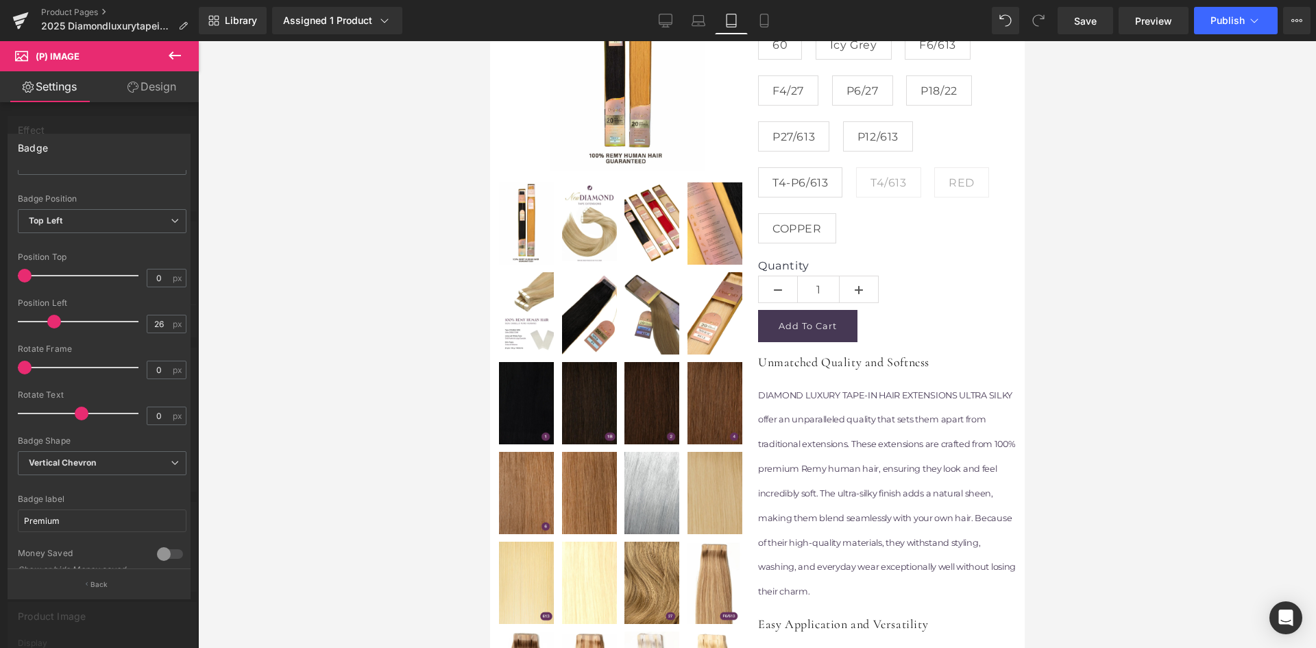
scroll to position [378, 0]
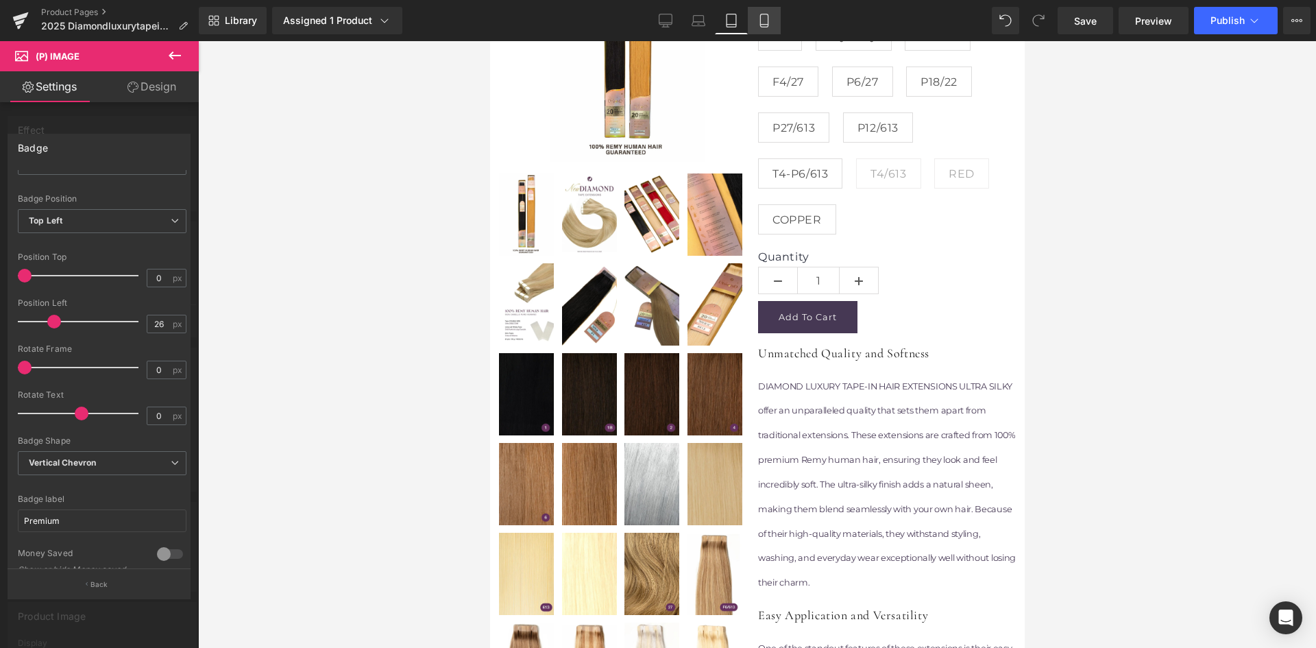
click at [762, 22] on icon at bounding box center [765, 21] width 14 height 14
type input "100"
type input "80"
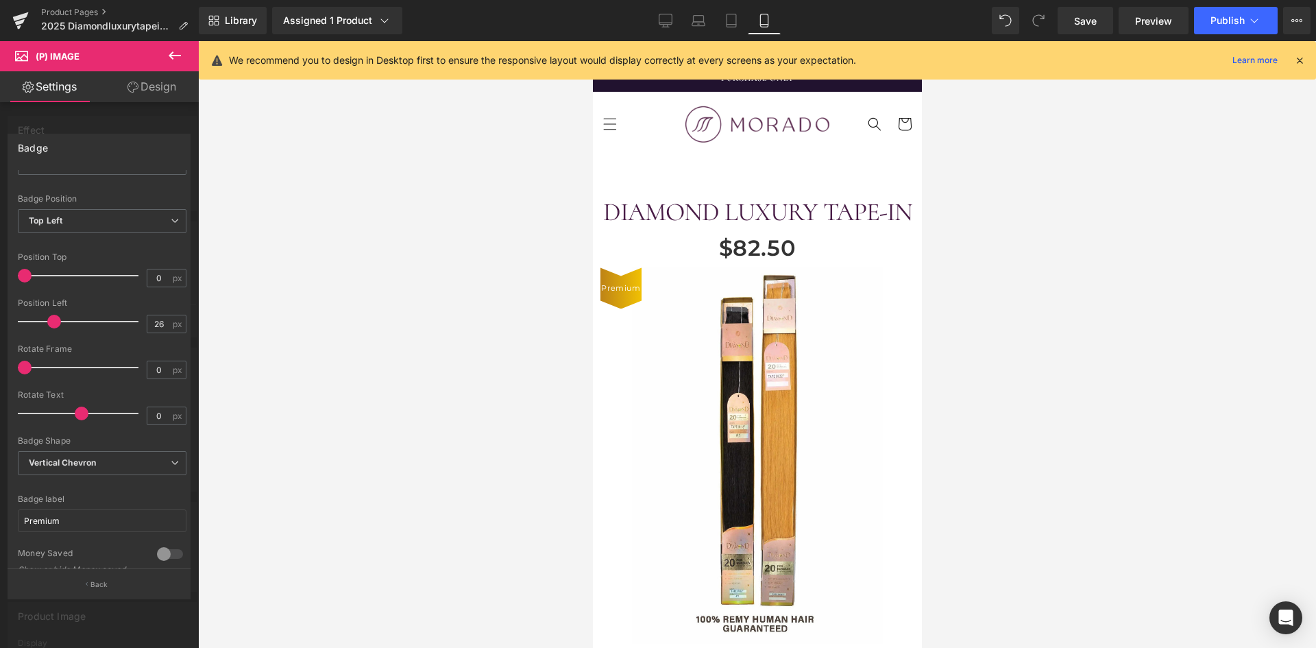
scroll to position [10, 0]
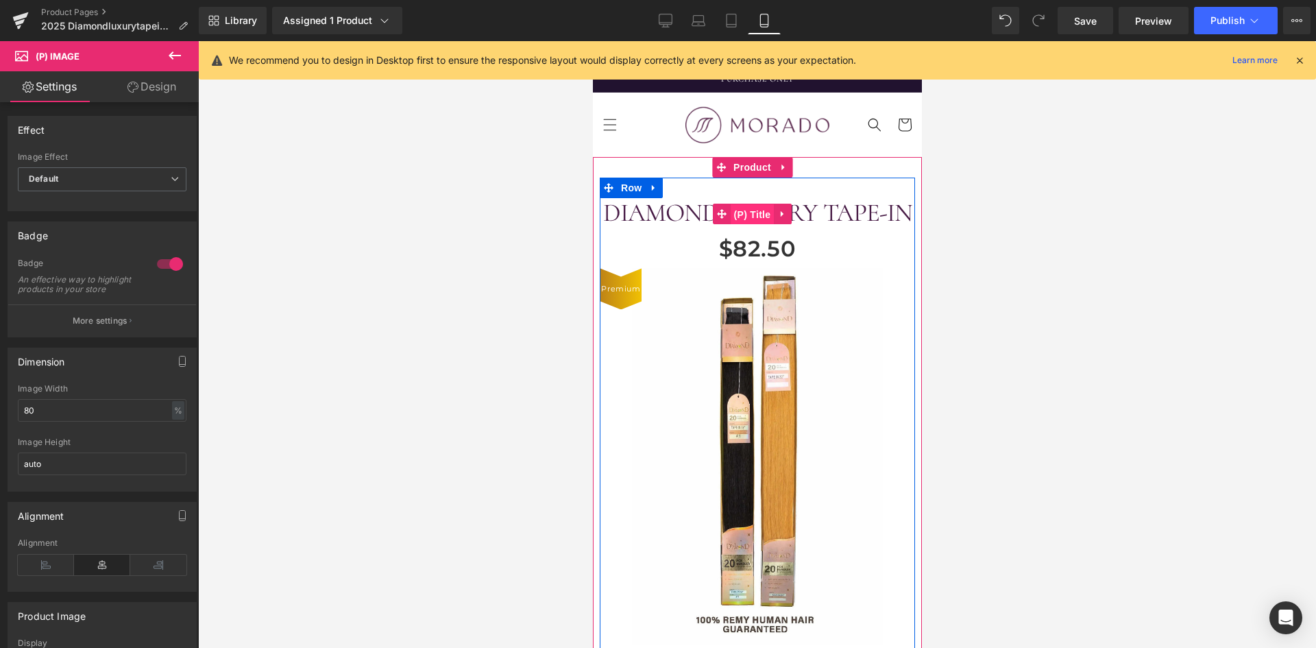
click at [756, 225] on span "(P) Title" at bounding box center [752, 214] width 44 height 21
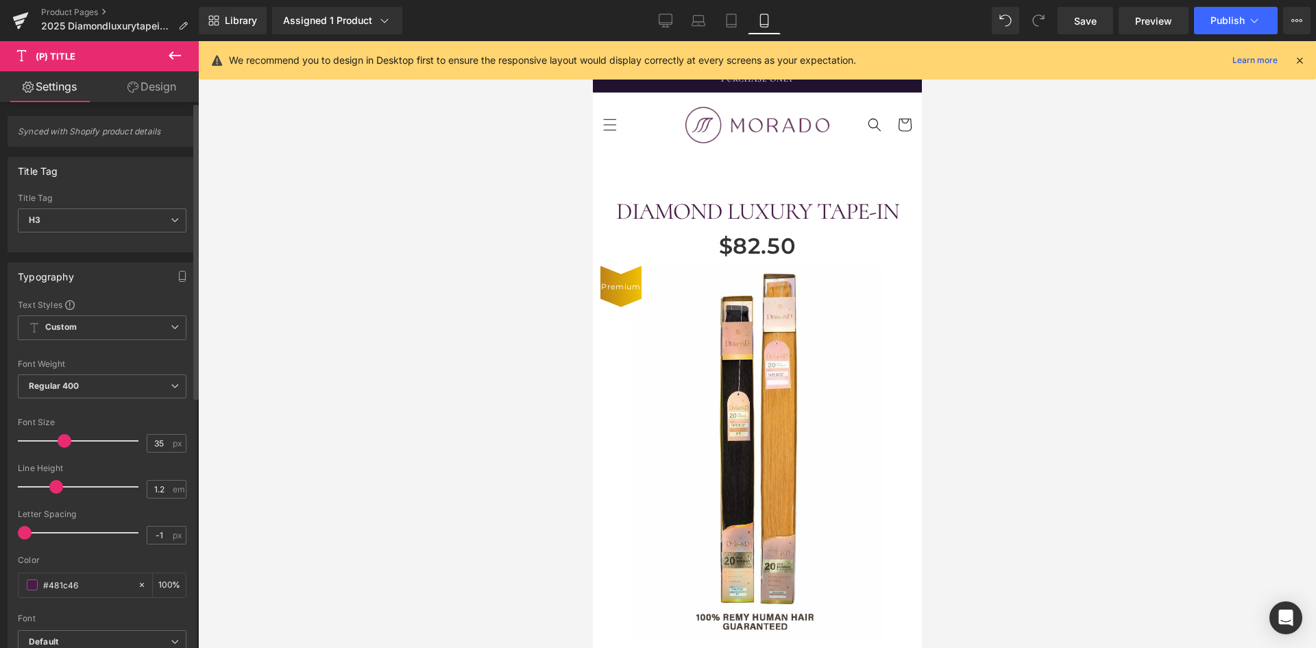
type input "36"
click at [67, 444] on span at bounding box center [66, 441] width 14 height 14
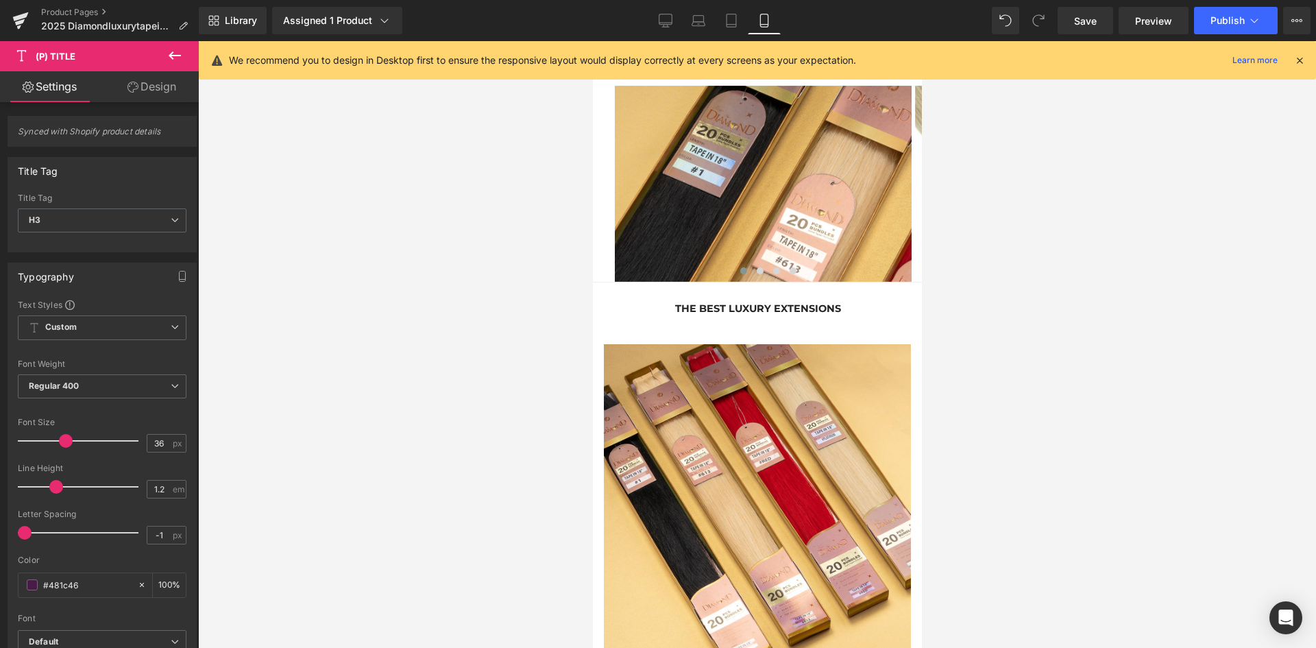
scroll to position [2748, 0]
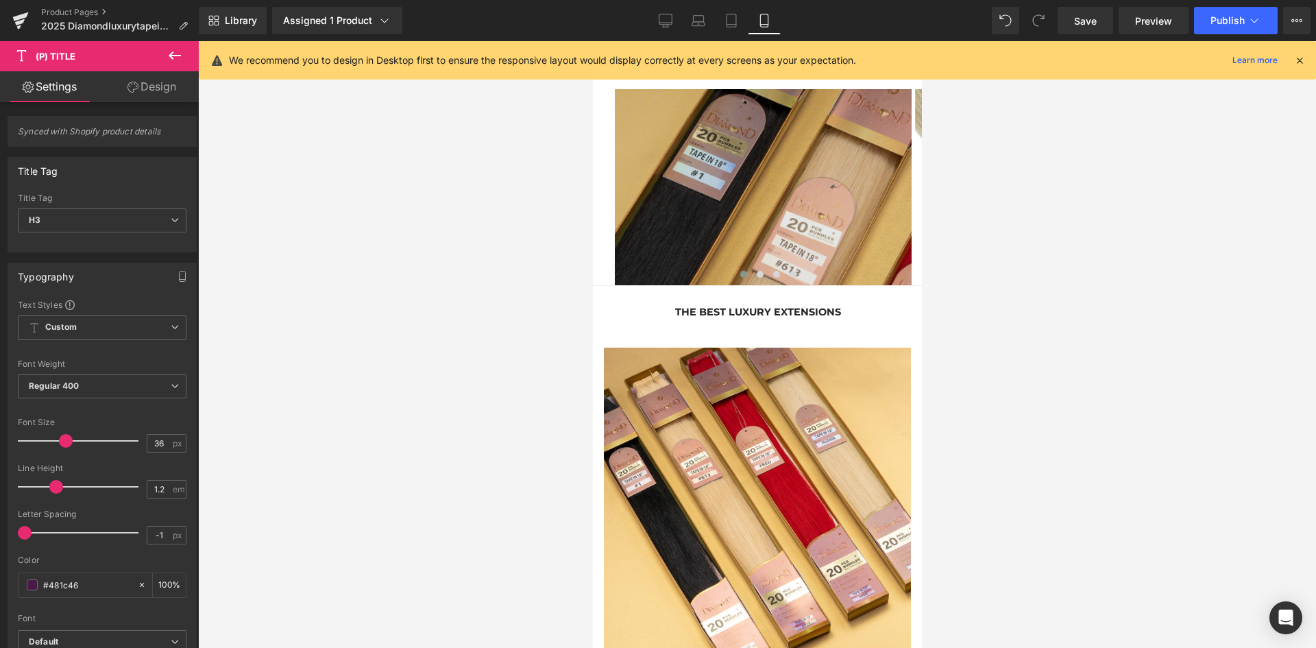
click at [764, 220] on div "Image" at bounding box center [762, 187] width 297 height 197
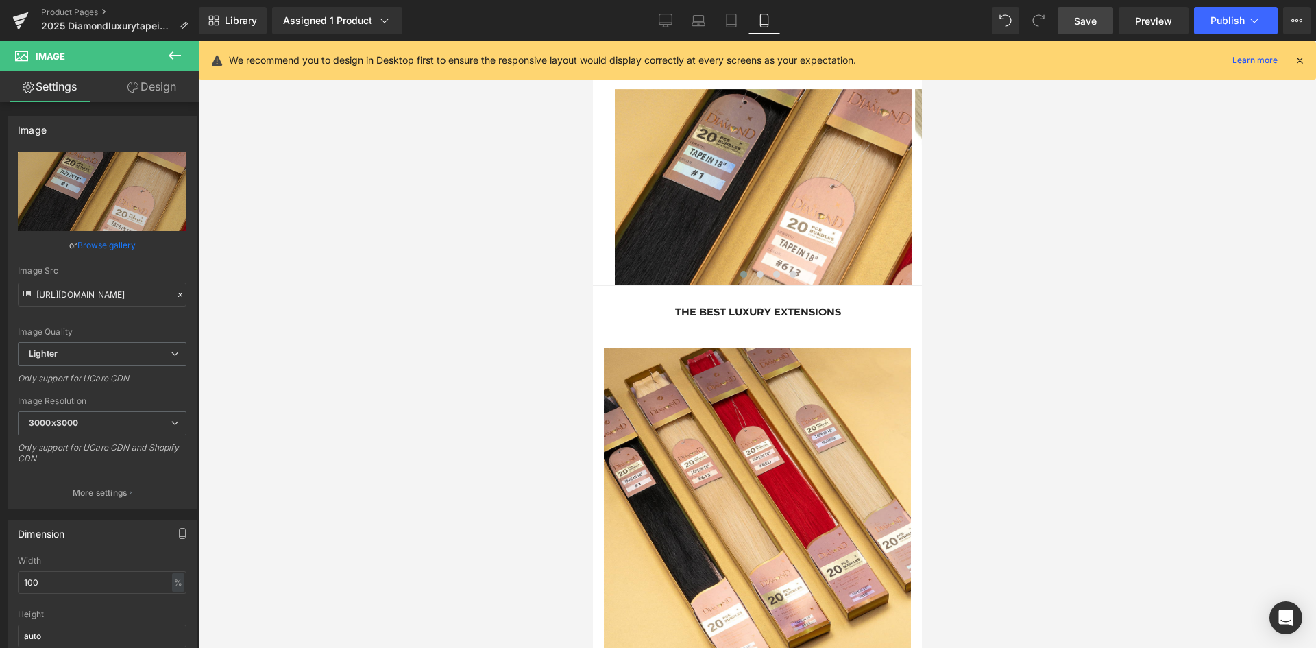
click at [1081, 23] on span "Save" at bounding box center [1085, 21] width 23 height 14
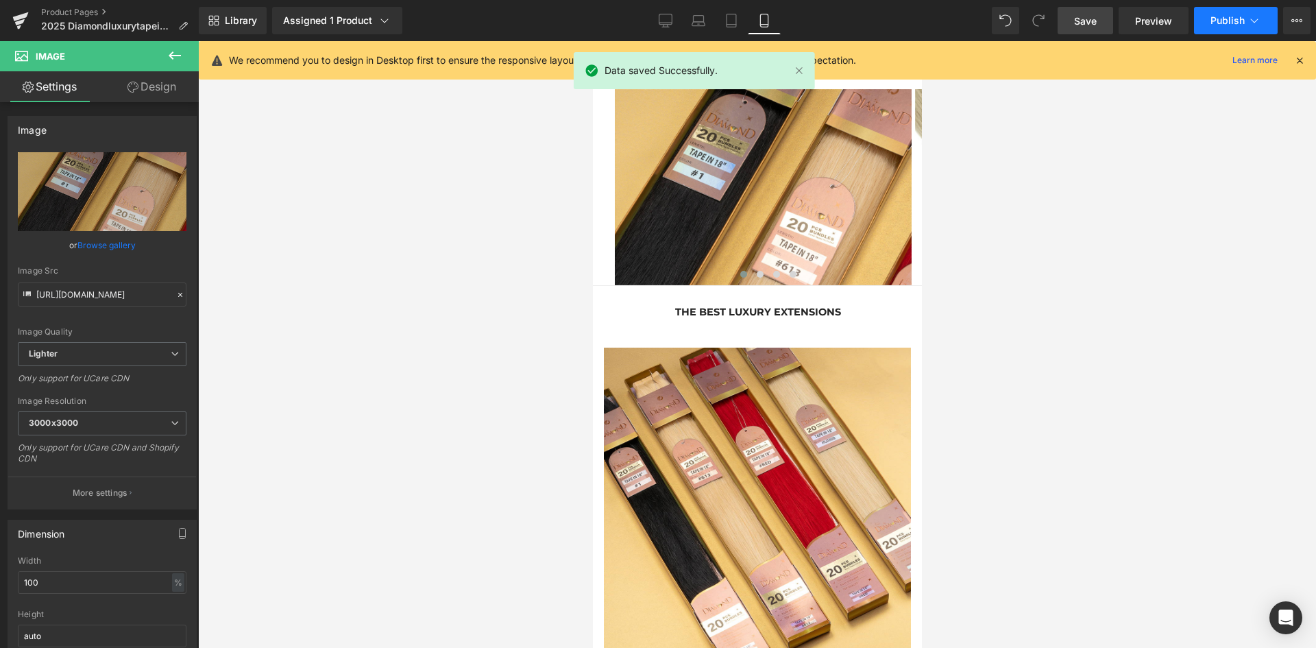
click at [1222, 24] on span "Publish" at bounding box center [1228, 20] width 34 height 11
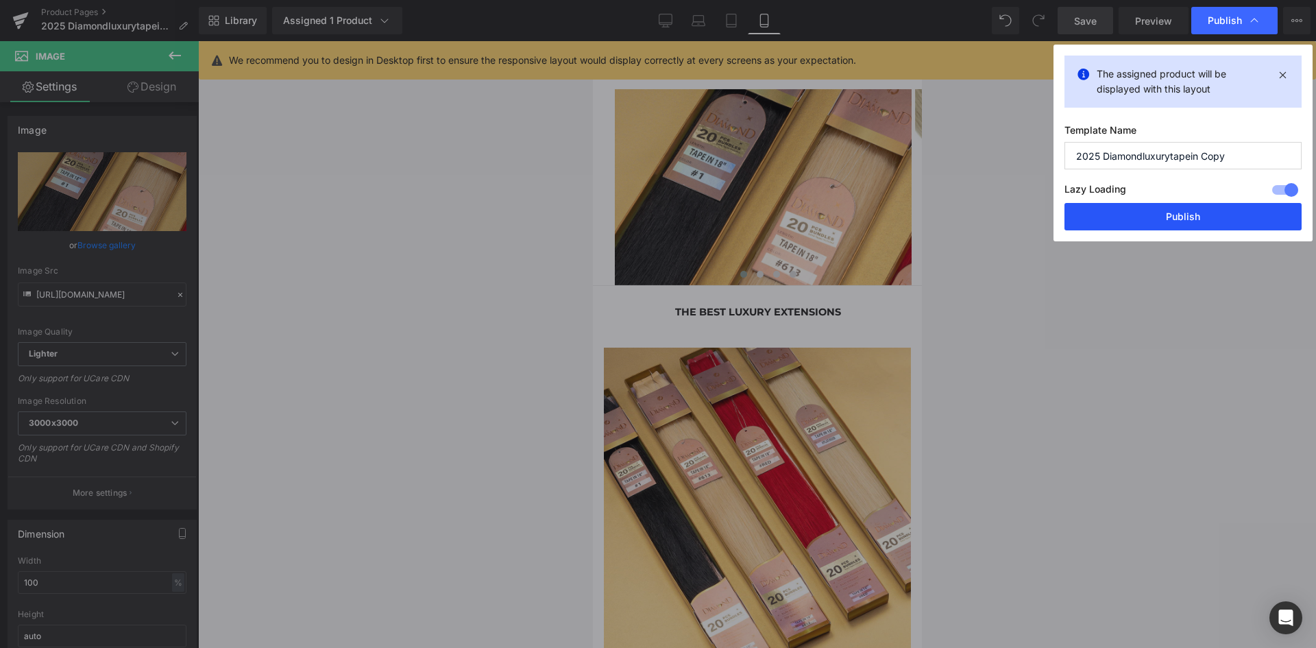
click at [1169, 218] on button "Publish" at bounding box center [1183, 216] width 237 height 27
